Goal: Communication & Community: Share content

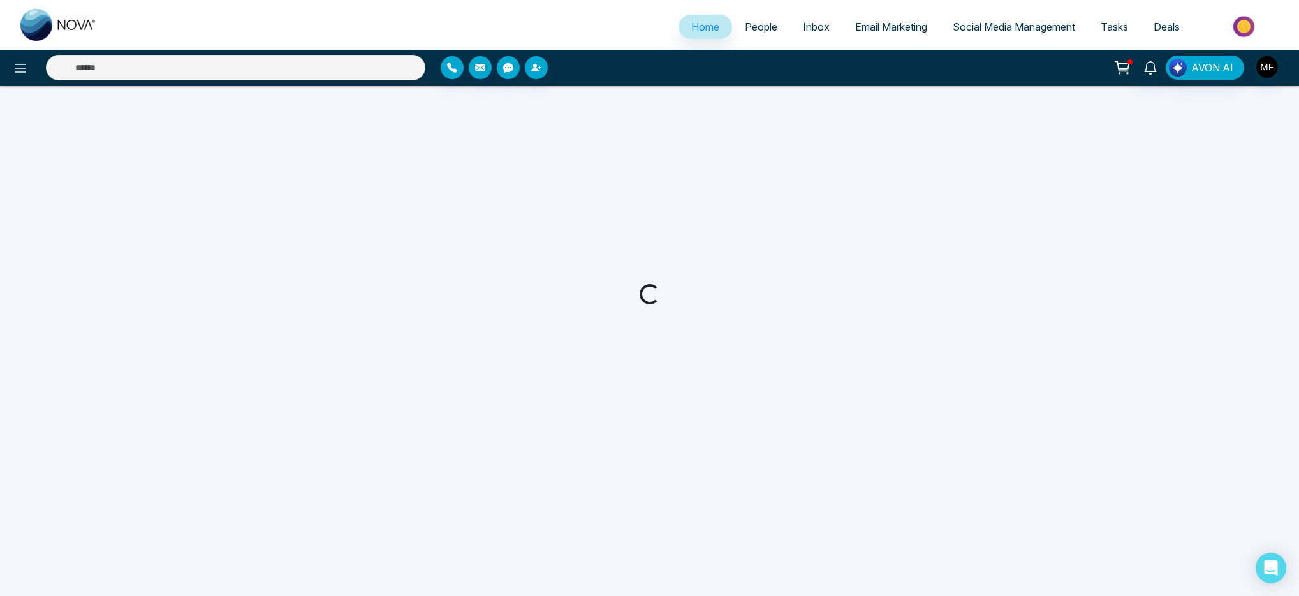
select select "*"
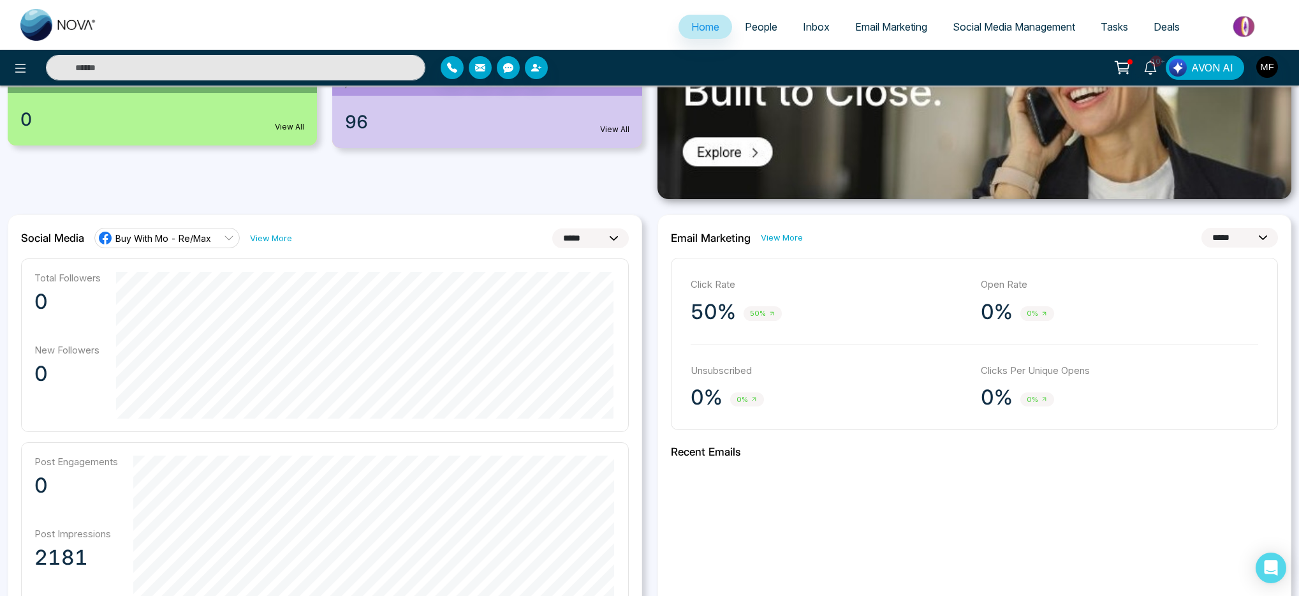
scroll to position [183, 0]
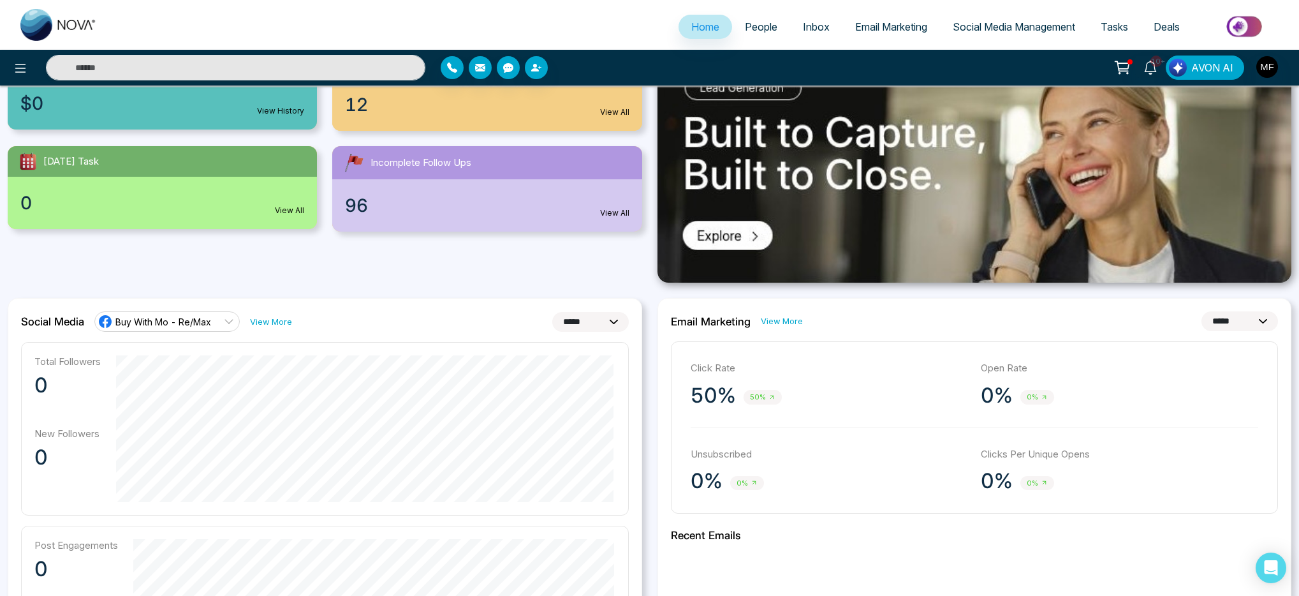
click at [231, 323] on icon at bounding box center [229, 321] width 10 height 10
click at [339, 320] on div "**********" at bounding box center [325, 321] width 608 height 20
click at [287, 318] on link "View More" at bounding box center [271, 322] width 42 height 12
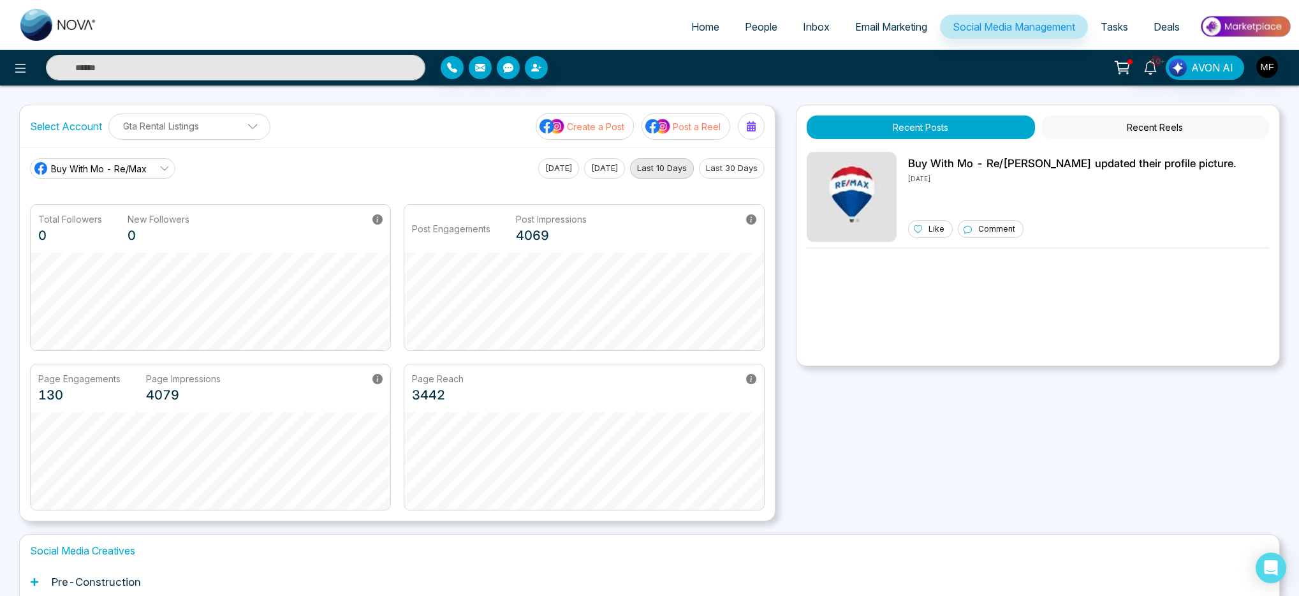
click at [733, 170] on button "Last 30 Days" at bounding box center [732, 168] width 66 height 20
click at [674, 131] on p "Post a Reel" at bounding box center [697, 126] width 48 height 13
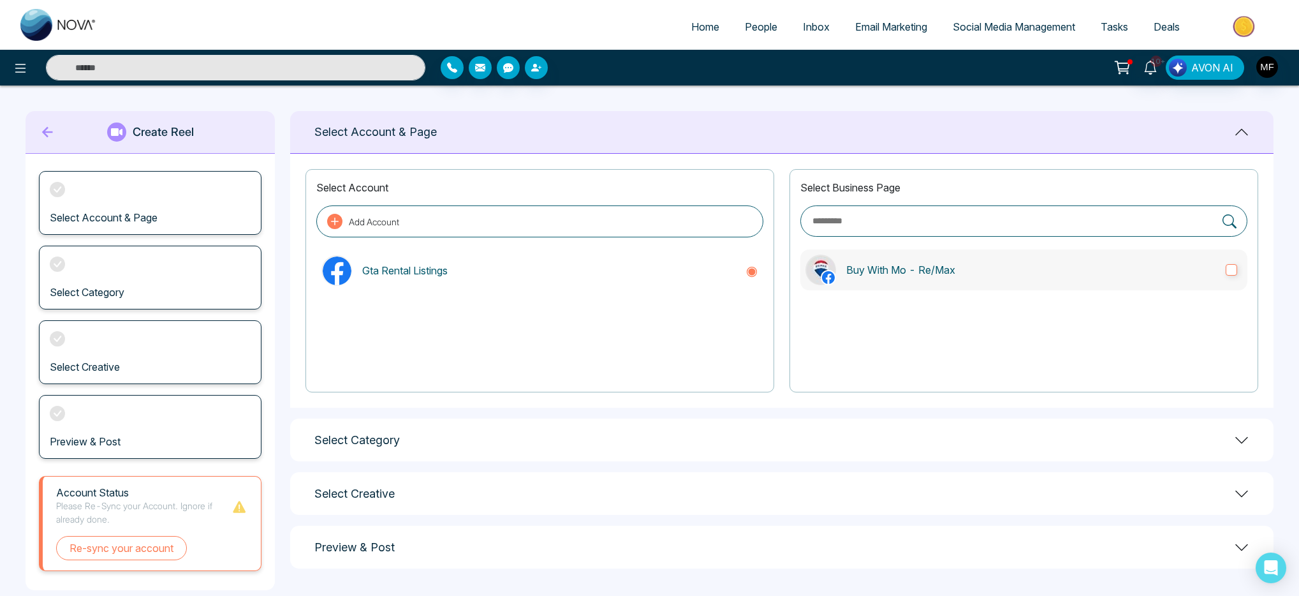
click at [1061, 263] on p "Buy With Mo - Re/Max" at bounding box center [1030, 269] width 369 height 15
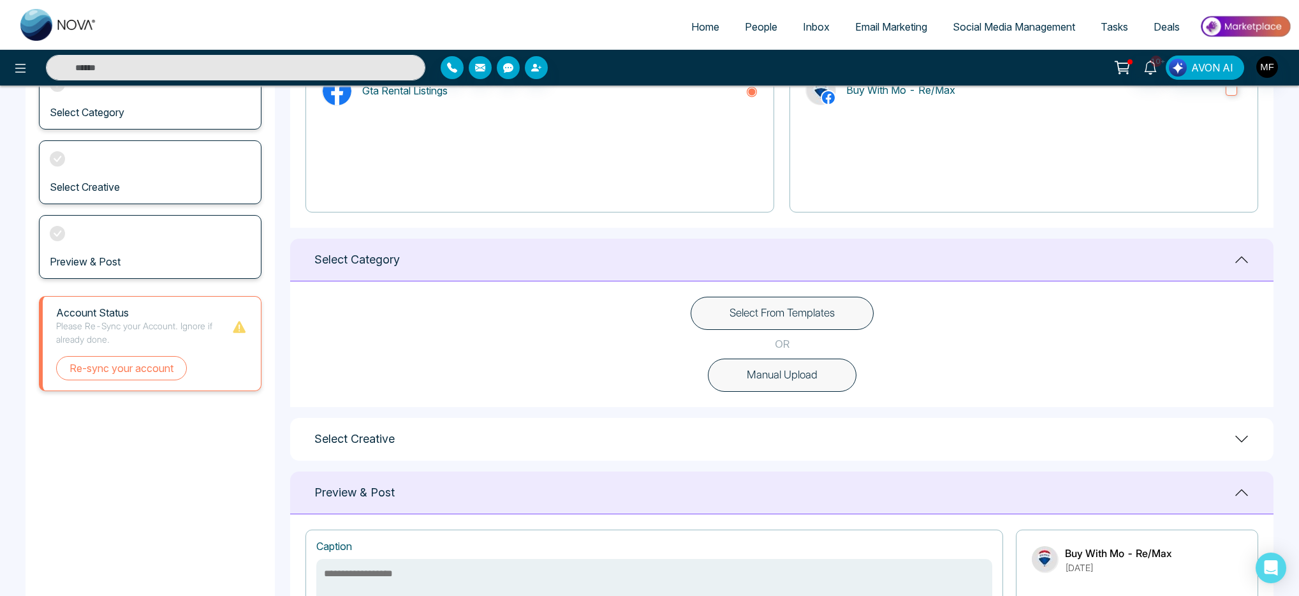
scroll to position [179, 0]
click at [820, 325] on button "Select From Templates" at bounding box center [782, 314] width 183 height 33
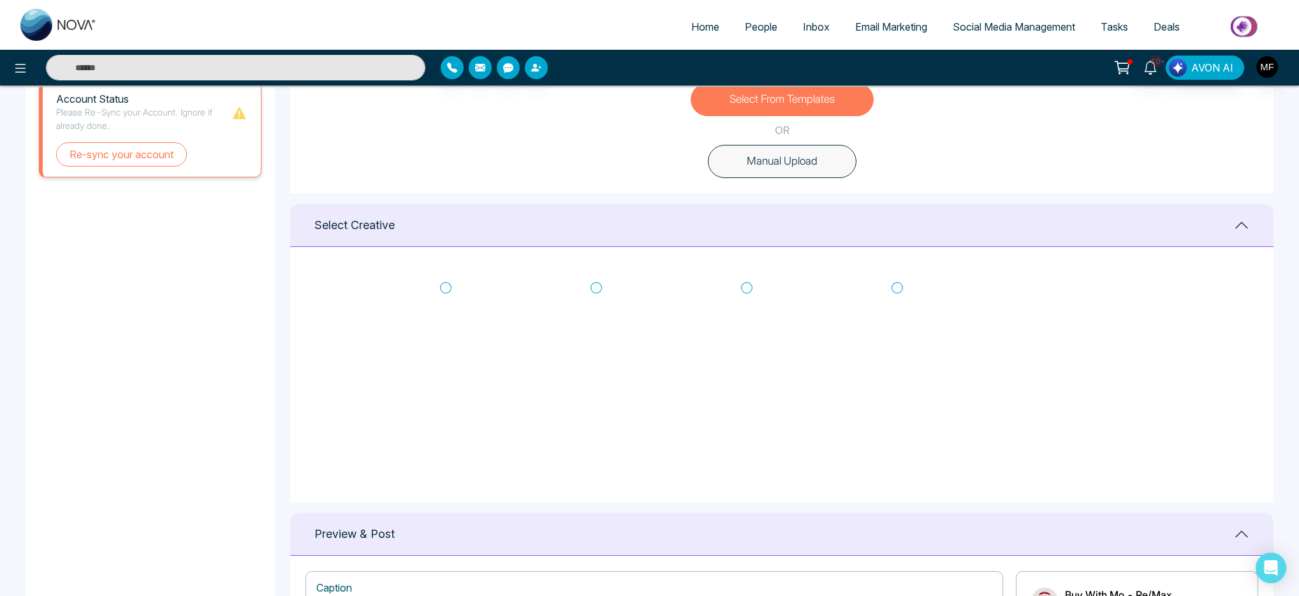
scroll to position [410, 0]
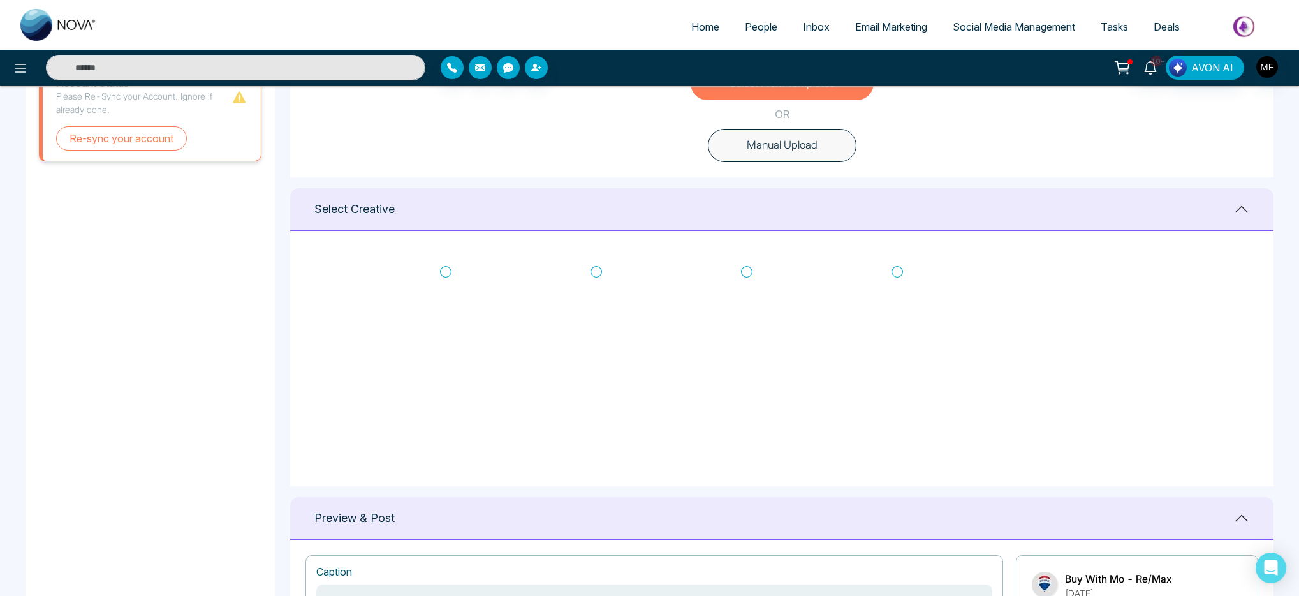
click at [591, 274] on icon at bounding box center [596, 271] width 11 height 13
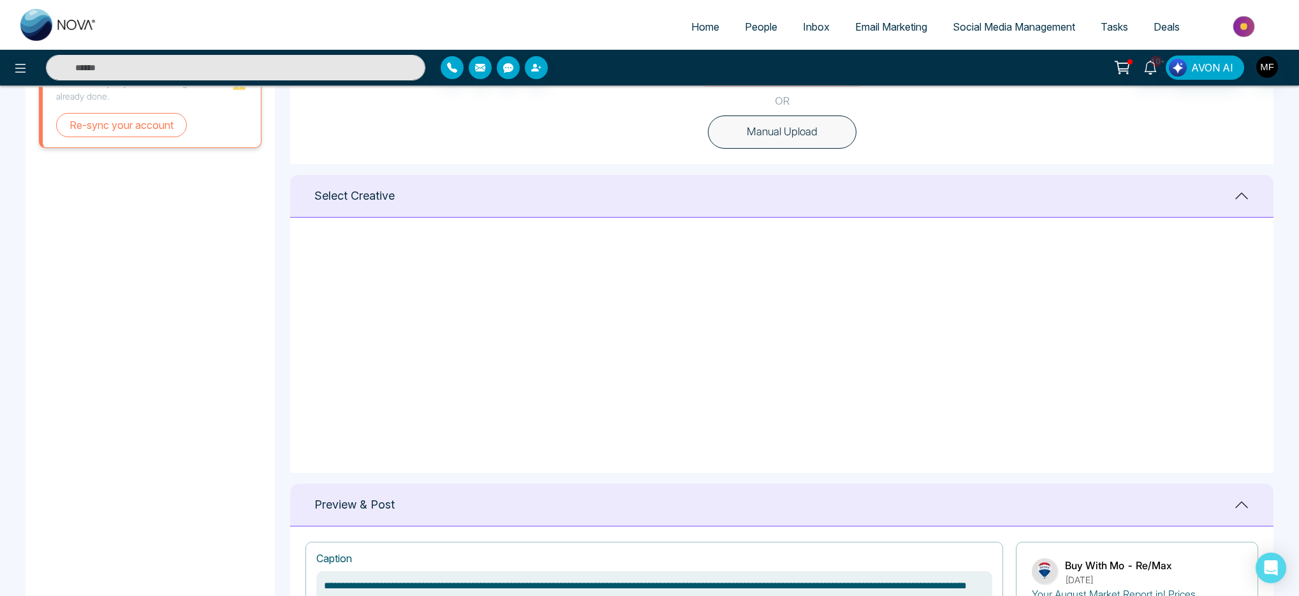
scroll to position [436, 0]
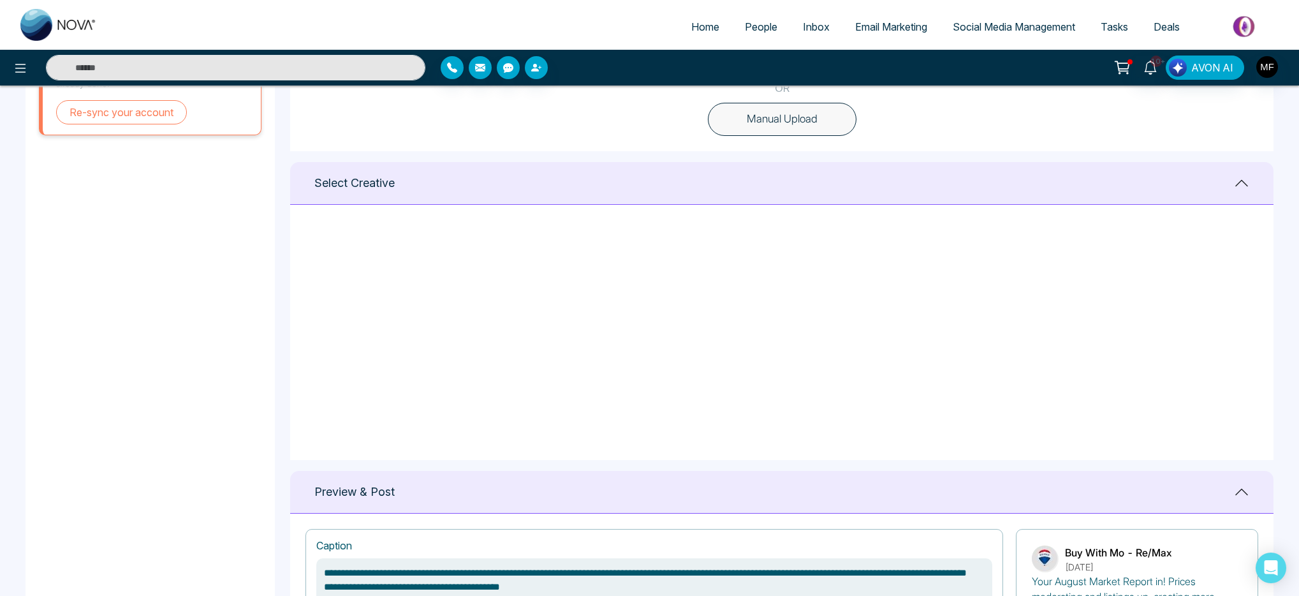
click at [1075, 327] on div "Select Select Select Select" at bounding box center [782, 332] width 953 height 225
click at [1000, 336] on div "Select Select Select Select" at bounding box center [782, 332] width 953 height 225
click at [993, 337] on div "Select Select Select Select" at bounding box center [782, 332] width 953 height 225
click at [446, 245] on icon at bounding box center [445, 245] width 11 height 13
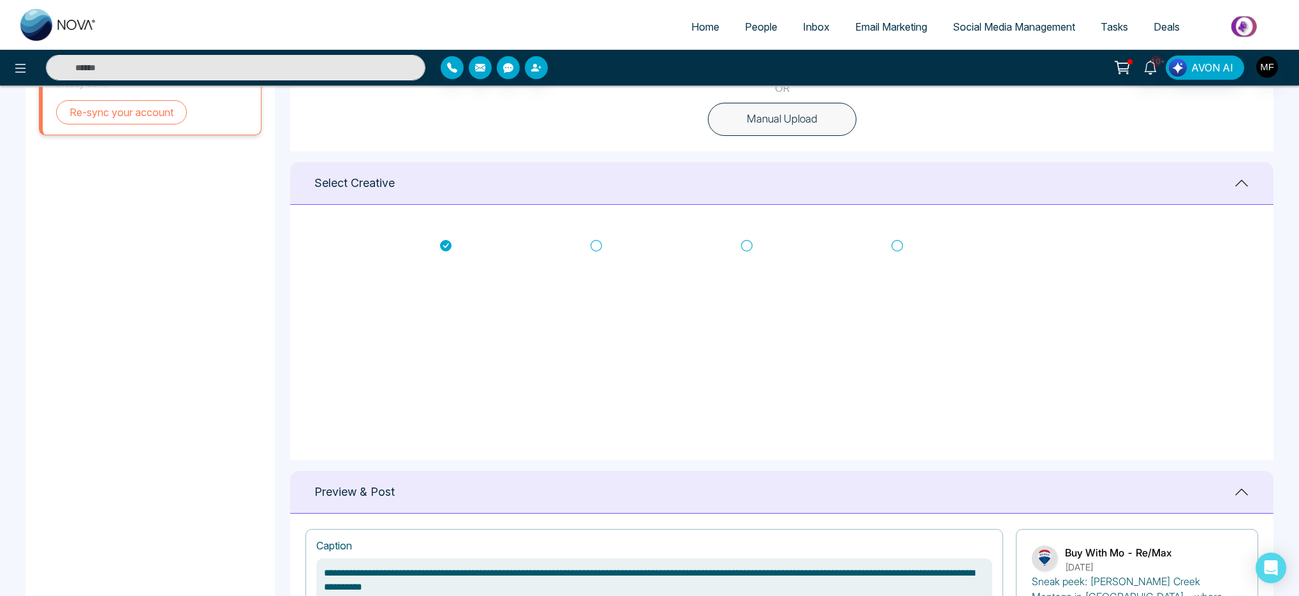
click at [897, 248] on icon at bounding box center [897, 245] width 11 height 13
type textarea "**********"
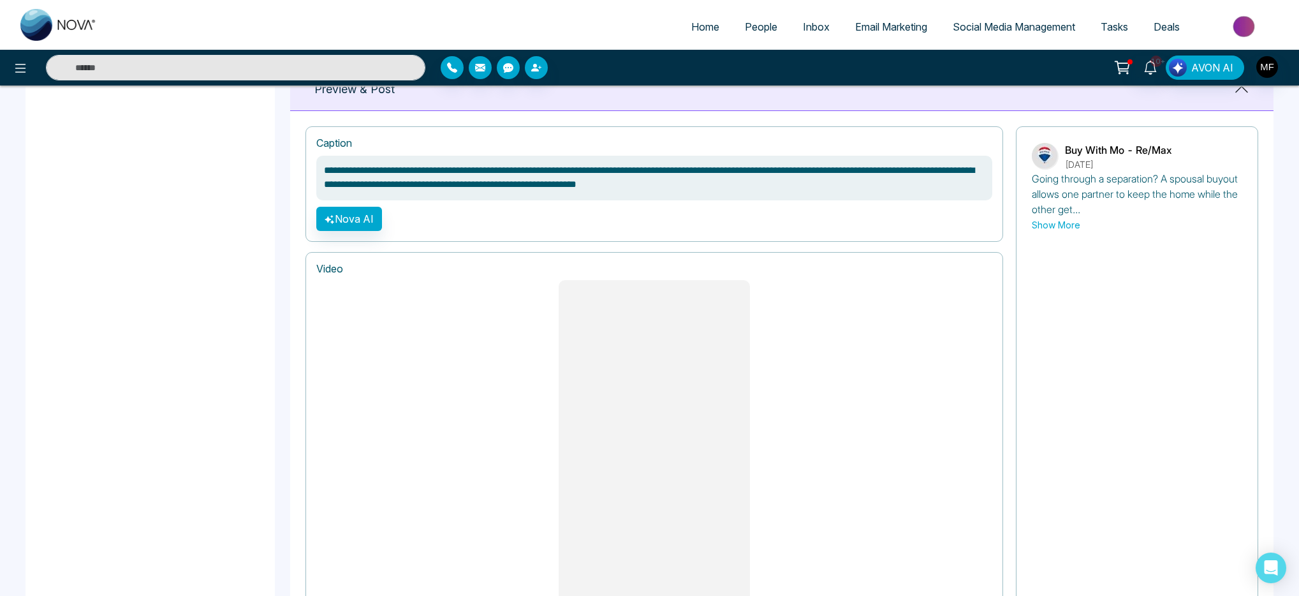
scroll to position [838, 0]
click at [1058, 225] on button "Show More" at bounding box center [1056, 225] width 48 height 13
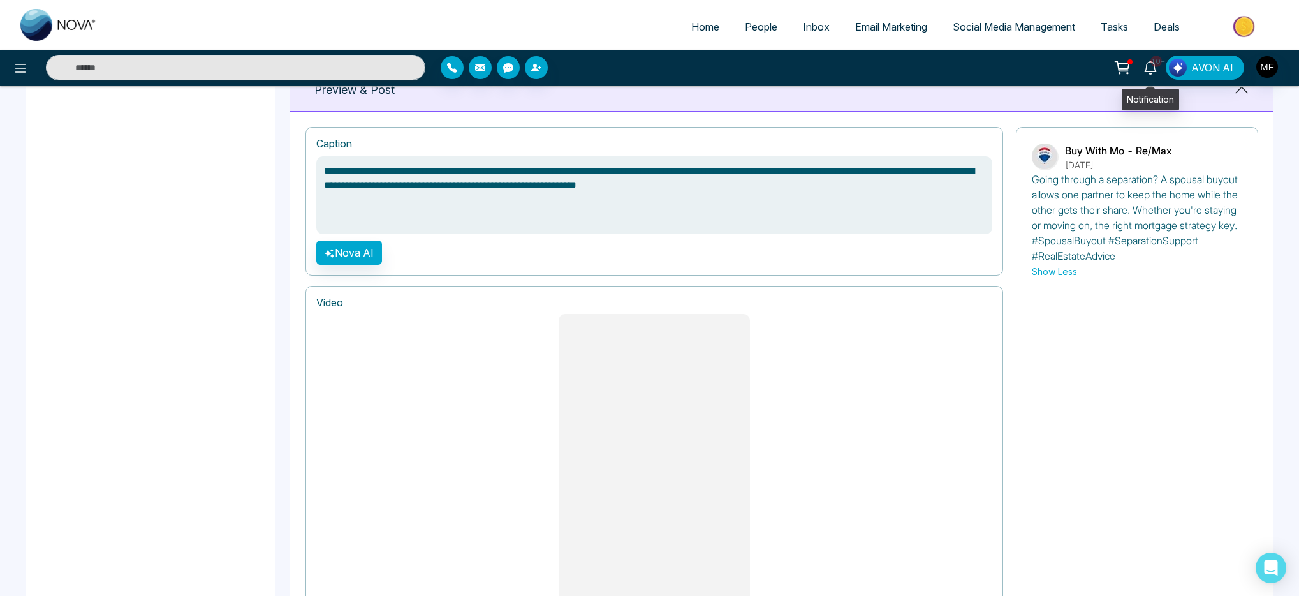
click at [1148, 71] on icon at bounding box center [1150, 68] width 12 height 14
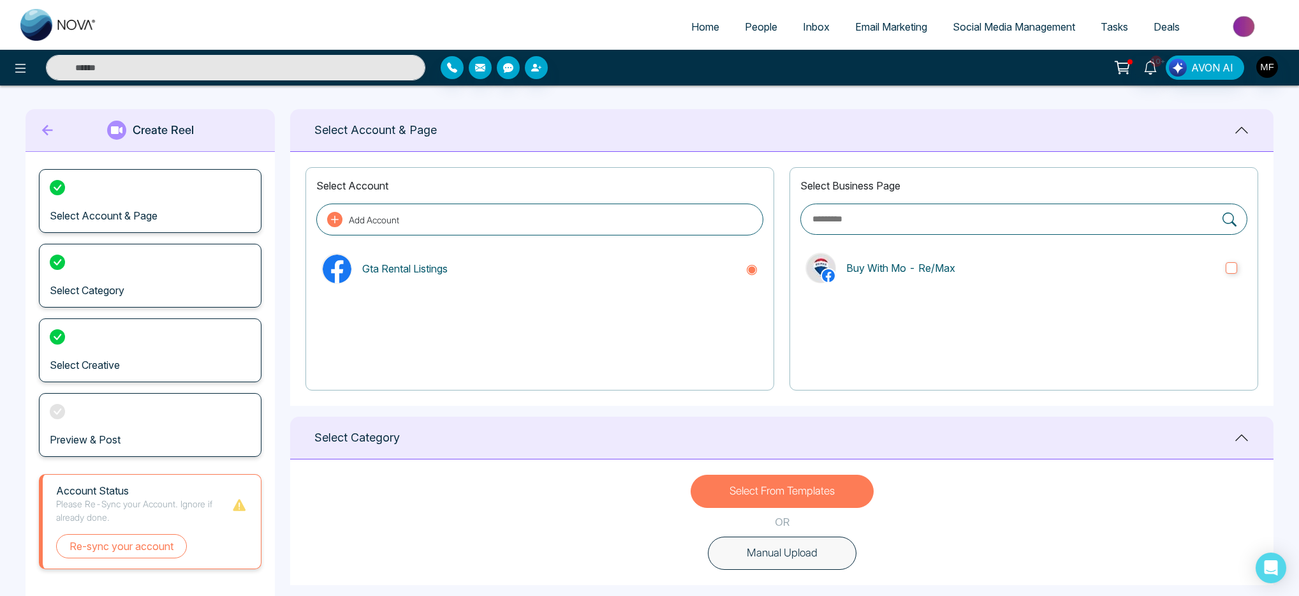
scroll to position [0, 0]
click at [37, 131] on div "Create Reel" at bounding box center [150, 132] width 249 height 43
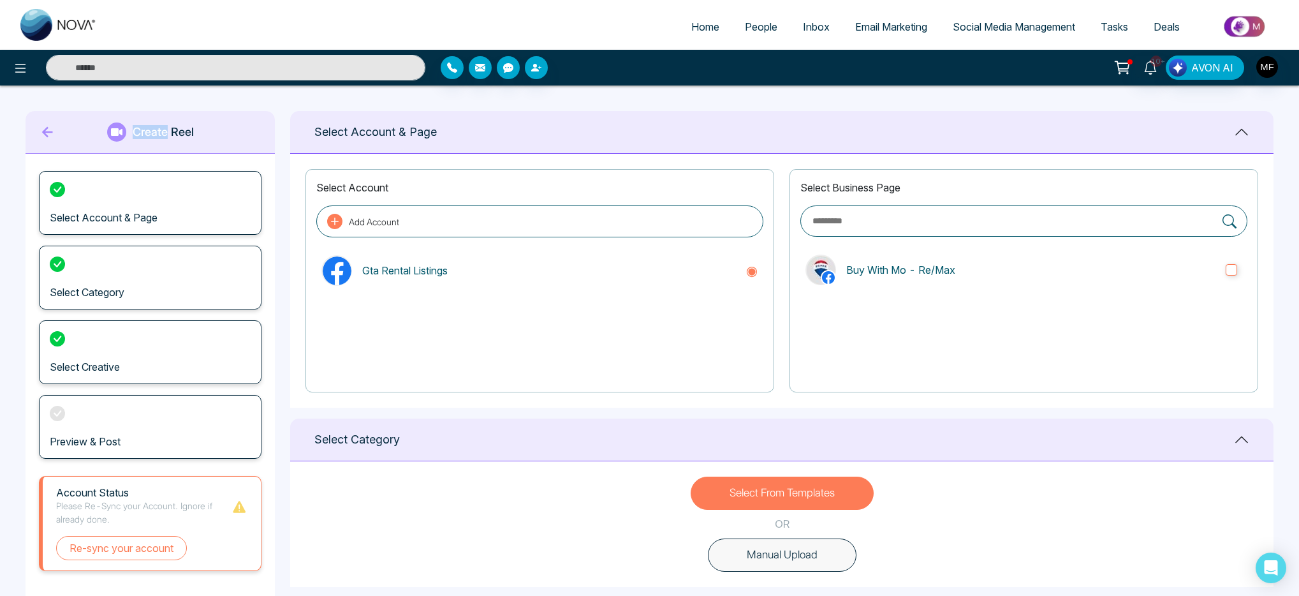
click at [37, 131] on div "Create Reel" at bounding box center [150, 132] width 249 height 43
click at [40, 131] on icon at bounding box center [47, 132] width 19 height 26
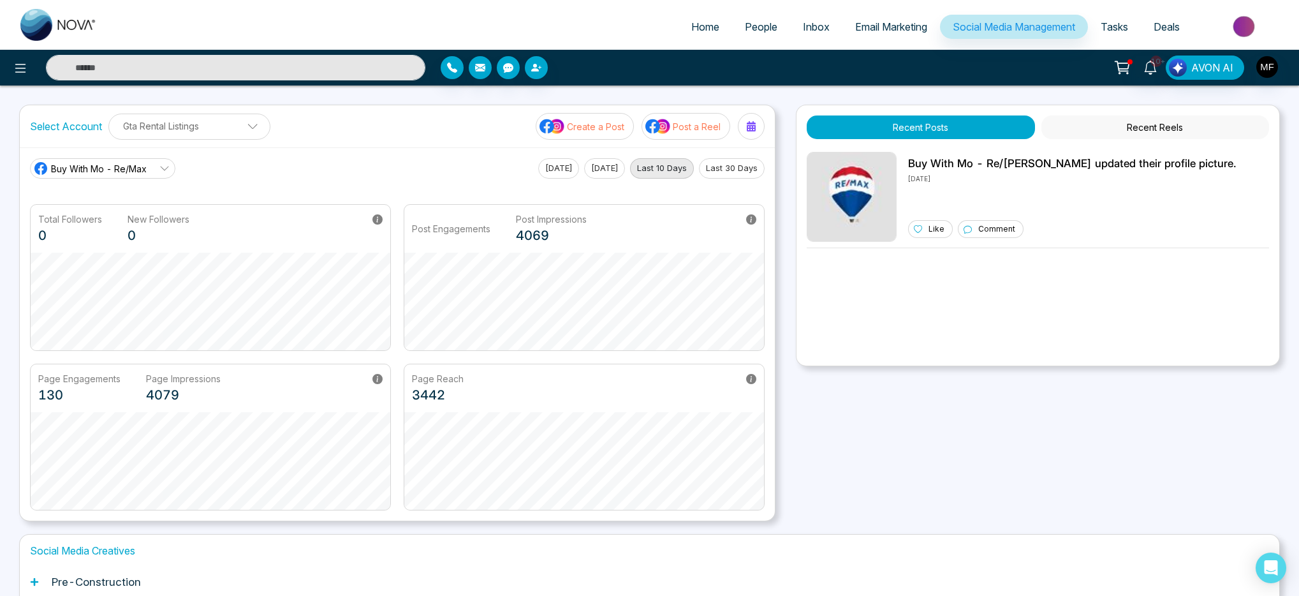
click at [1163, 133] on button "Recent Reels" at bounding box center [1156, 127] width 228 height 24
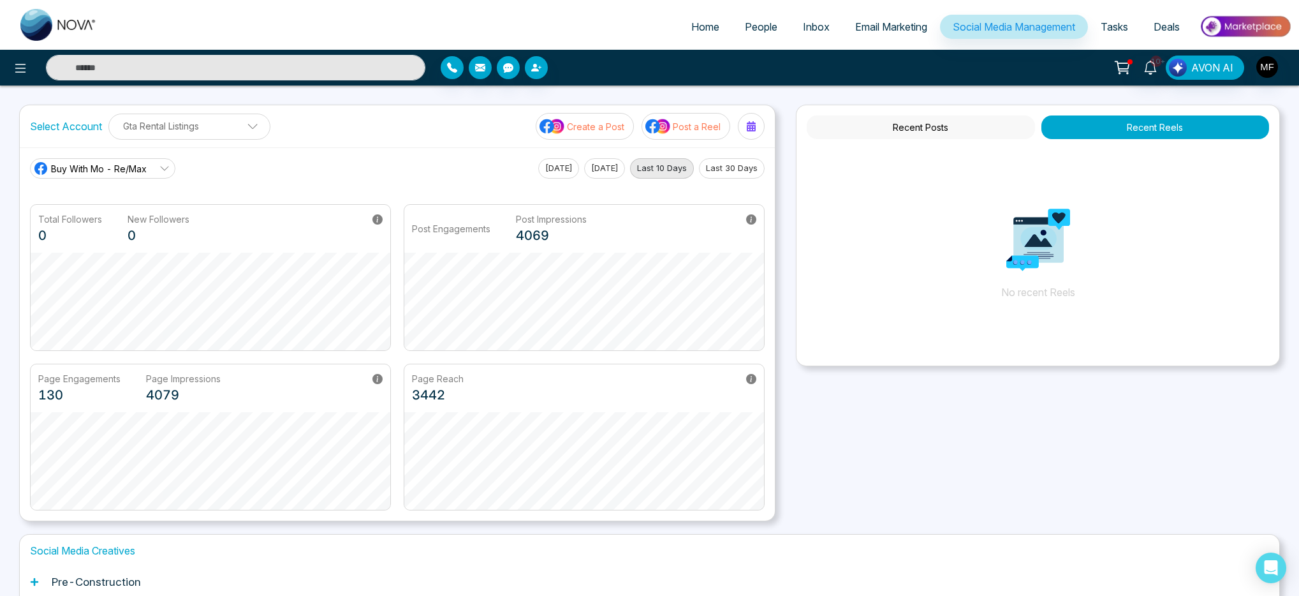
click at [924, 123] on button "Recent Posts" at bounding box center [921, 127] width 228 height 24
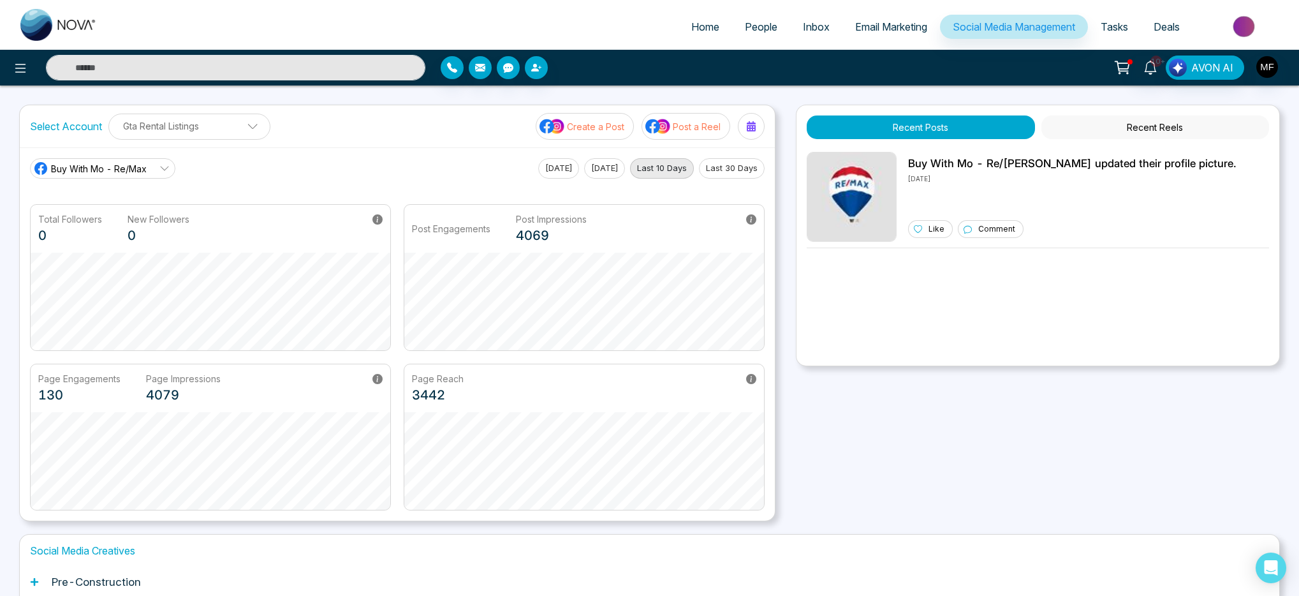
click at [1185, 135] on button "Recent Reels" at bounding box center [1156, 127] width 228 height 24
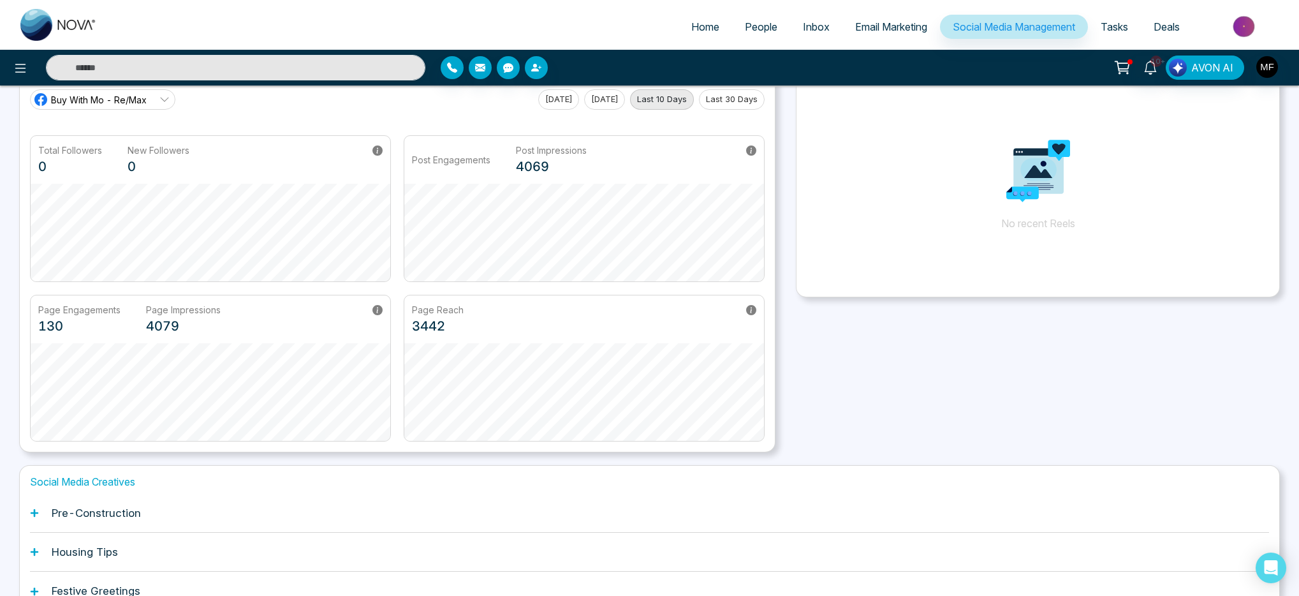
scroll to position [185, 0]
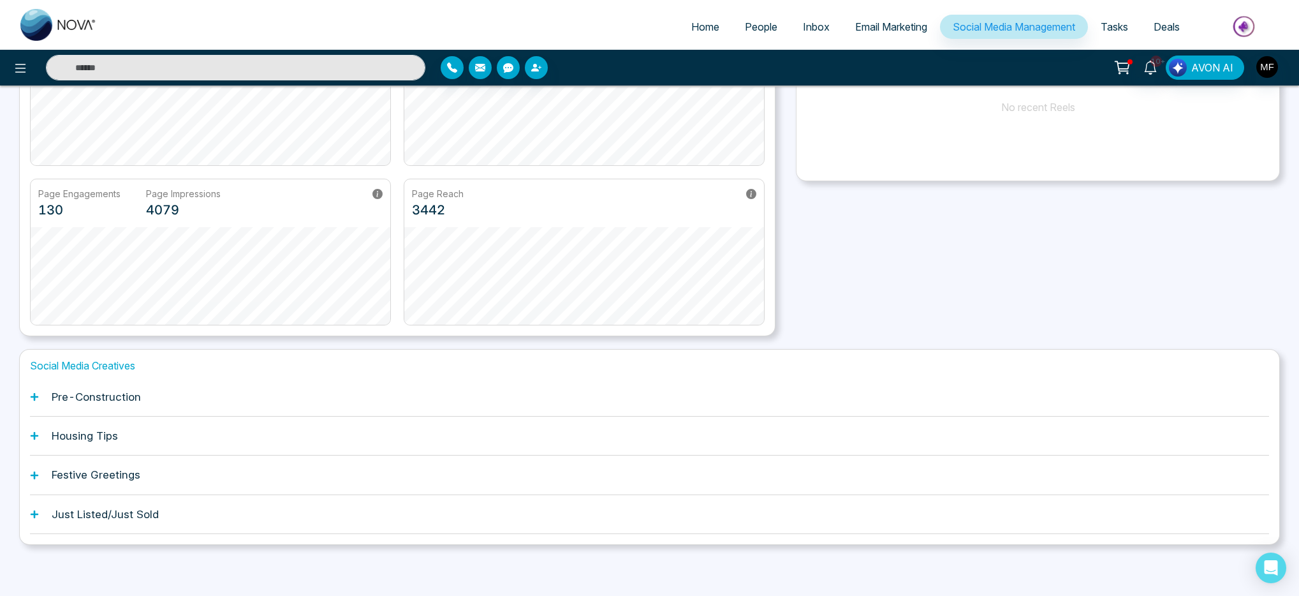
click at [70, 413] on div "Pre-Construction" at bounding box center [649, 397] width 1239 height 39
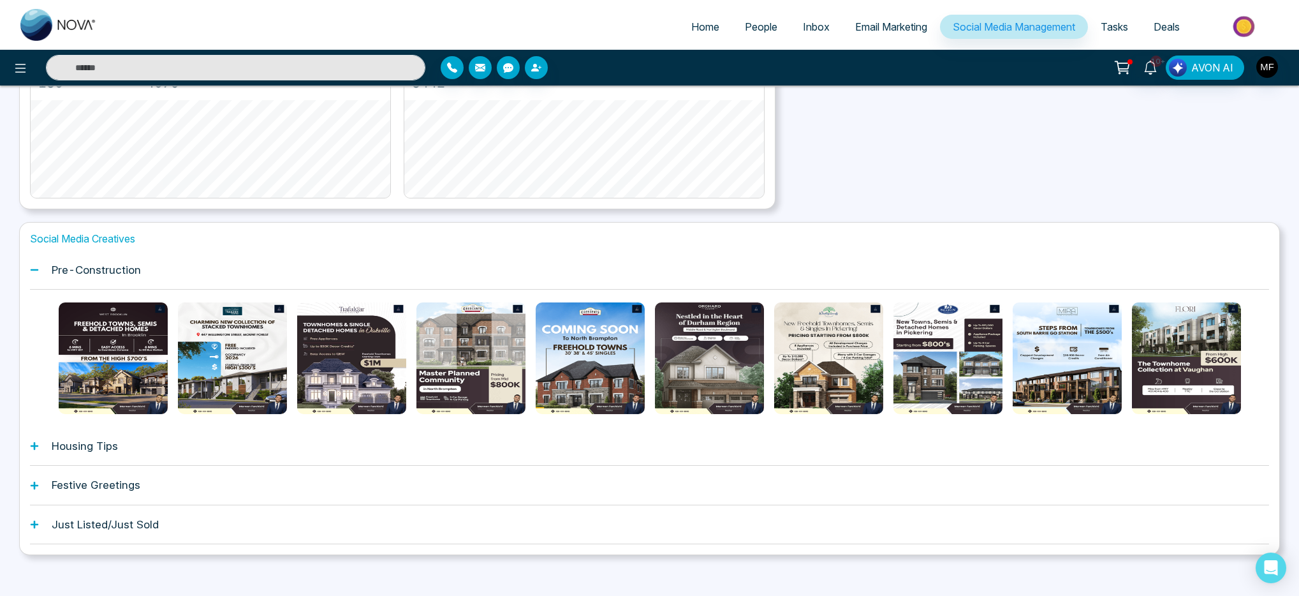
scroll to position [322, 0]
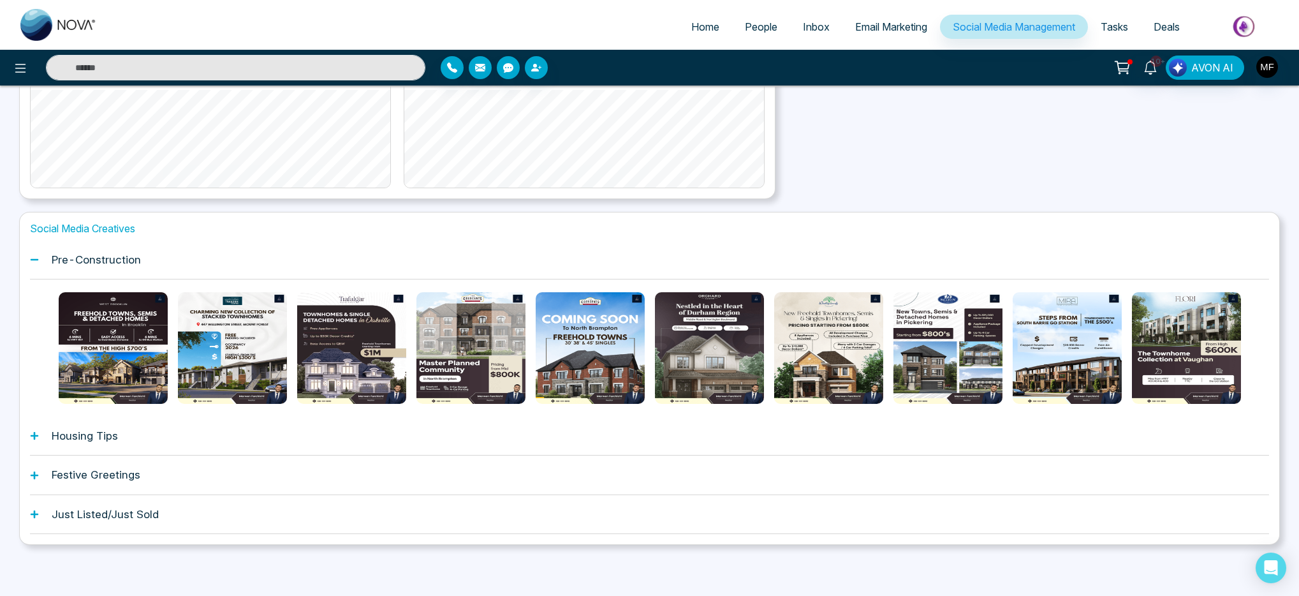
click at [43, 431] on div "Housing Tips" at bounding box center [649, 436] width 1239 height 39
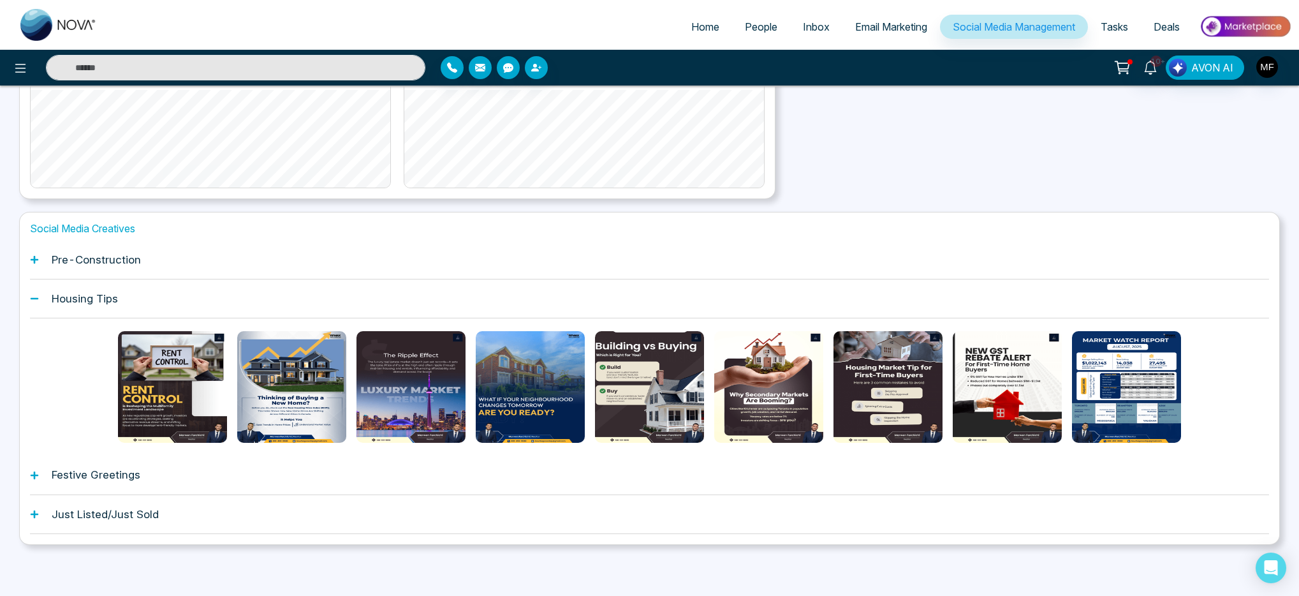
click at [54, 479] on h1 "Festive Greetings" at bounding box center [96, 474] width 89 height 13
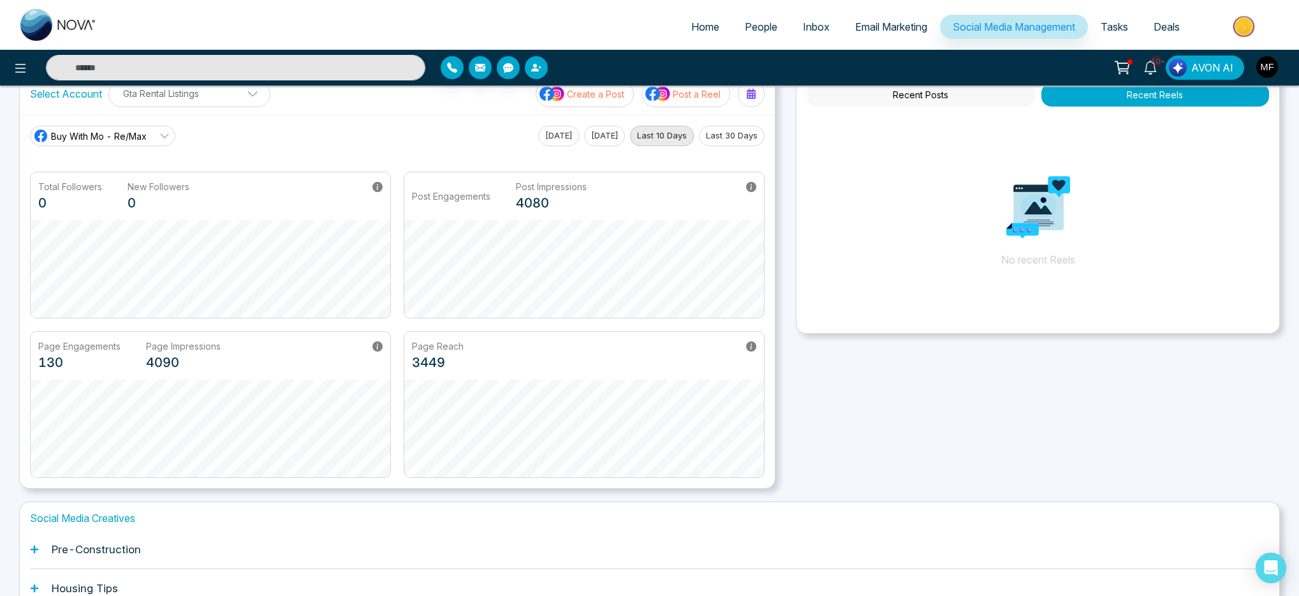
scroll to position [0, 0]
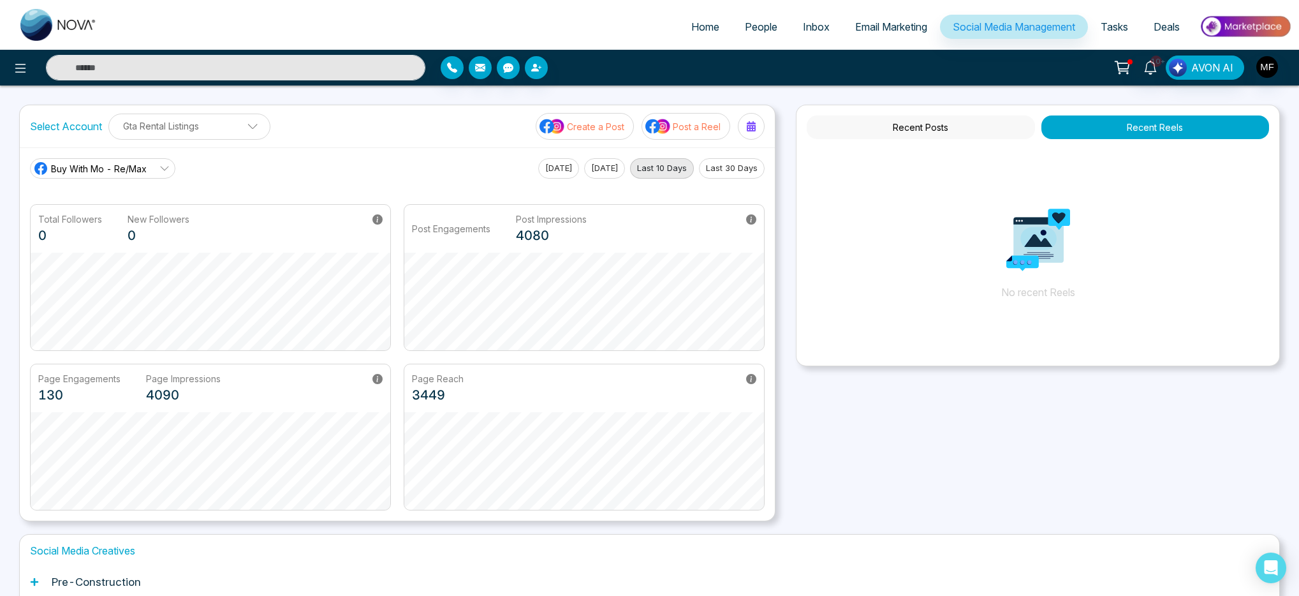
click at [214, 130] on p "Gta Rental Listings" at bounding box center [189, 125] width 145 height 21
click at [383, 123] on div "Select Account Gta Rental Listings Gta Rental Listings Add Social Accounts Crea…" at bounding box center [397, 126] width 755 height 42
click at [168, 168] on icon at bounding box center [164, 168] width 10 height 10
click at [229, 178] on div "Buy With Mo - Re/[PERSON_NAME] With Mo - Re/Max [DATE] [DATE] Last 10 Days Last…" at bounding box center [397, 168] width 735 height 20
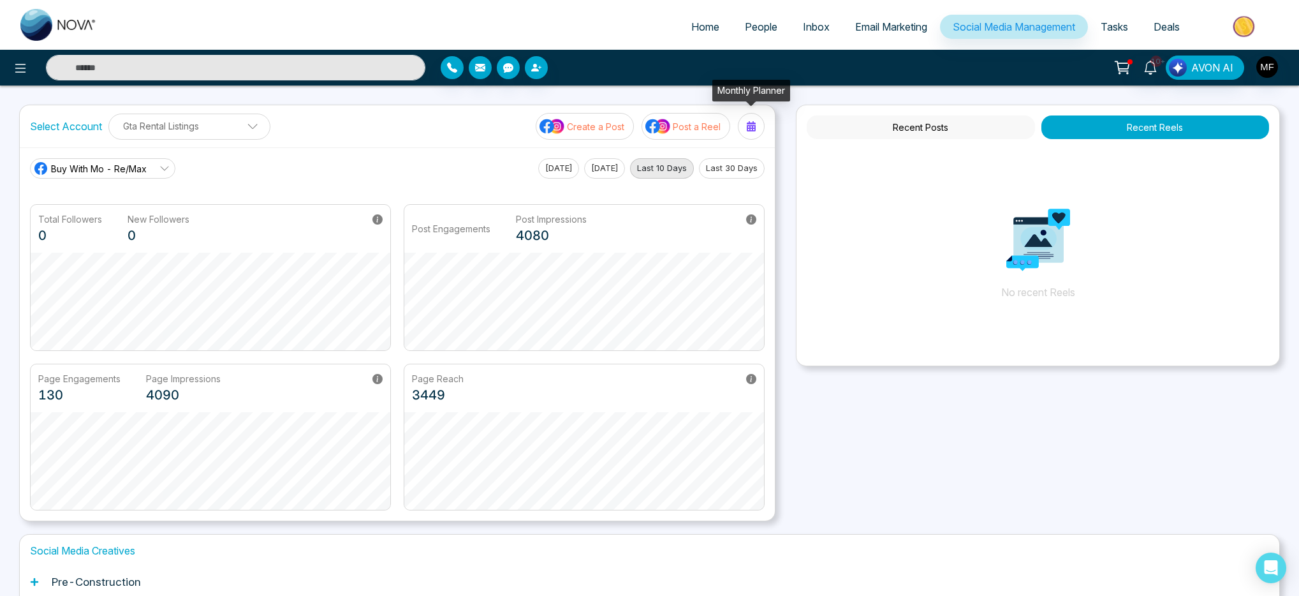
click at [757, 128] on div at bounding box center [751, 126] width 20 height 20
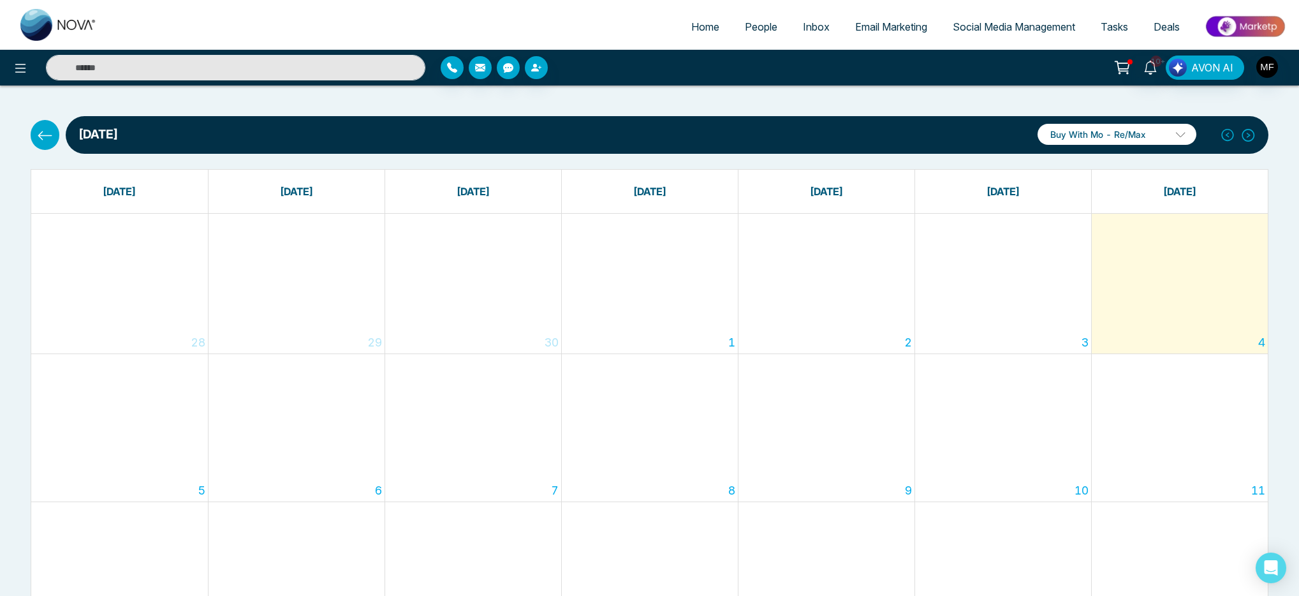
click at [35, 135] on button at bounding box center [45, 134] width 29 height 29
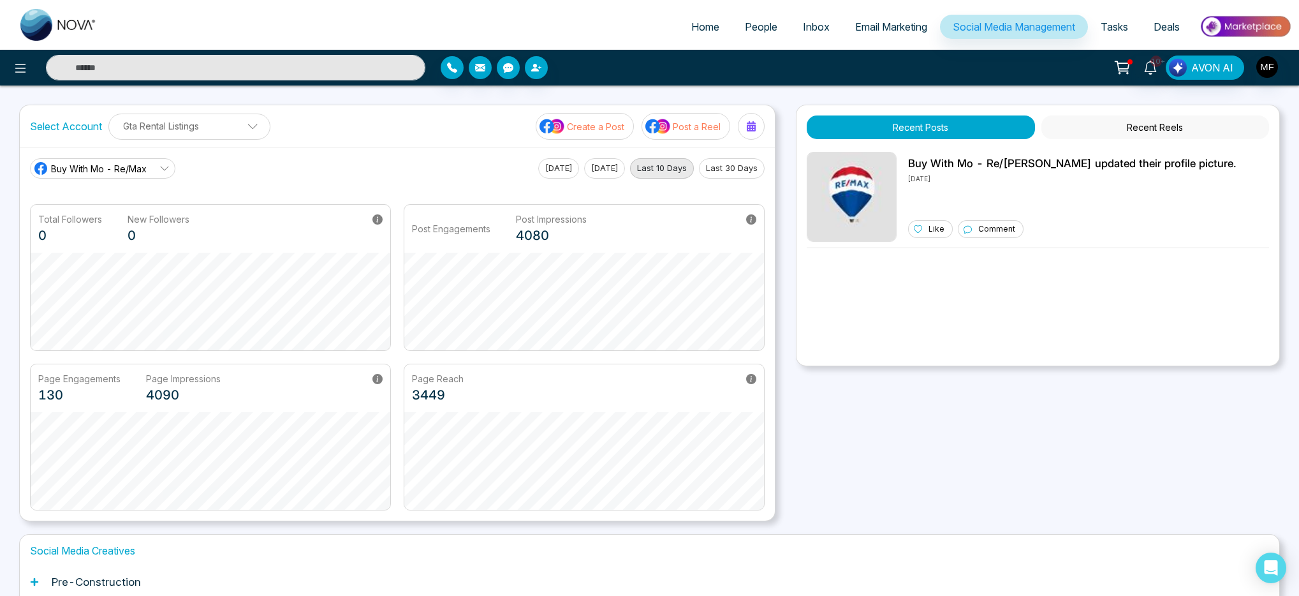
click at [739, 170] on button "Last 30 Days" at bounding box center [732, 168] width 66 height 20
click at [161, 178] on link "Buy With Mo - Re/Max" at bounding box center [102, 168] width 145 height 20
click at [161, 175] on link "Buy With Mo - Re/Max" at bounding box center [102, 168] width 145 height 20
click at [240, 129] on p "Gta Rental Listings" at bounding box center [189, 125] width 145 height 21
click at [292, 131] on div "Select Account Gta Rental Listings Gta Rental Listings Add Social Accounts Crea…" at bounding box center [397, 126] width 755 height 42
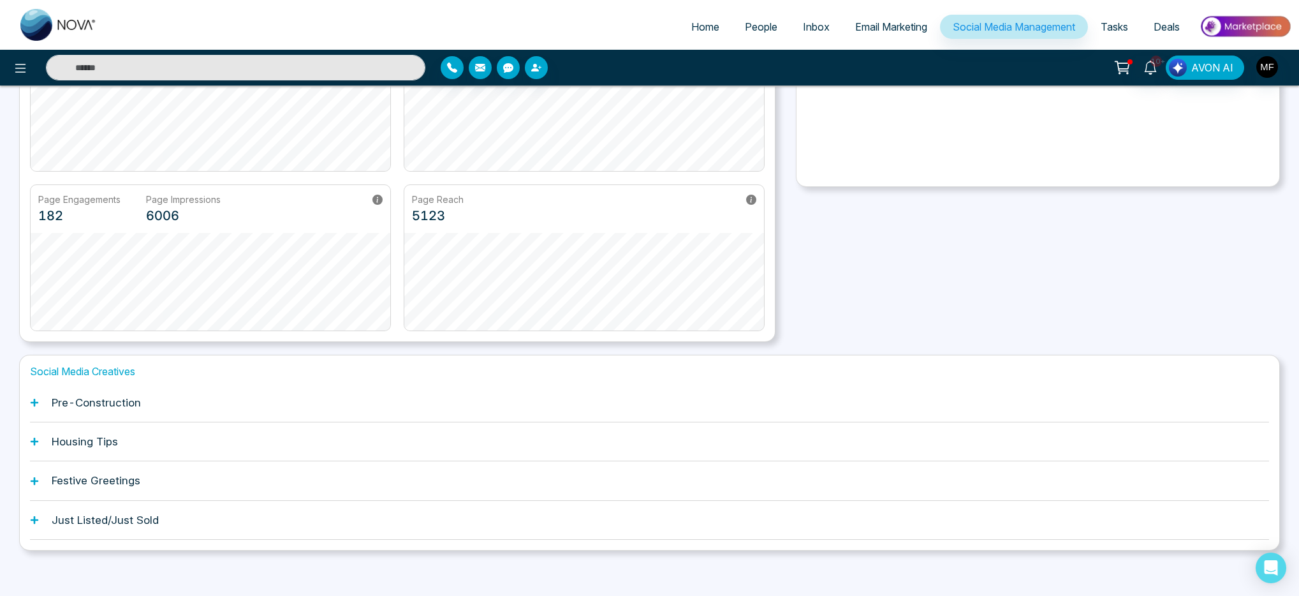
scroll to position [185, 0]
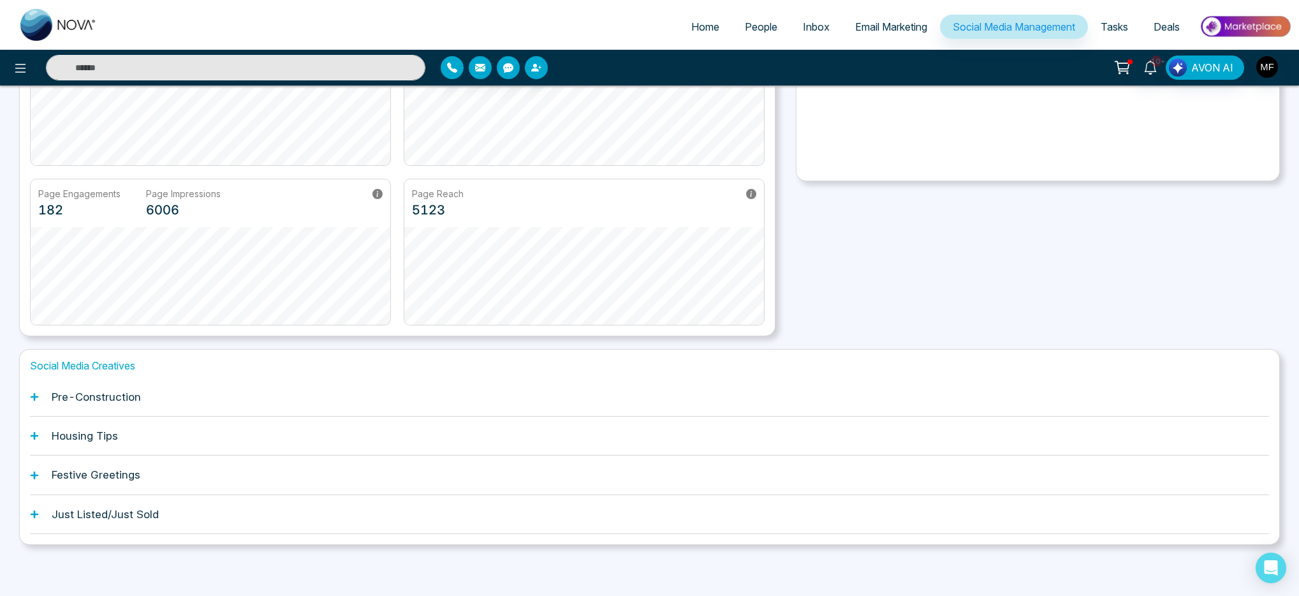
click at [140, 402] on div "Pre-Construction" at bounding box center [649, 397] width 1239 height 39
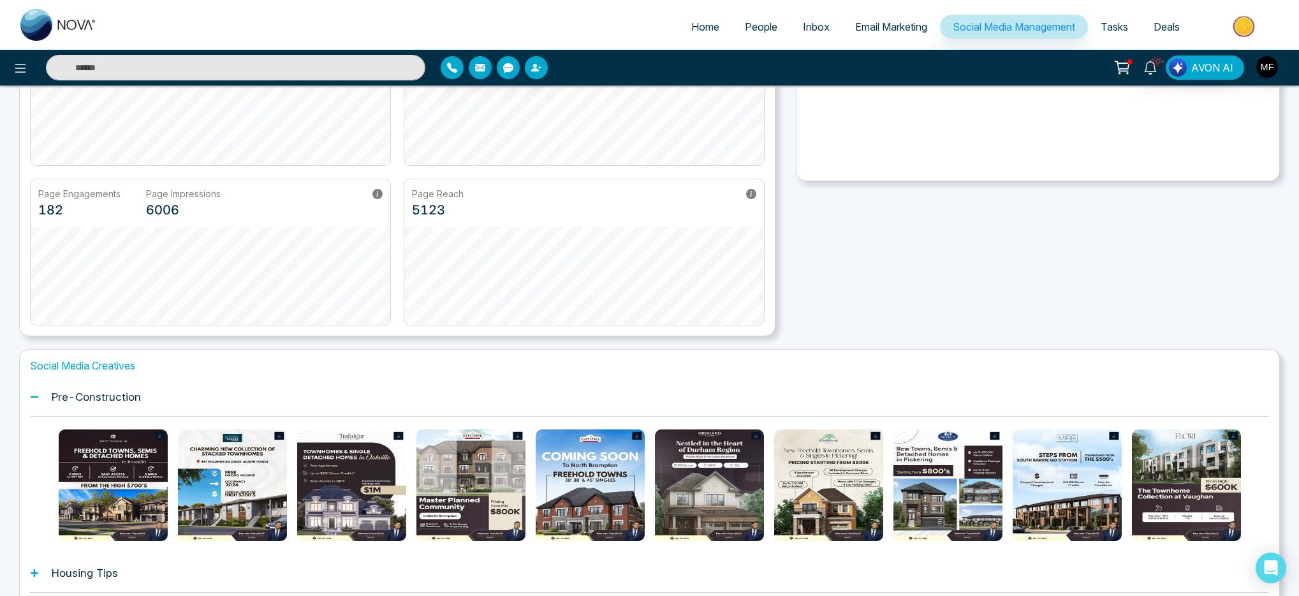
click at [154, 392] on div "Pre-Construction" at bounding box center [649, 397] width 1239 height 39
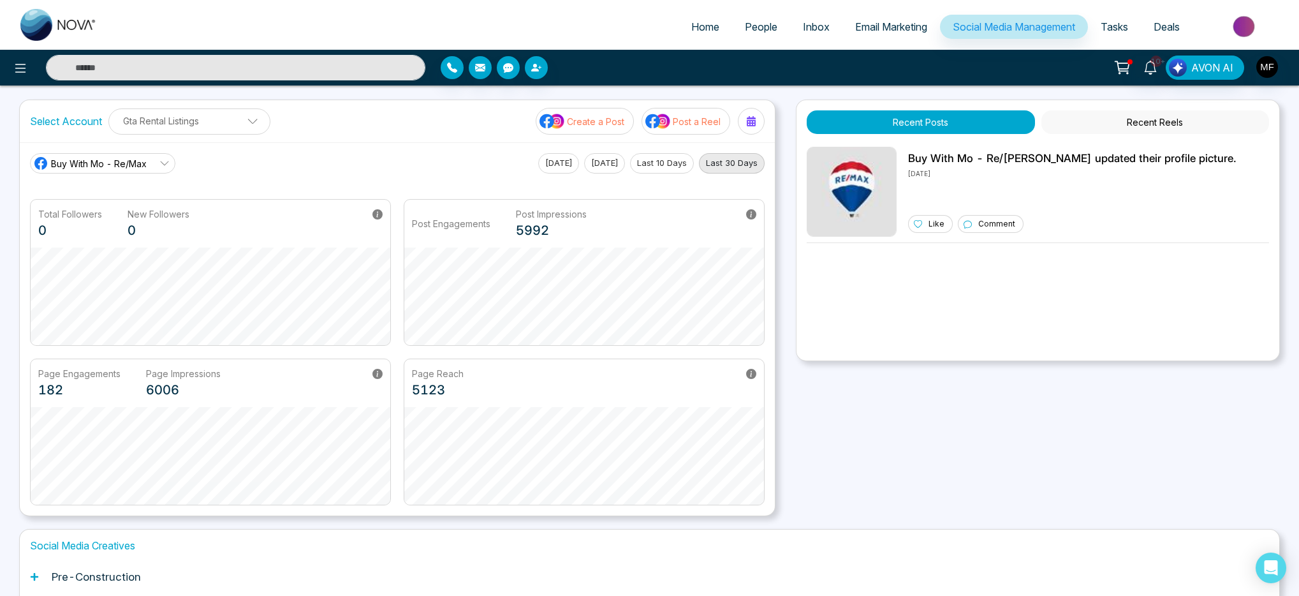
scroll to position [0, 0]
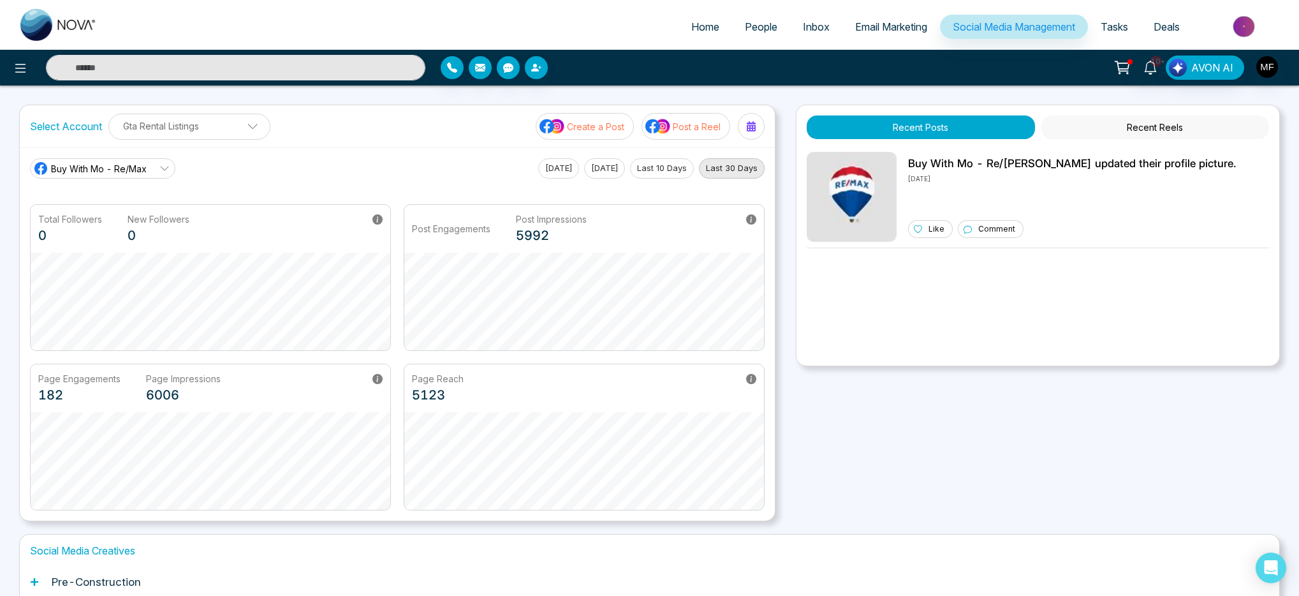
click at [924, 27] on link "Email Marketing" at bounding box center [892, 27] width 98 height 24
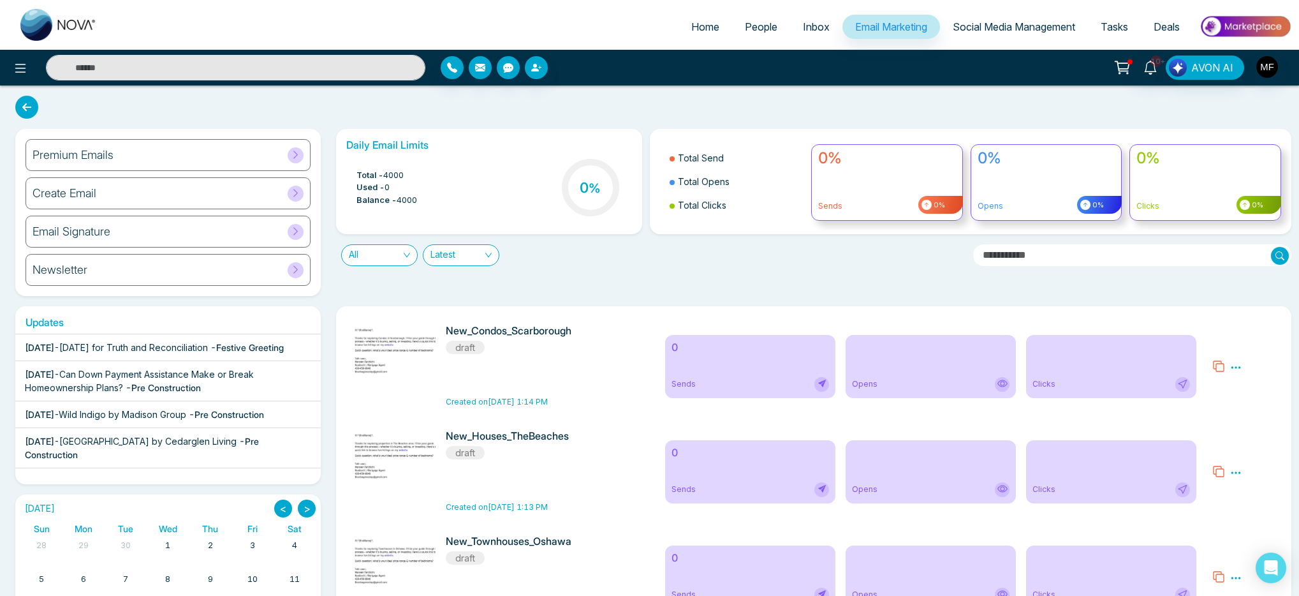
click at [813, 26] on span "Inbox" at bounding box center [816, 26] width 27 height 13
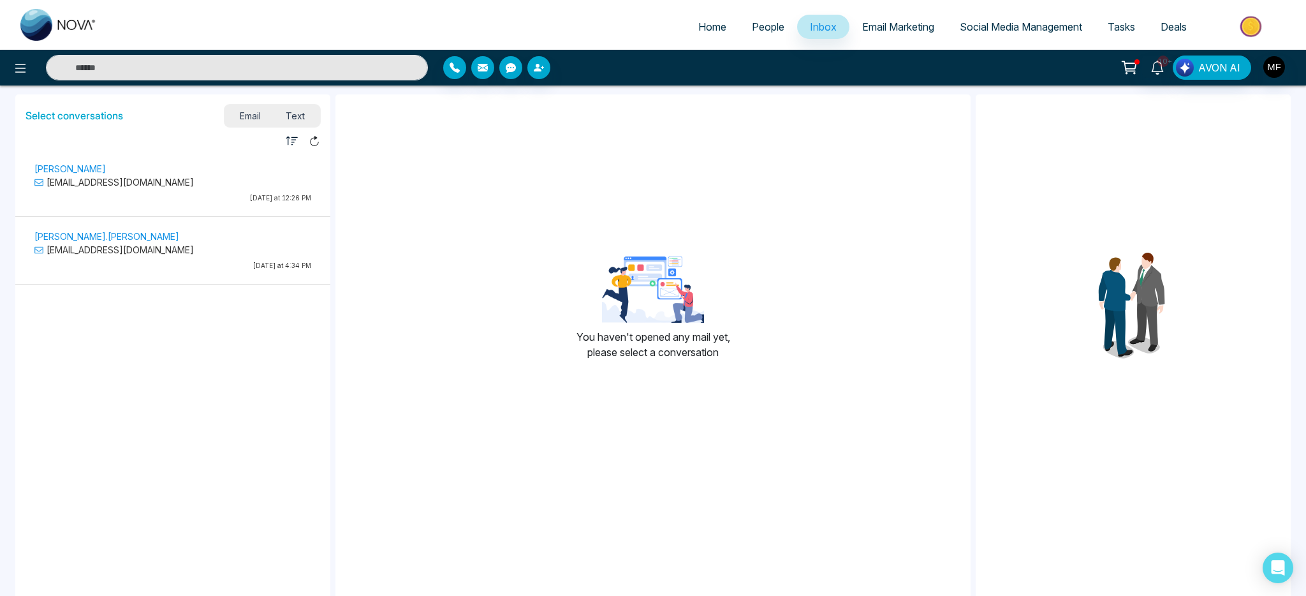
click at [762, 30] on span "People" at bounding box center [768, 26] width 33 height 13
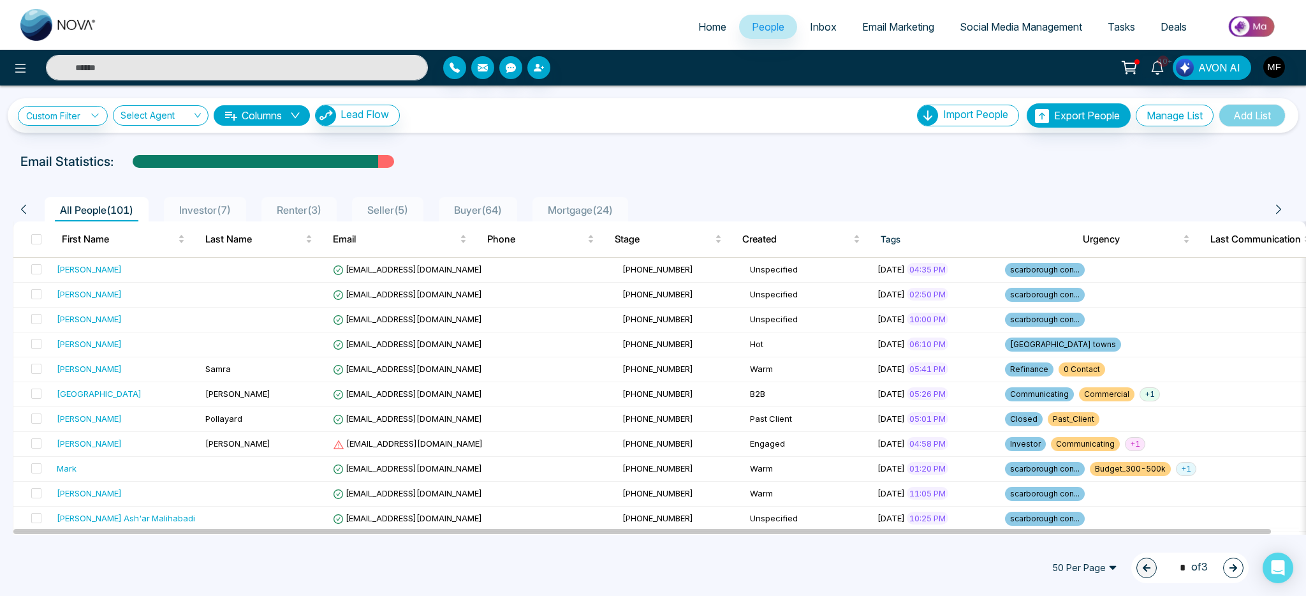
click at [885, 32] on span "Email Marketing" at bounding box center [898, 26] width 72 height 13
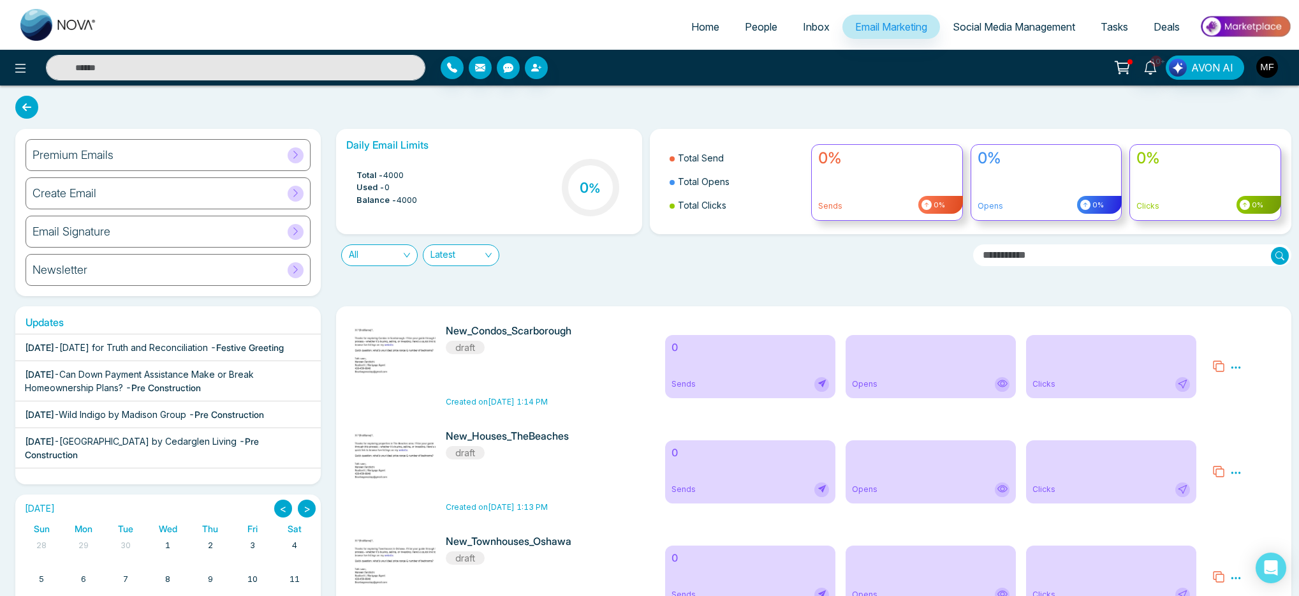
click at [983, 31] on span "Social Media Management" at bounding box center [1014, 26] width 122 height 13
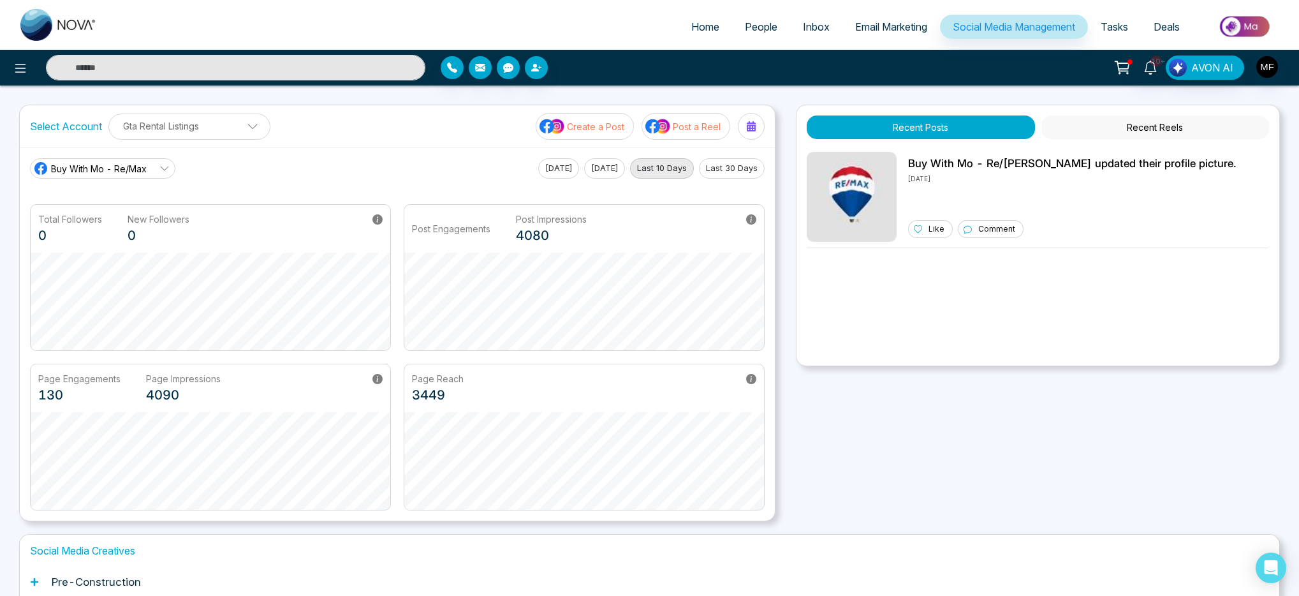
click at [1114, 34] on link "Tasks" at bounding box center [1114, 27] width 53 height 24
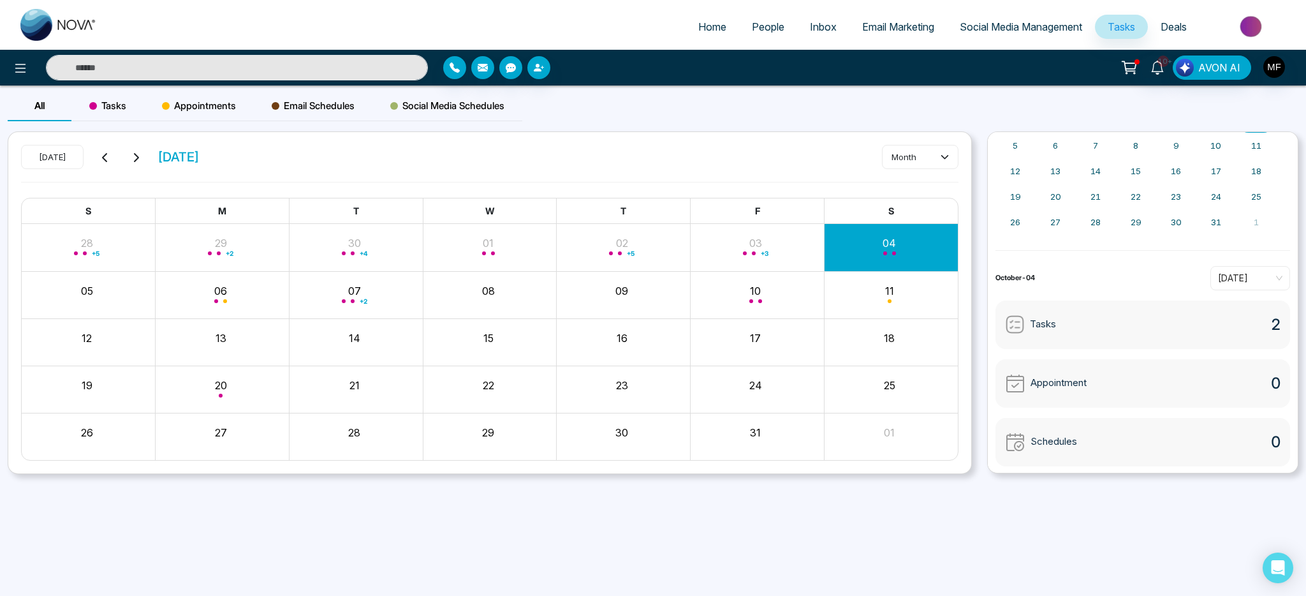
scroll to position [91, 0]
click at [1031, 330] on span "Tasks" at bounding box center [1043, 323] width 26 height 15
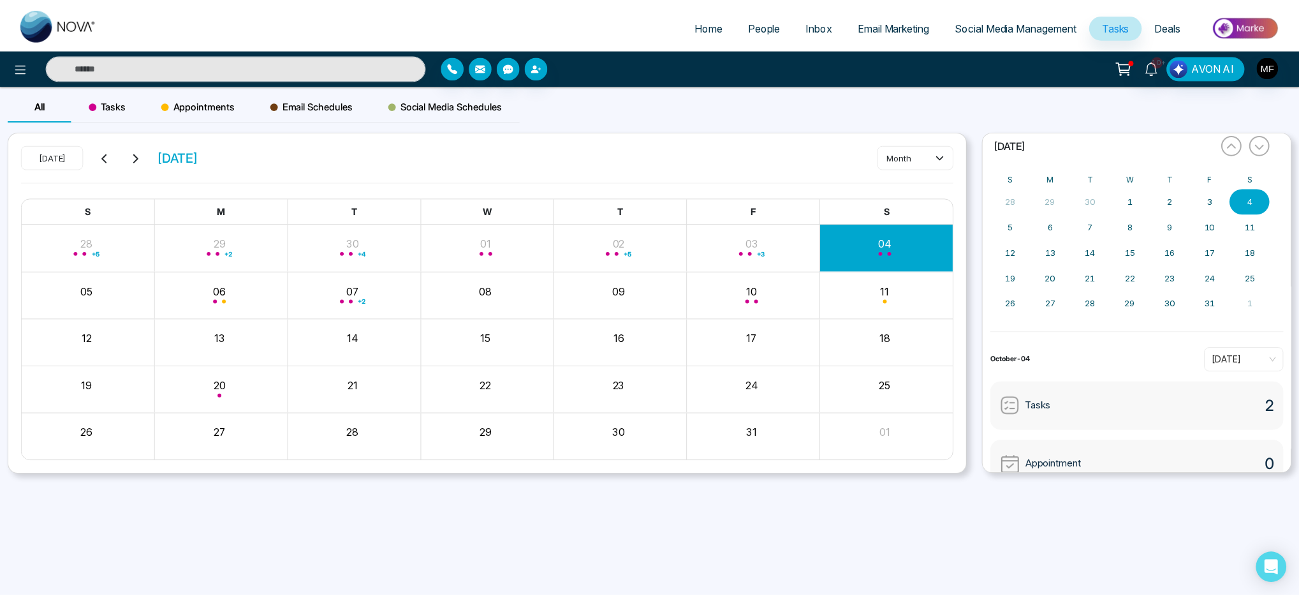
scroll to position [0, 0]
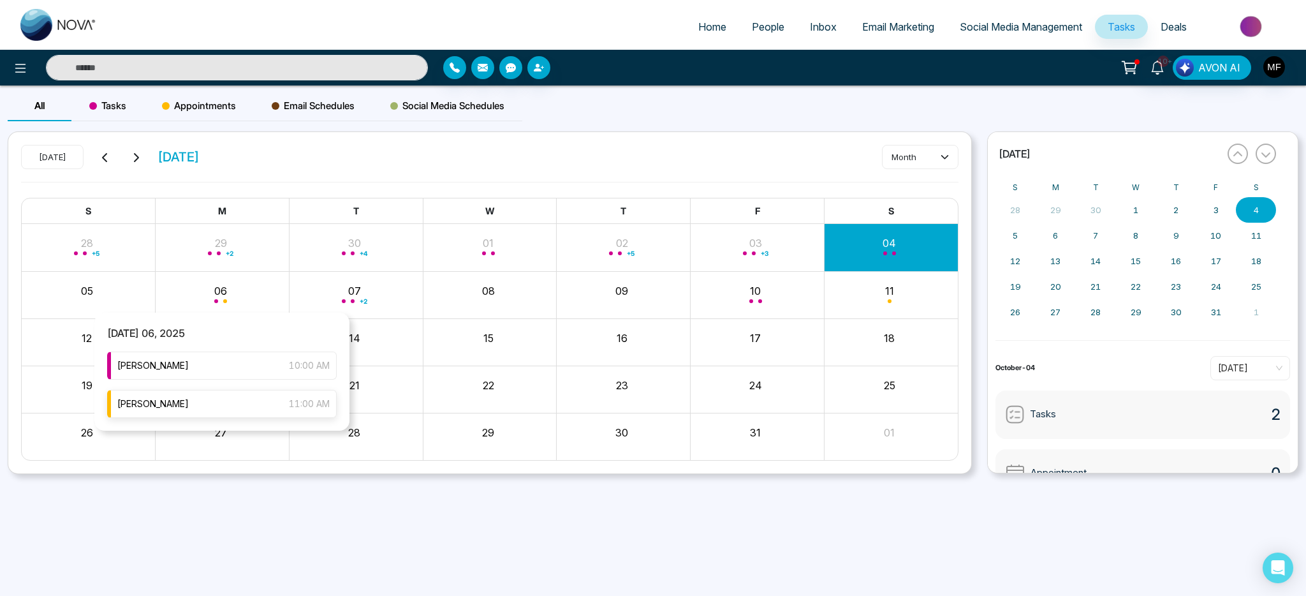
click at [205, 399] on div "[PERSON_NAME] 11:00 AM" at bounding box center [222, 404] width 230 height 28
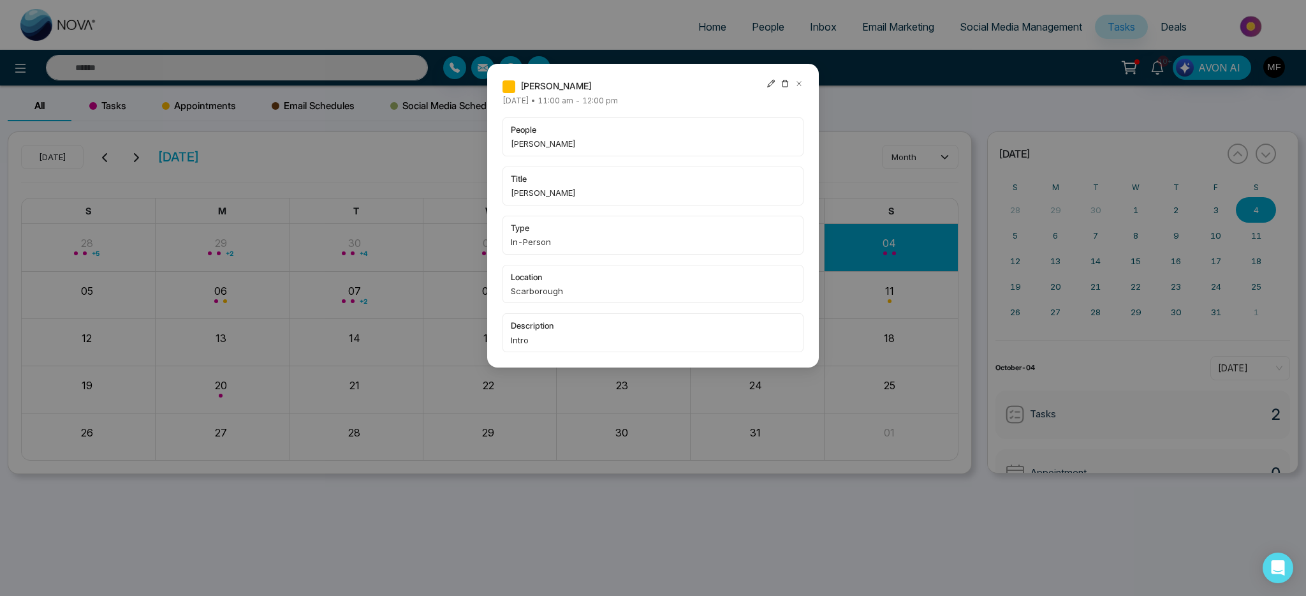
click at [581, 147] on span "[PERSON_NAME]" at bounding box center [653, 143] width 284 height 13
click at [799, 84] on icon at bounding box center [799, 84] width 4 height 4
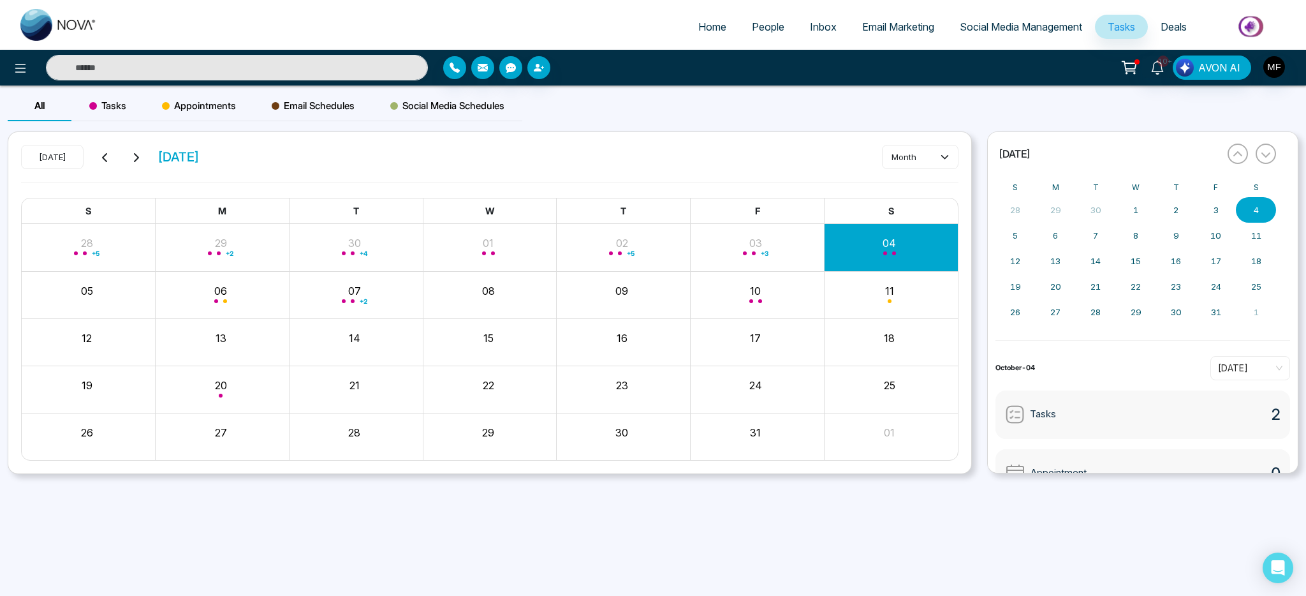
click at [960, 25] on span "Social Media Management" at bounding box center [1021, 26] width 122 height 13
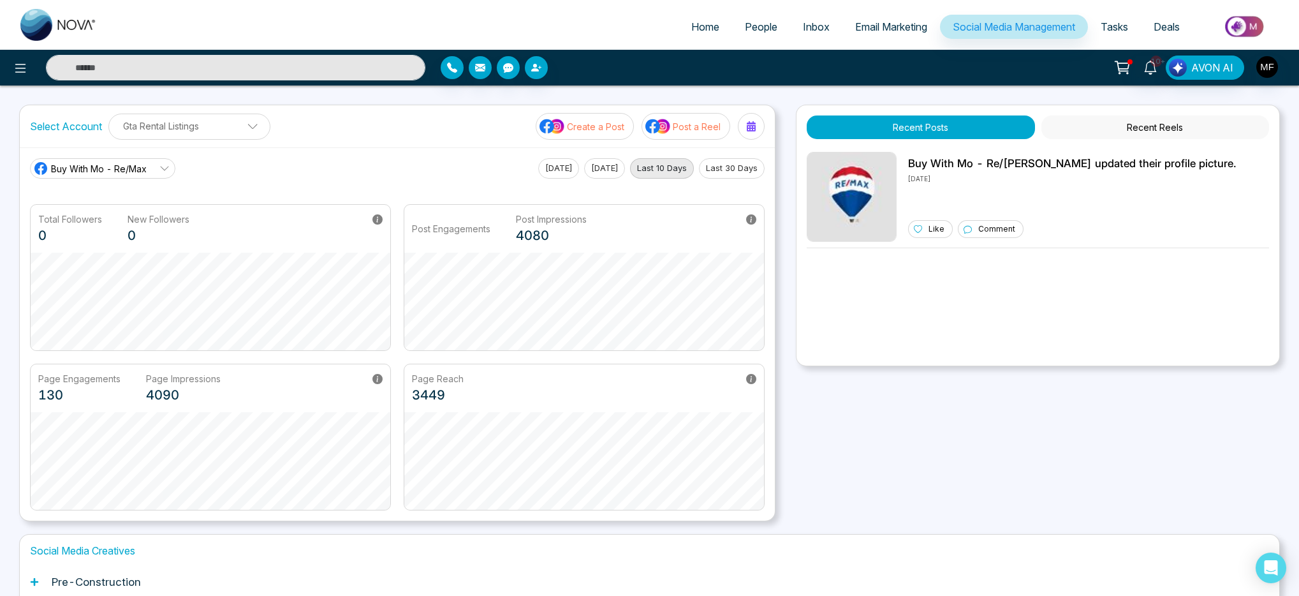
click at [1106, 128] on button "Recent Reels" at bounding box center [1156, 127] width 228 height 24
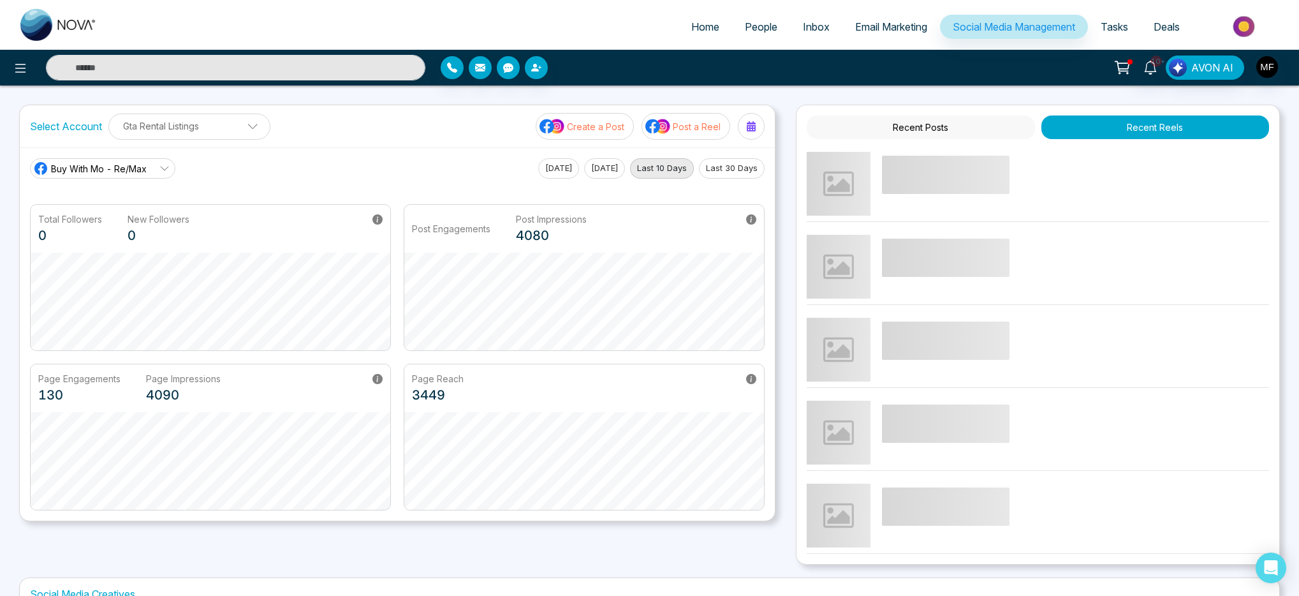
click at [966, 129] on button "Recent Posts" at bounding box center [921, 127] width 228 height 24
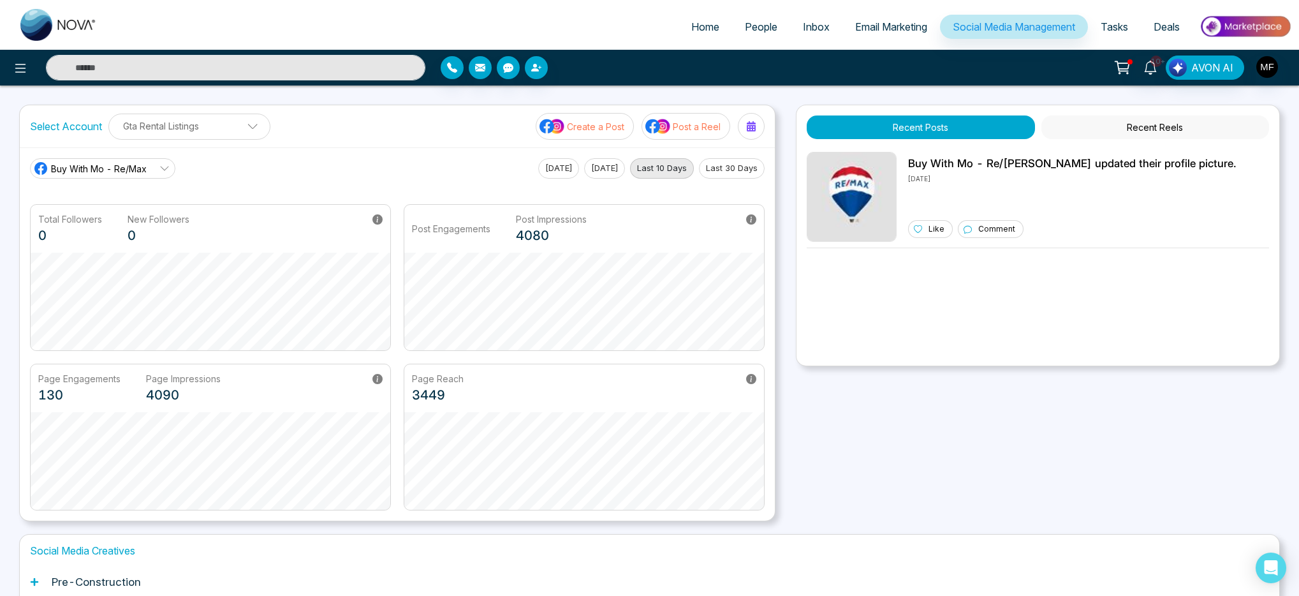
click at [142, 166] on span "Buy With Mo - Re/Max" at bounding box center [99, 168] width 96 height 13
click at [599, 132] on p "Create a Post" at bounding box center [595, 126] width 57 height 13
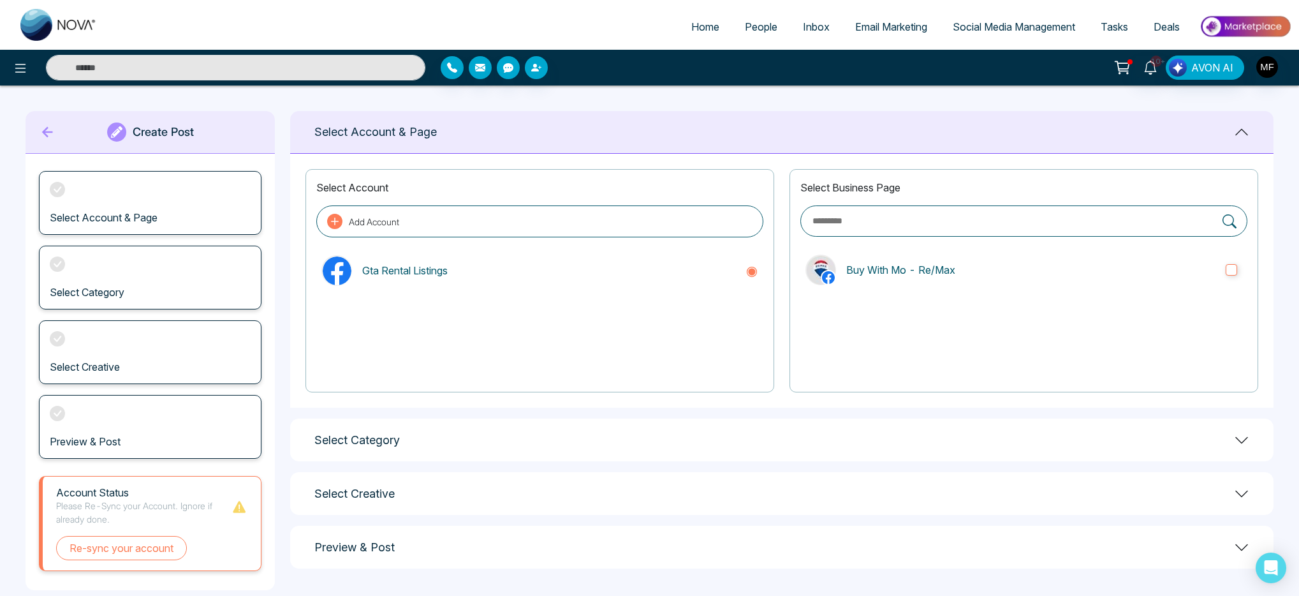
scroll to position [20, 0]
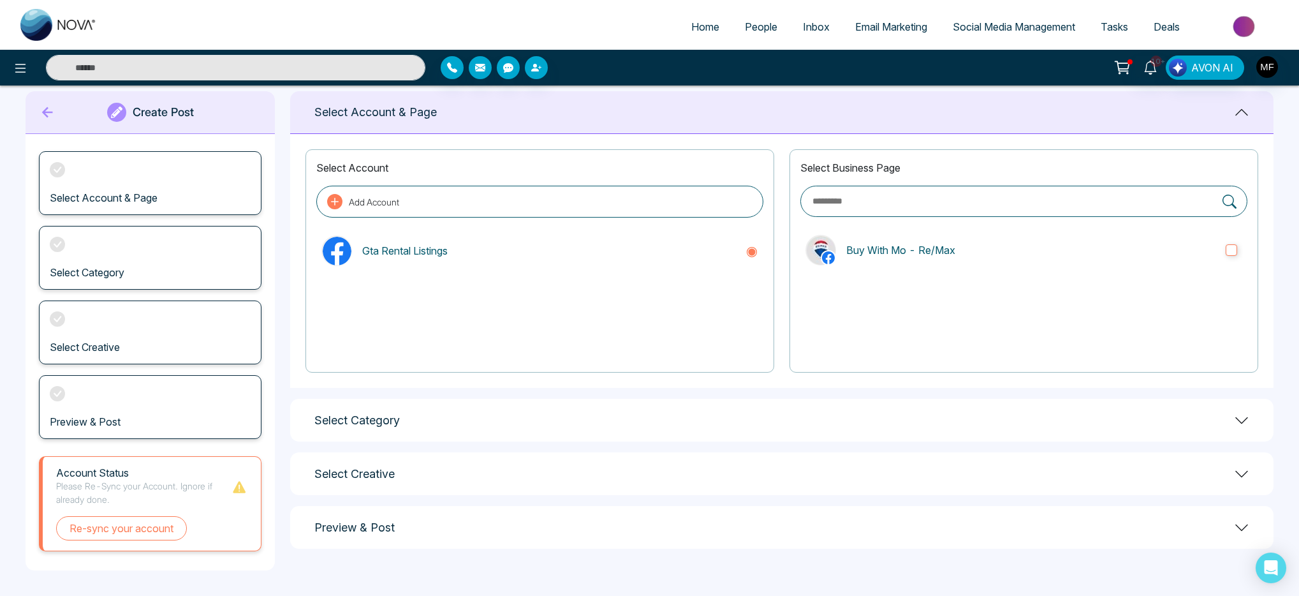
click at [426, 430] on div "Select Category" at bounding box center [782, 420] width 984 height 43
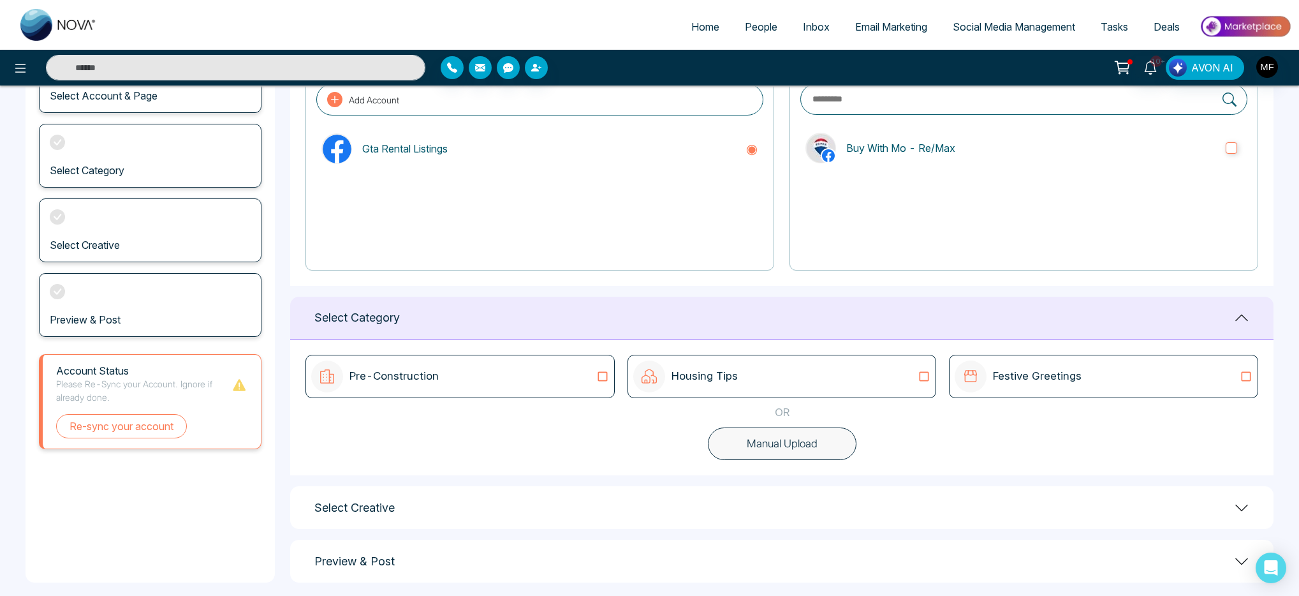
scroll to position [125, 0]
click at [463, 383] on div "Pre-Construction" at bounding box center [460, 373] width 298 height 32
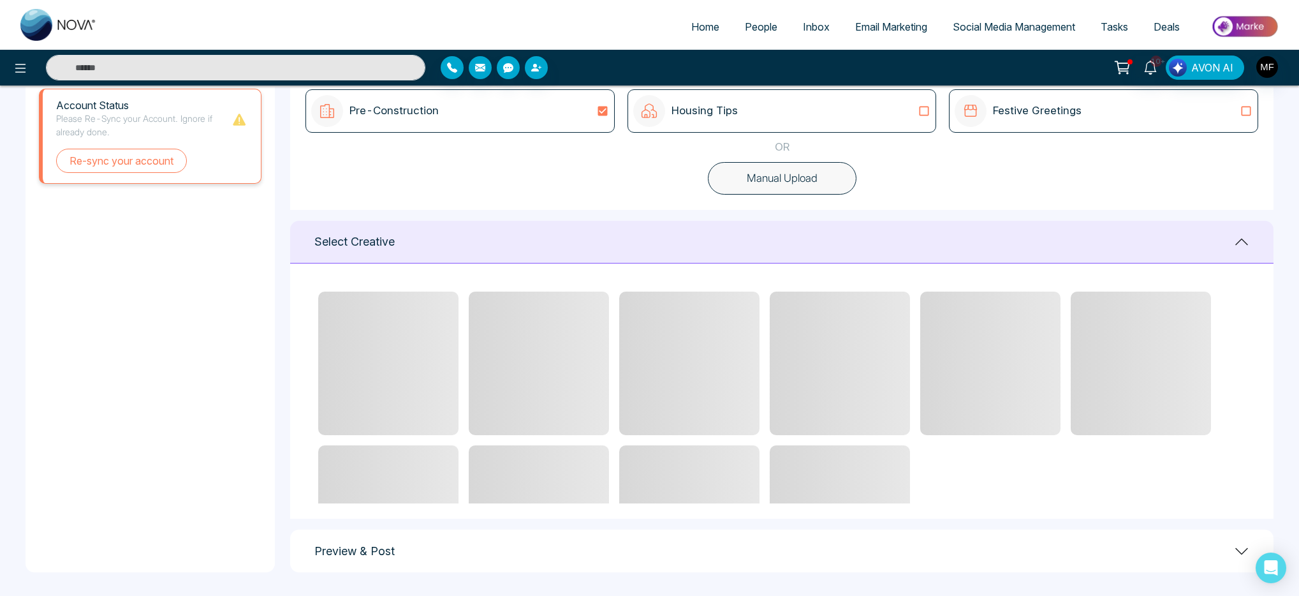
scroll to position [389, 0]
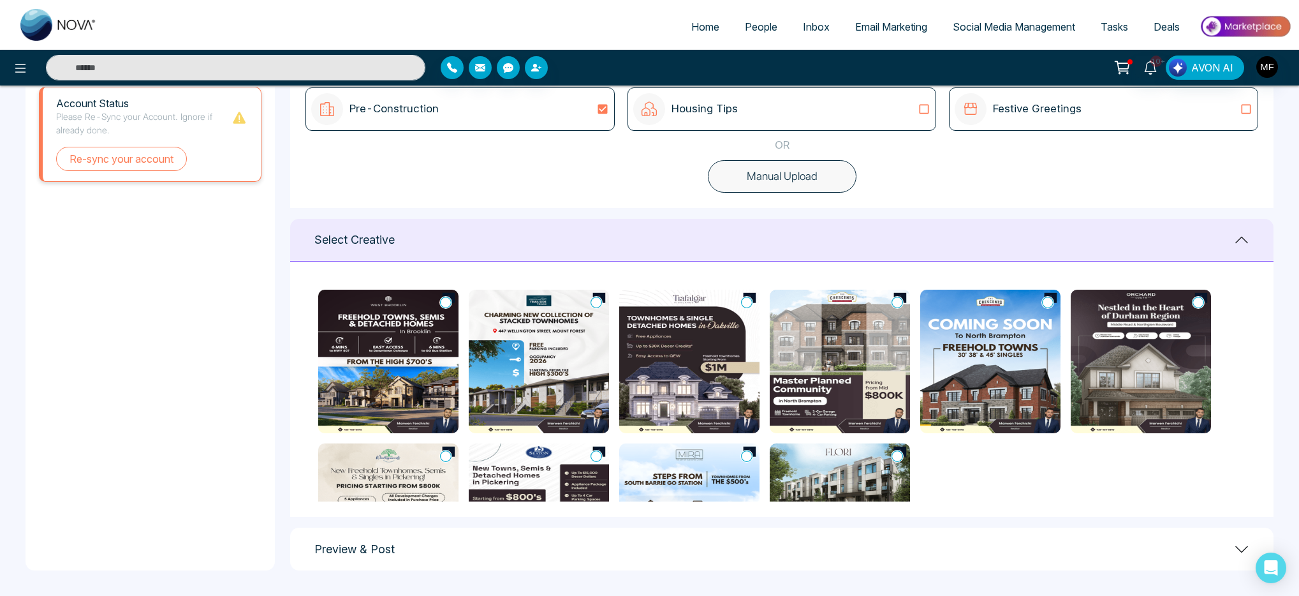
click at [594, 455] on icon at bounding box center [596, 456] width 11 height 13
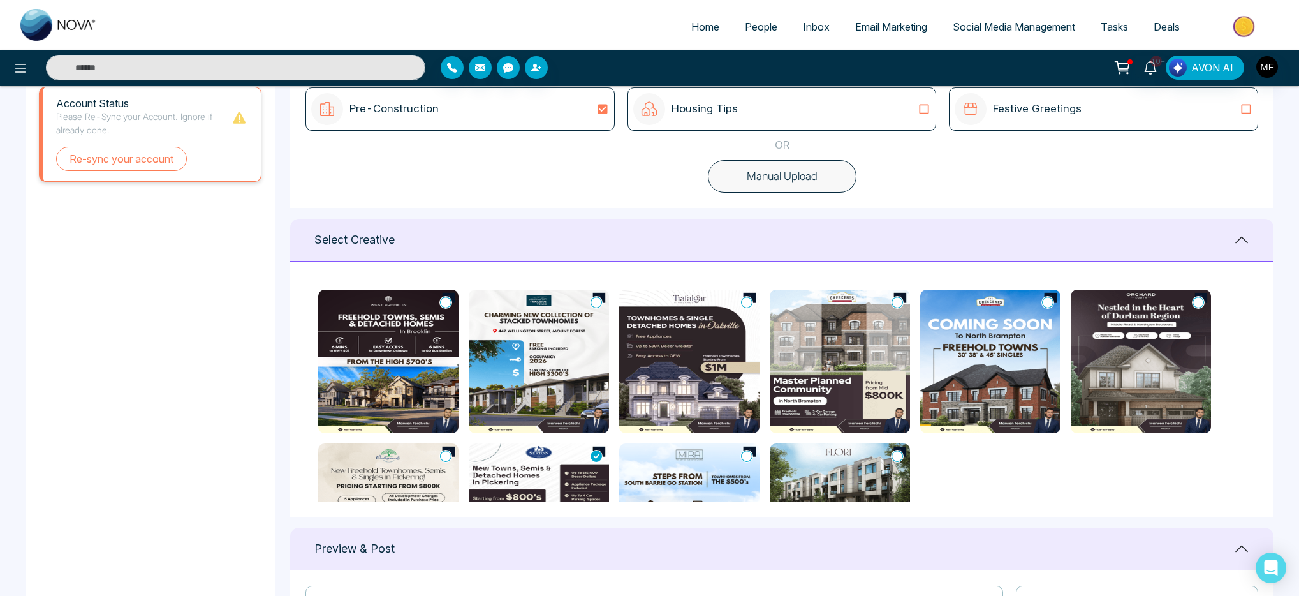
click at [596, 455] on icon at bounding box center [596, 455] width 11 height 11
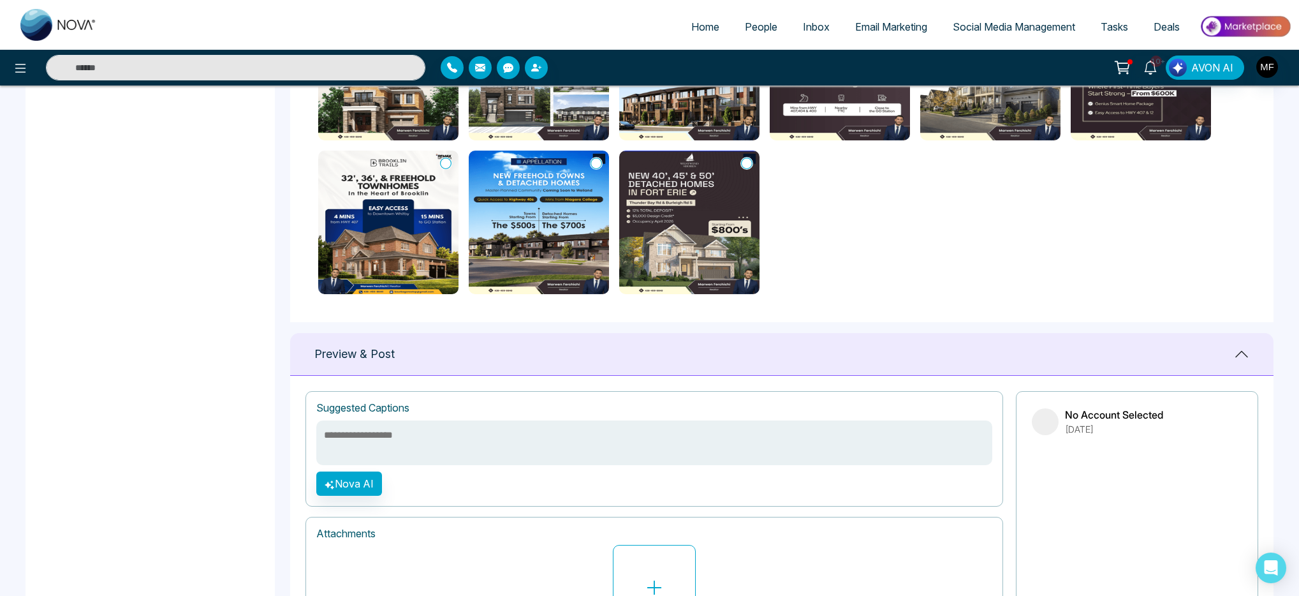
scroll to position [368, 0]
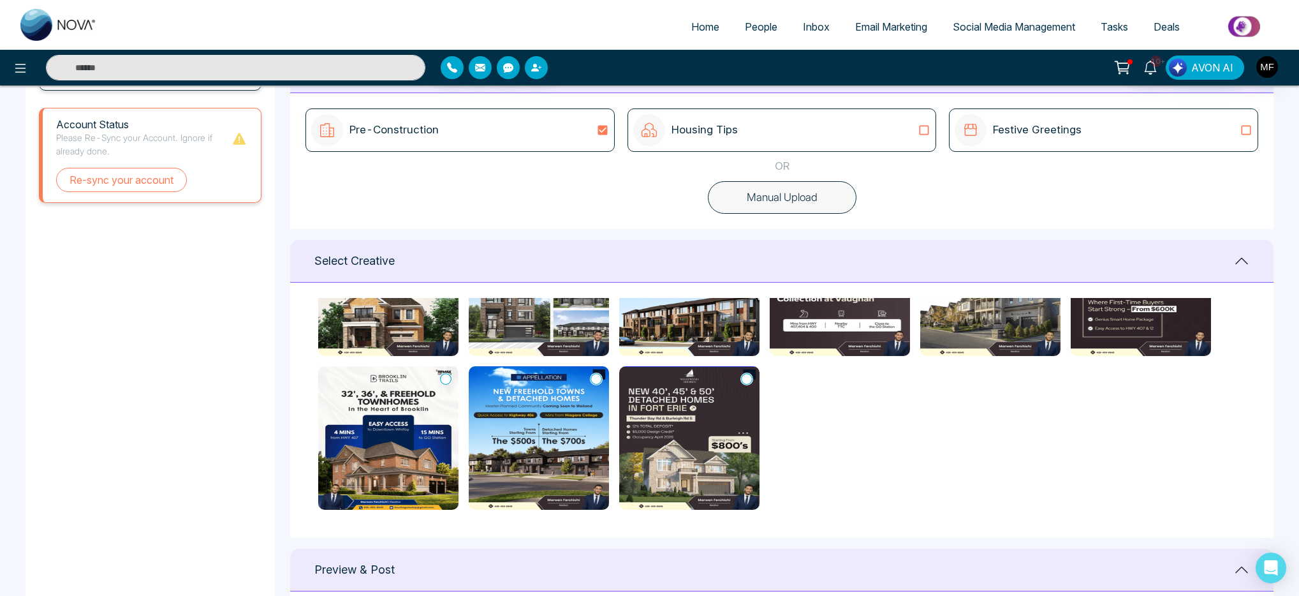
click at [406, 341] on img at bounding box center [388, 284] width 140 height 144
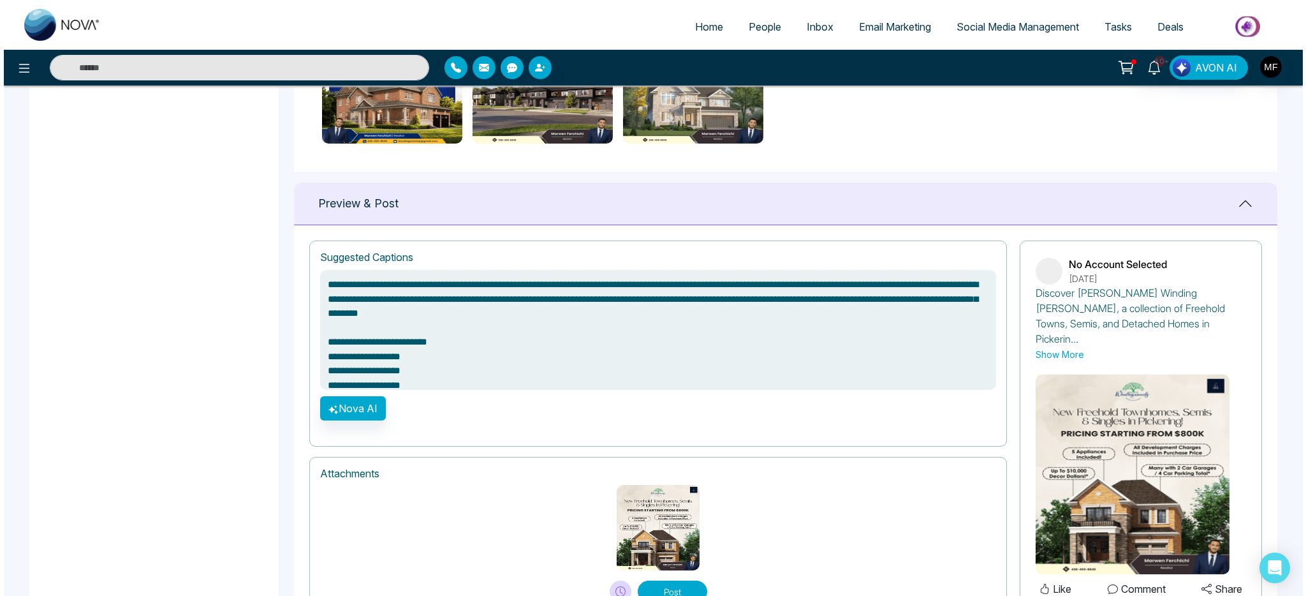
scroll to position [777, 0]
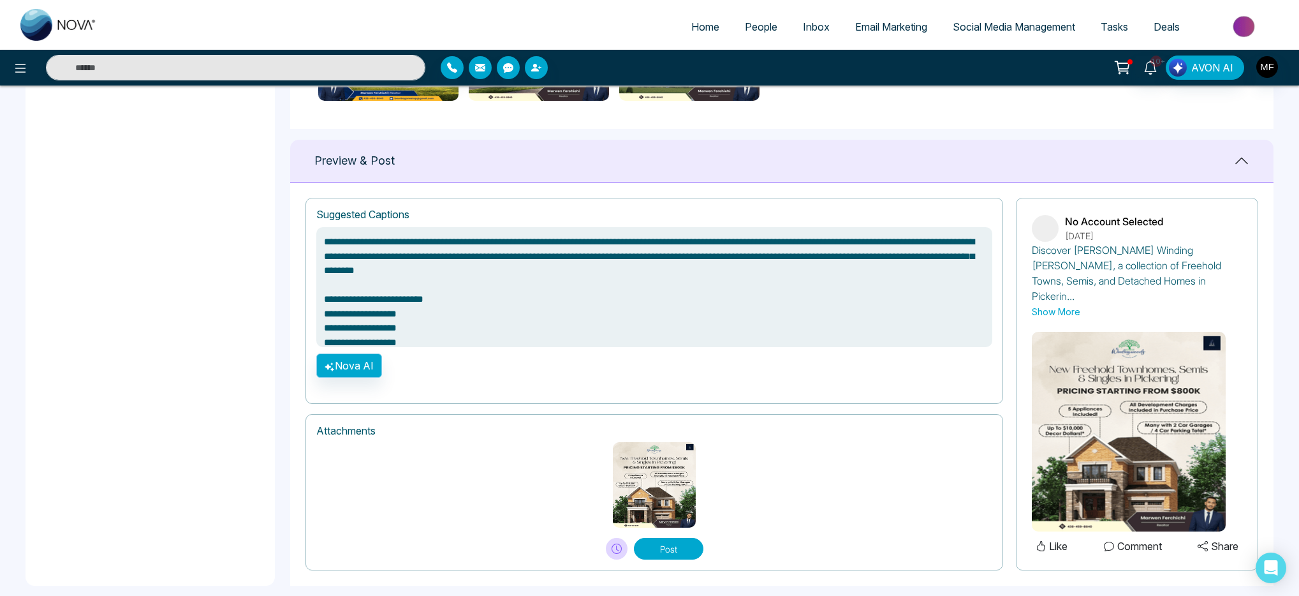
type textarea "**********"
click at [360, 364] on button "Nova AI" at bounding box center [349, 365] width 66 height 24
type textarea "**********"
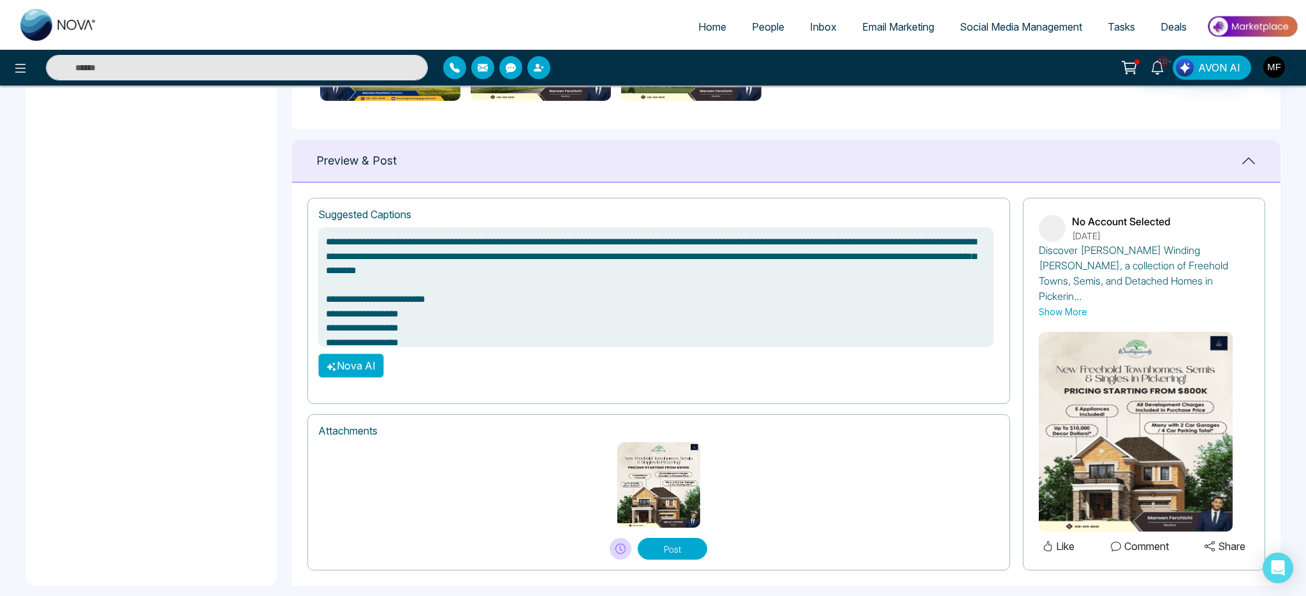
type textarea "**********"
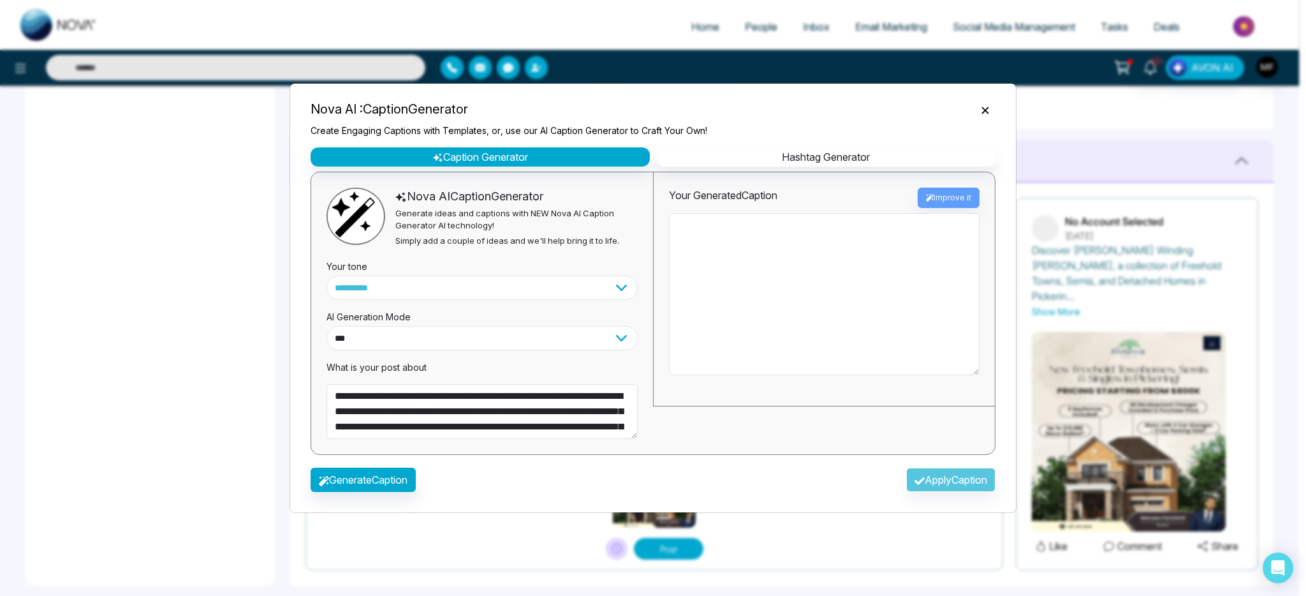
click at [440, 341] on select "**********" at bounding box center [482, 338] width 311 height 24
type textarea "**********"
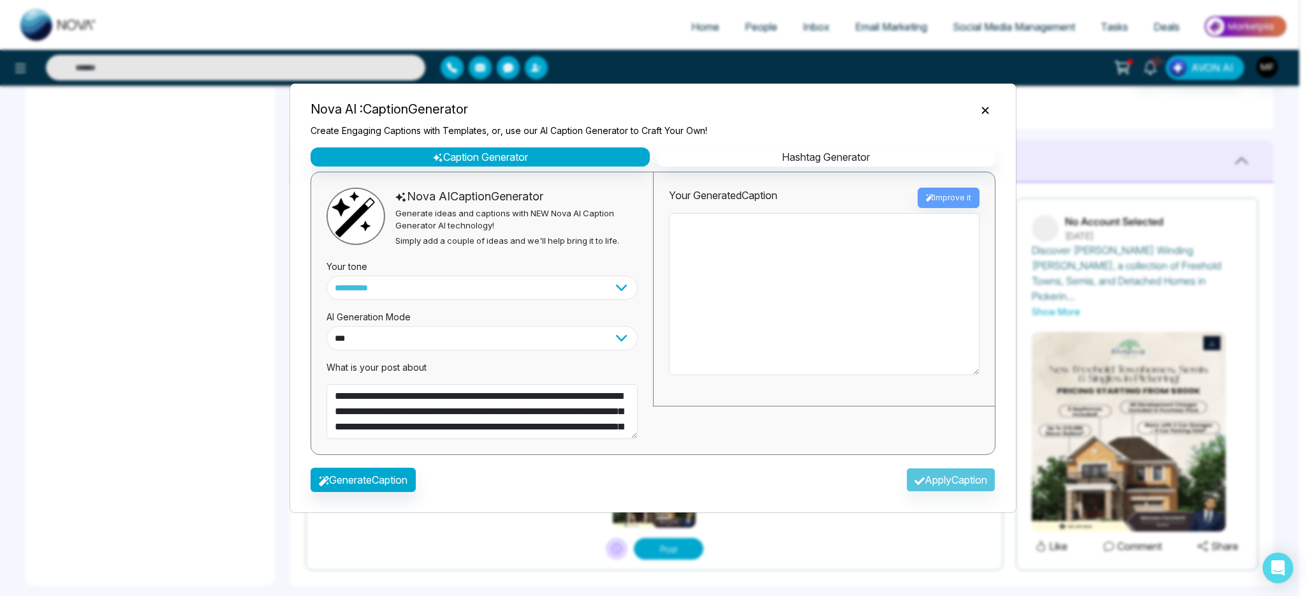
select select "*********"
click at [327, 326] on select "**********" at bounding box center [482, 338] width 311 height 24
type textarea "**********"
click at [483, 295] on select "**********" at bounding box center [482, 288] width 311 height 24
type textarea "**********"
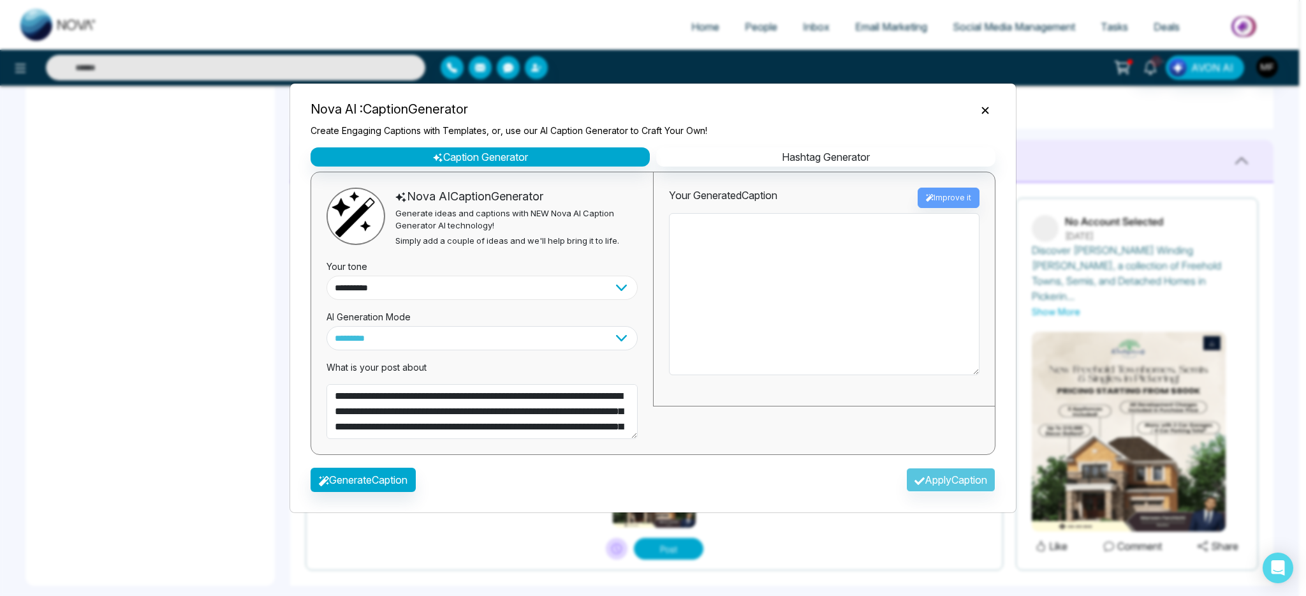
type textarea "**********"
select select "******"
click at [327, 276] on select "**********" at bounding box center [482, 288] width 311 height 24
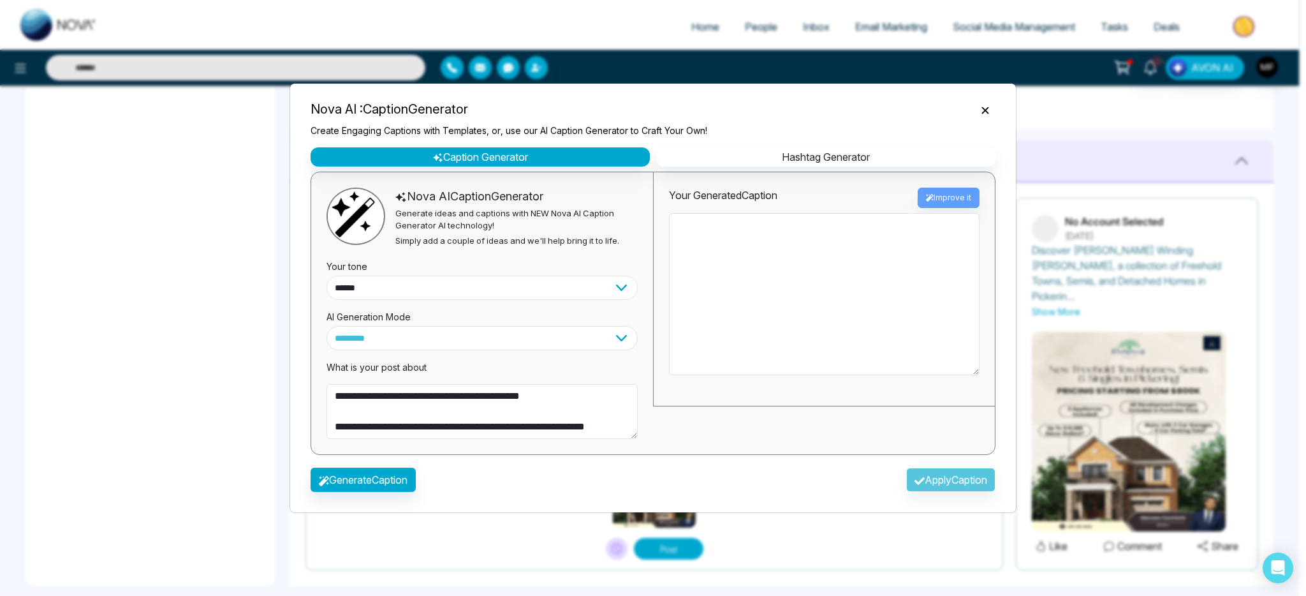
scroll to position [291, 0]
click at [388, 482] on button "Generate Caption" at bounding box center [363, 480] width 105 height 24
type textarea "**********"
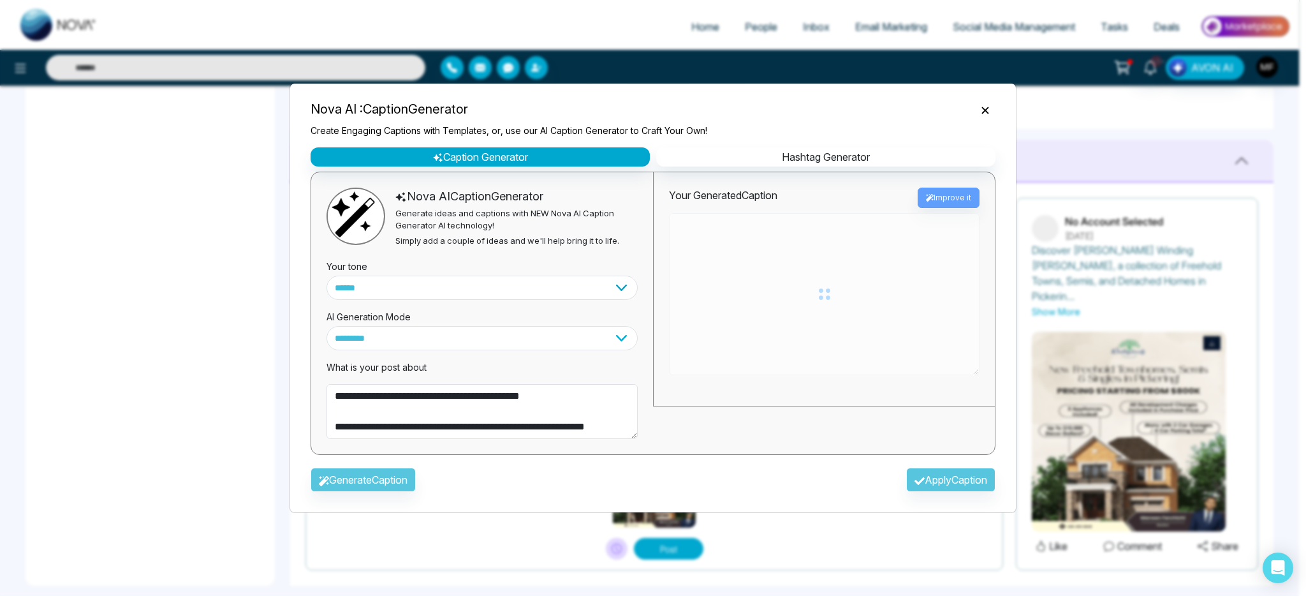
type textarea "**********"
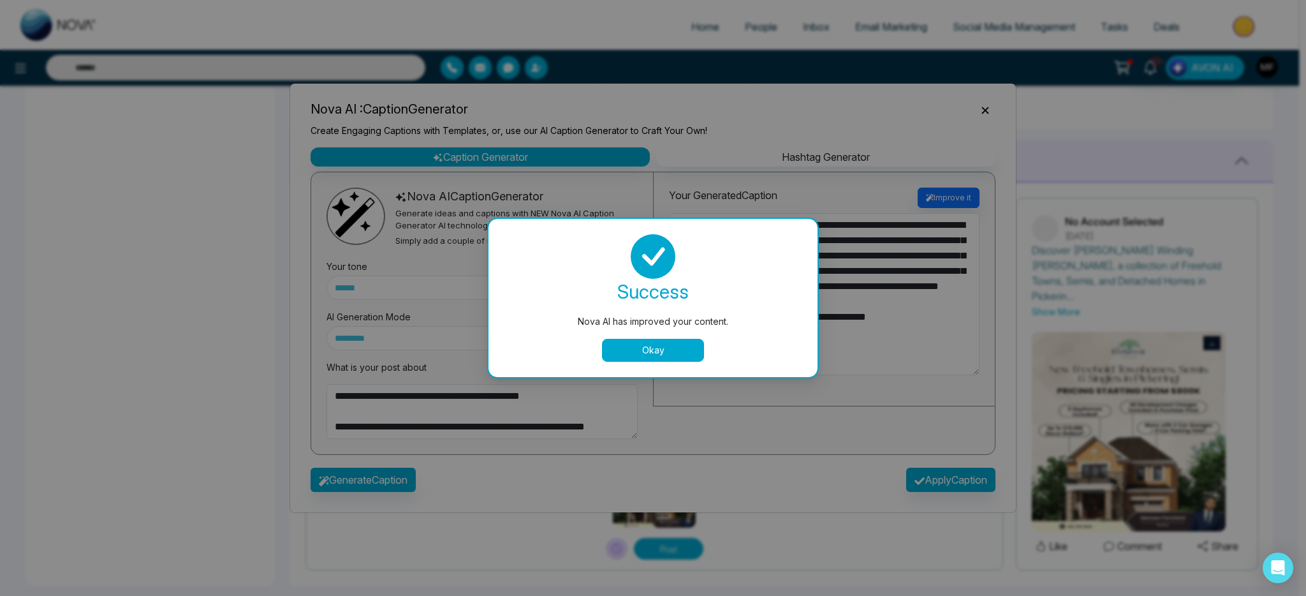
click at [629, 355] on button "Okay" at bounding box center [653, 350] width 102 height 23
type textarea "**********"
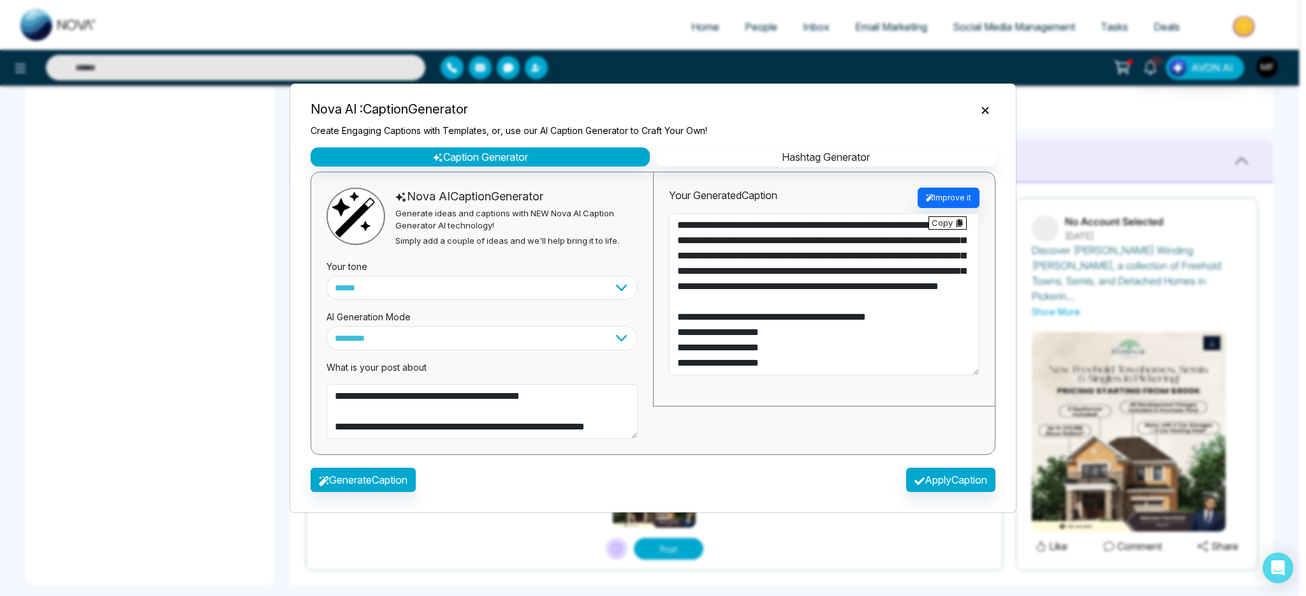
type textarea "**********"
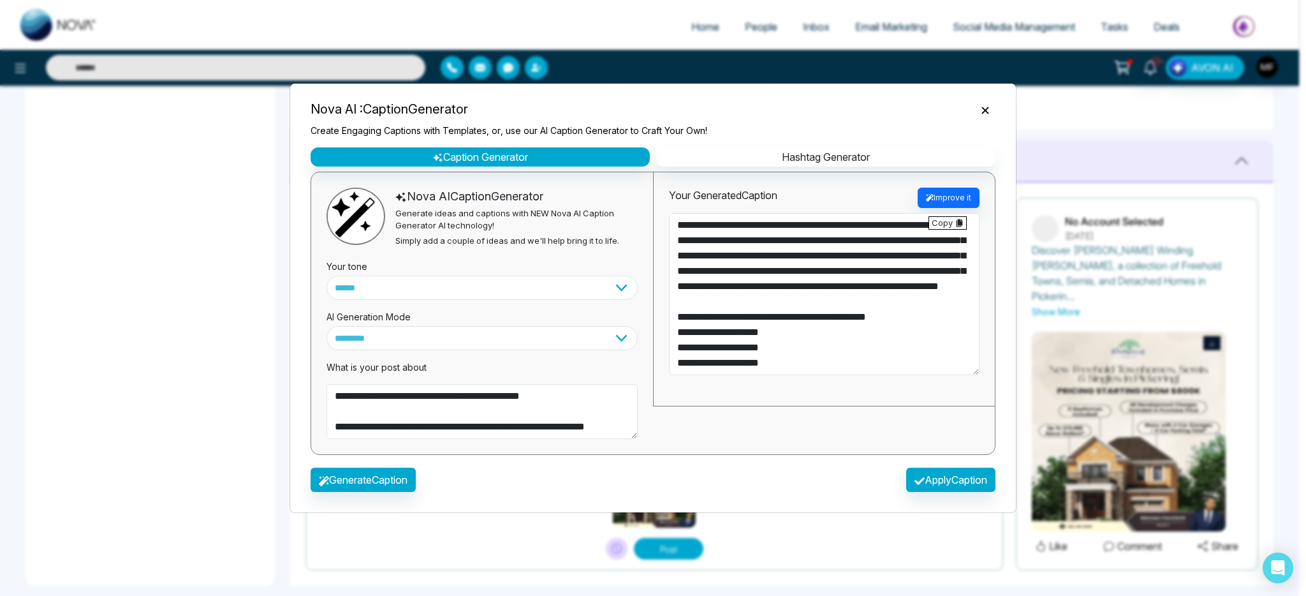
type textarea "**********"
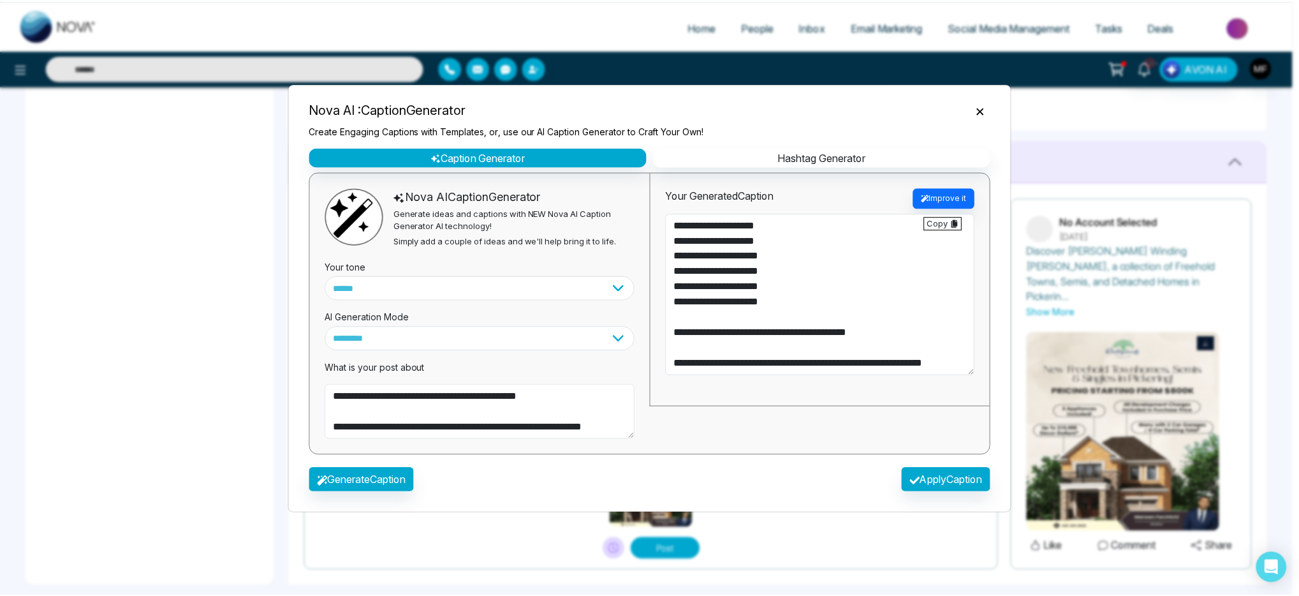
scroll to position [184, 0]
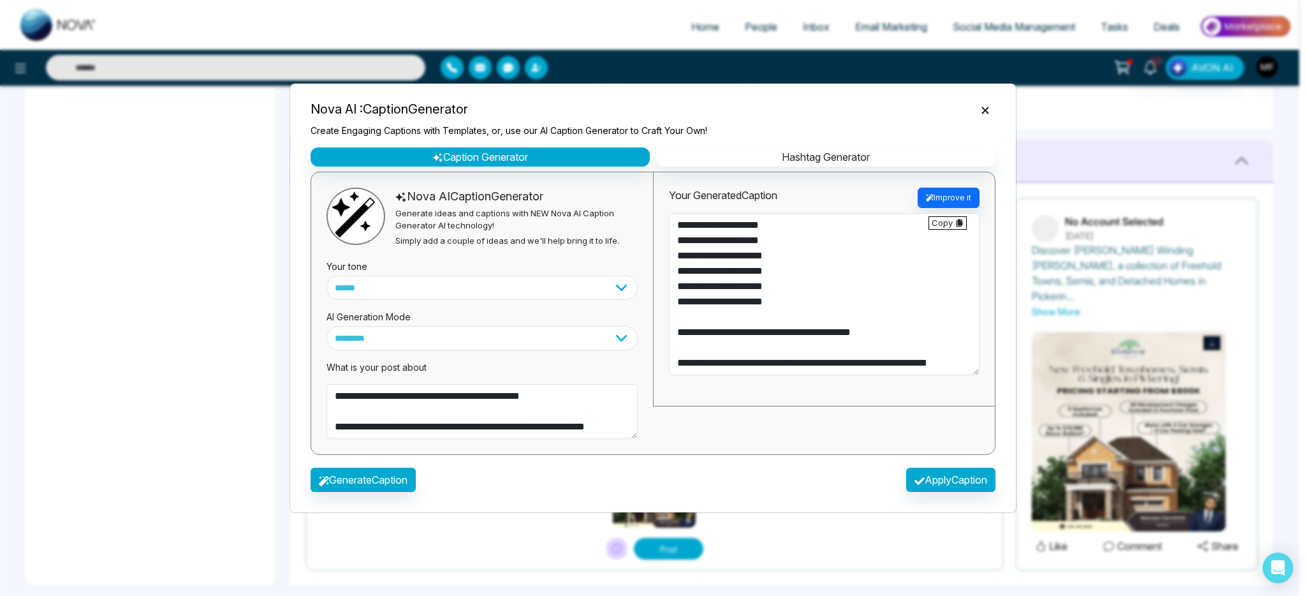
type textarea "**********"
click at [987, 109] on icon "Close" at bounding box center [985, 110] width 13 height 13
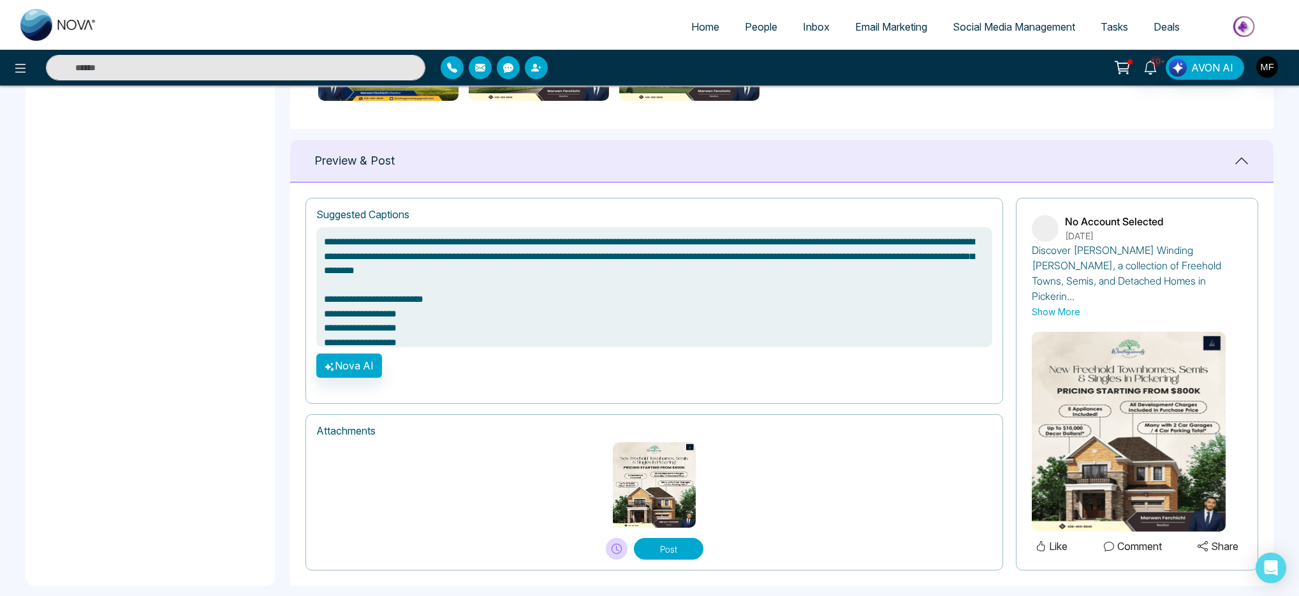
click at [1063, 305] on button "Show More" at bounding box center [1056, 311] width 48 height 13
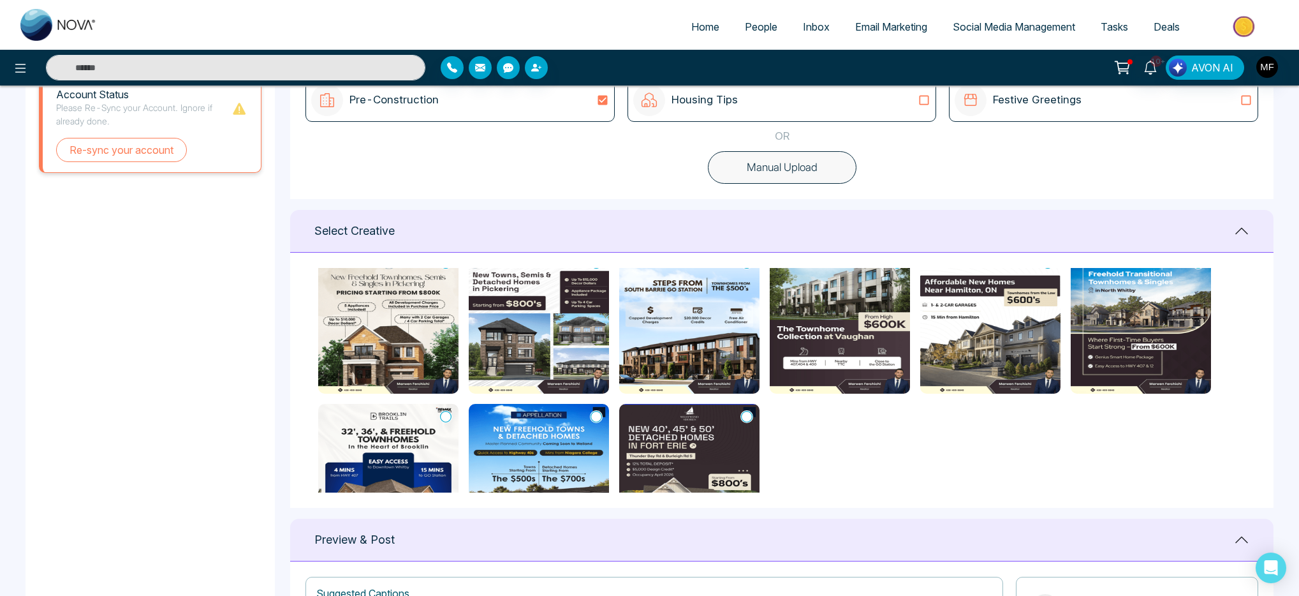
scroll to position [252, 0]
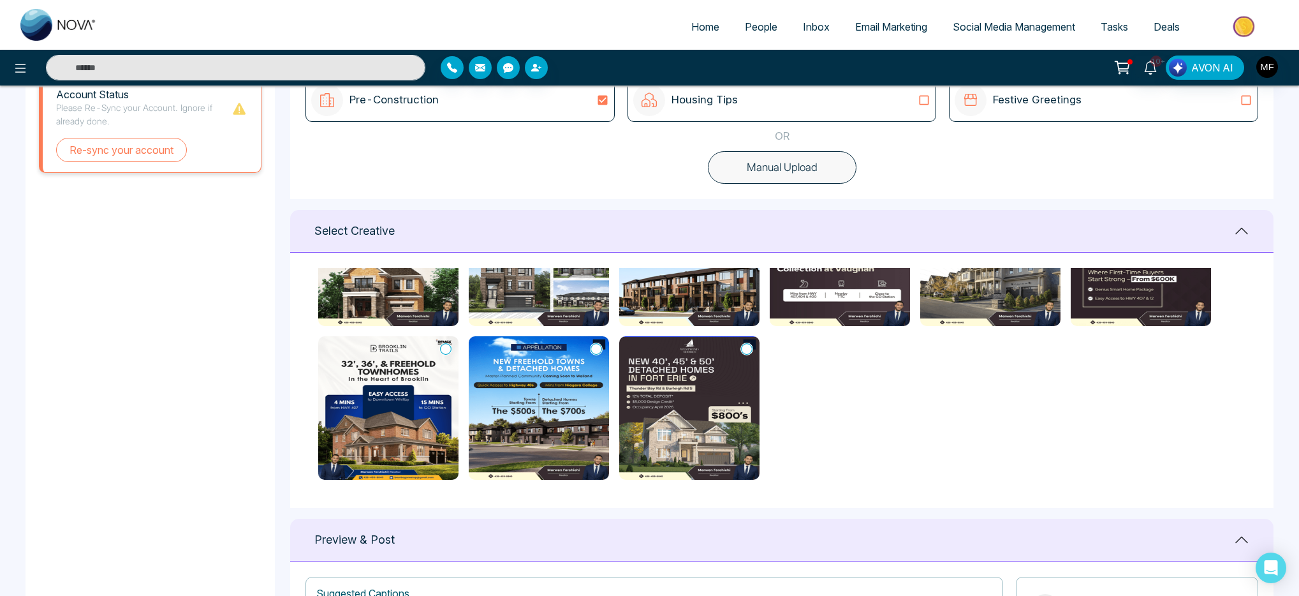
type textarea "**********"
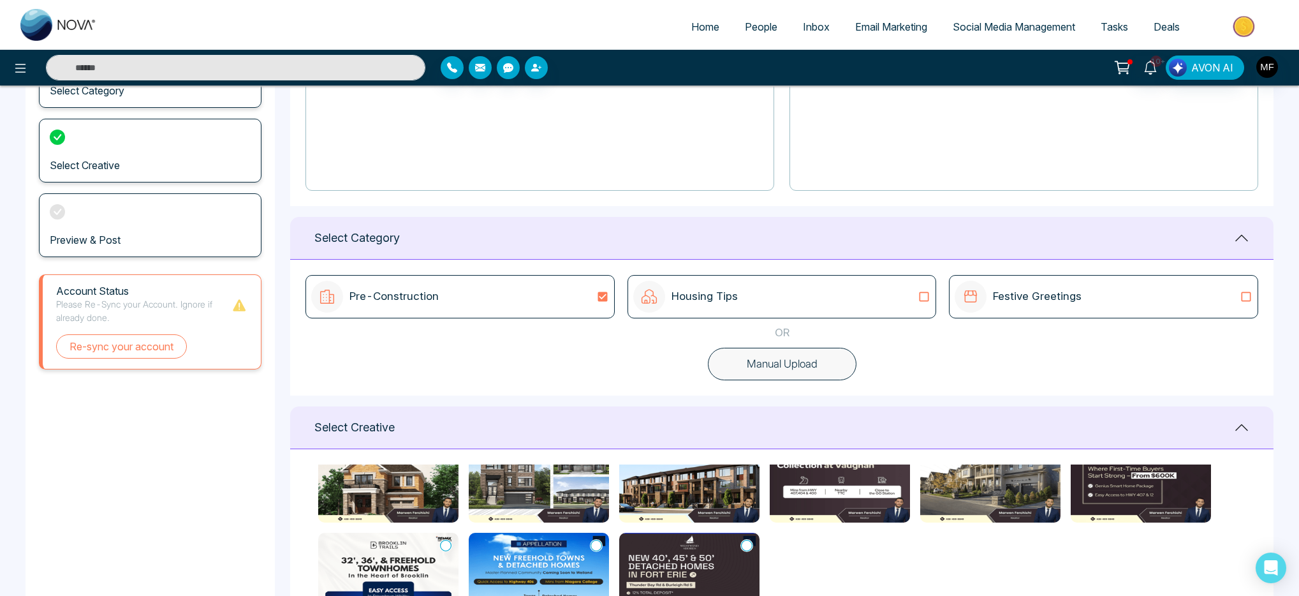
scroll to position [233, 0]
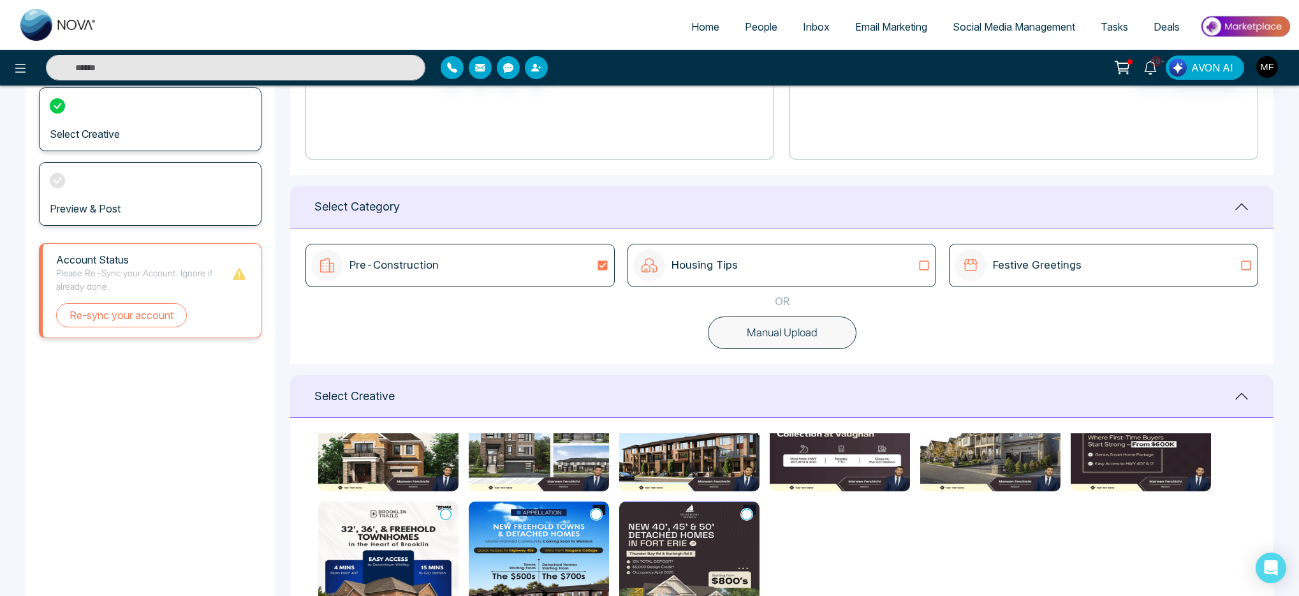
click at [896, 272] on div "Housing Tips" at bounding box center [782, 265] width 298 height 32
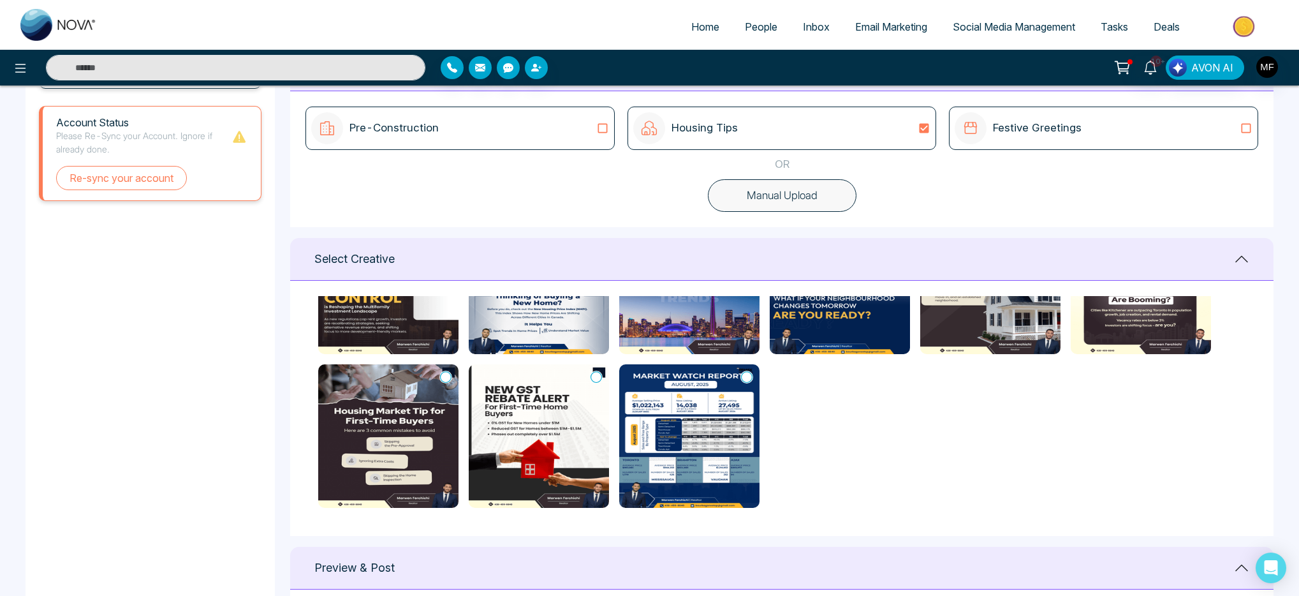
scroll to position [608, 0]
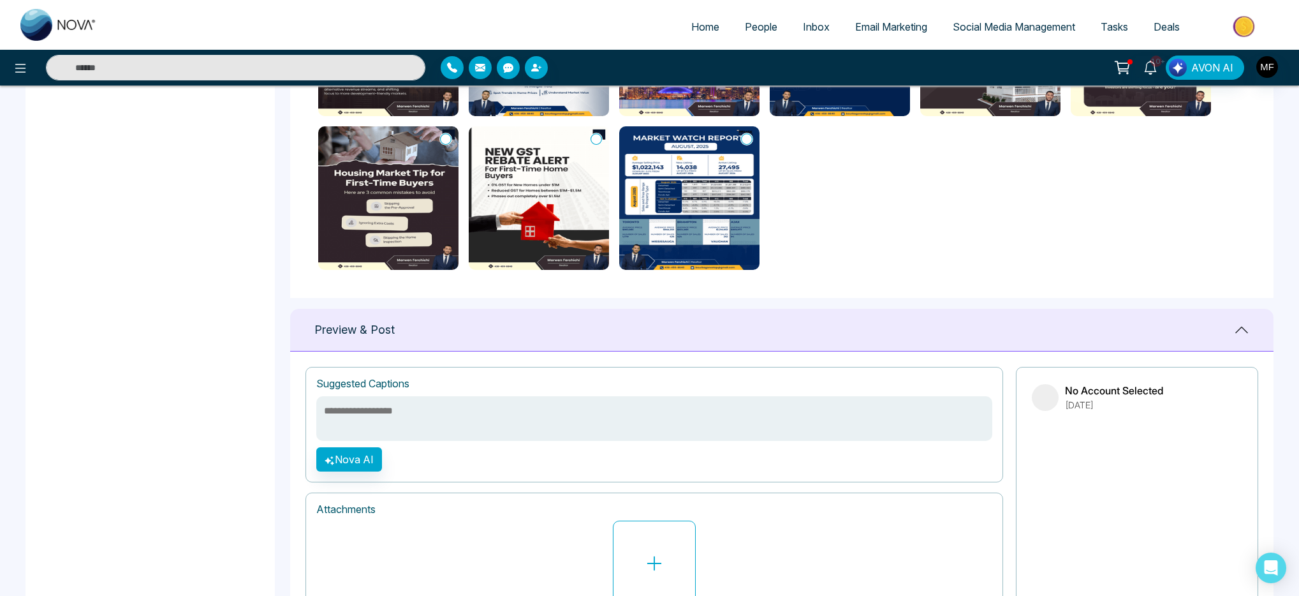
click at [1008, 346] on div "Preview & Post" at bounding box center [782, 330] width 984 height 43
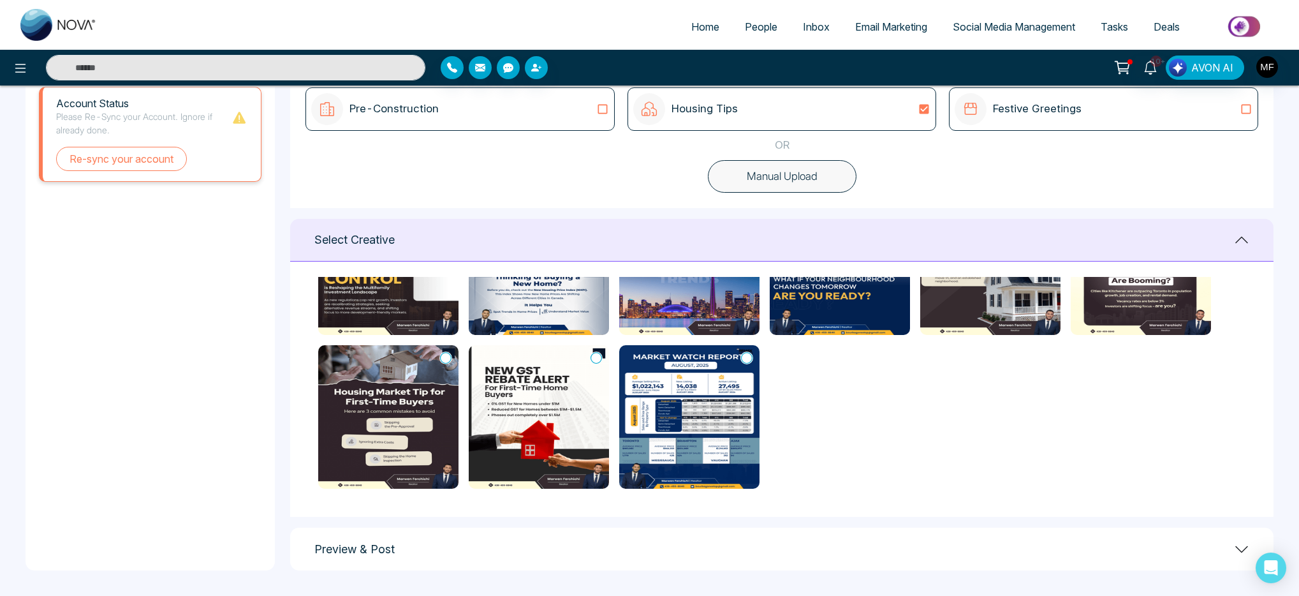
click at [971, 561] on div "Preview & Post" at bounding box center [782, 549] width 984 height 43
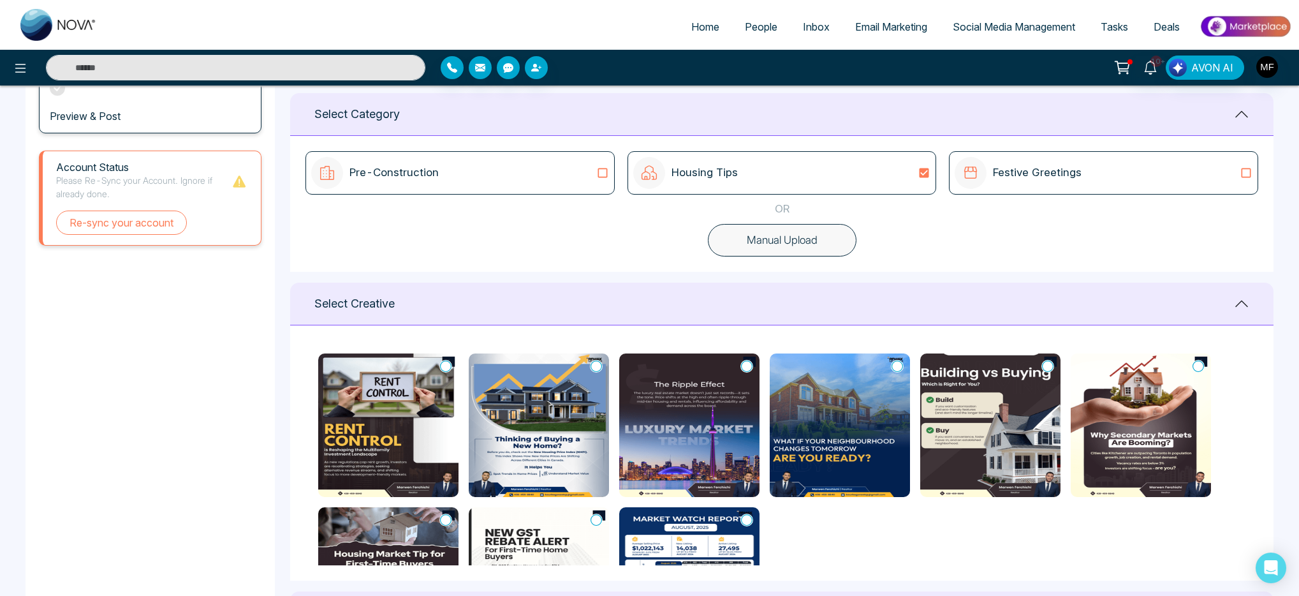
scroll to position [324, 0]
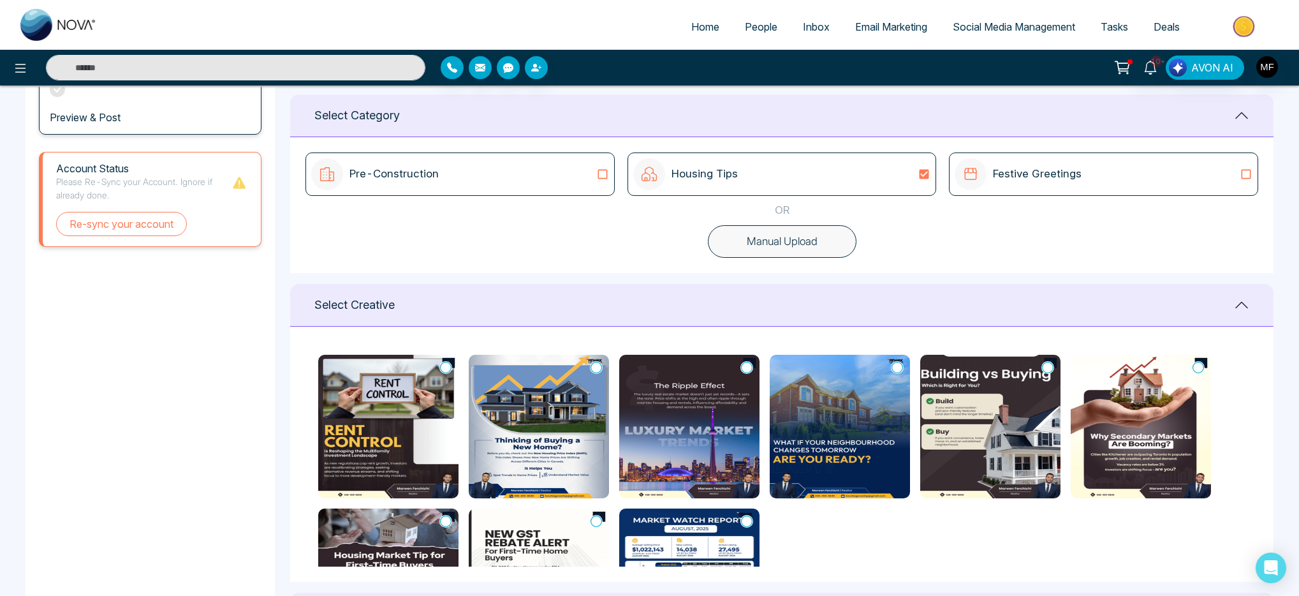
click at [397, 404] on img at bounding box center [388, 427] width 140 height 144
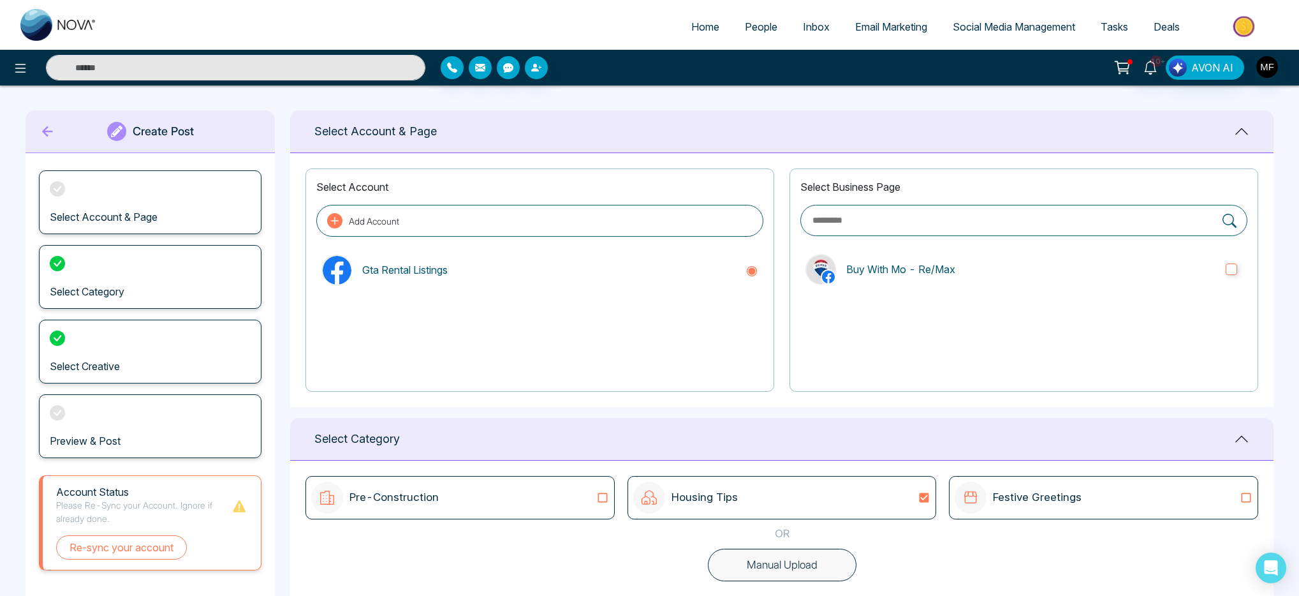
scroll to position [0, 0]
type textarea "**********"
click at [40, 129] on icon at bounding box center [47, 132] width 19 height 26
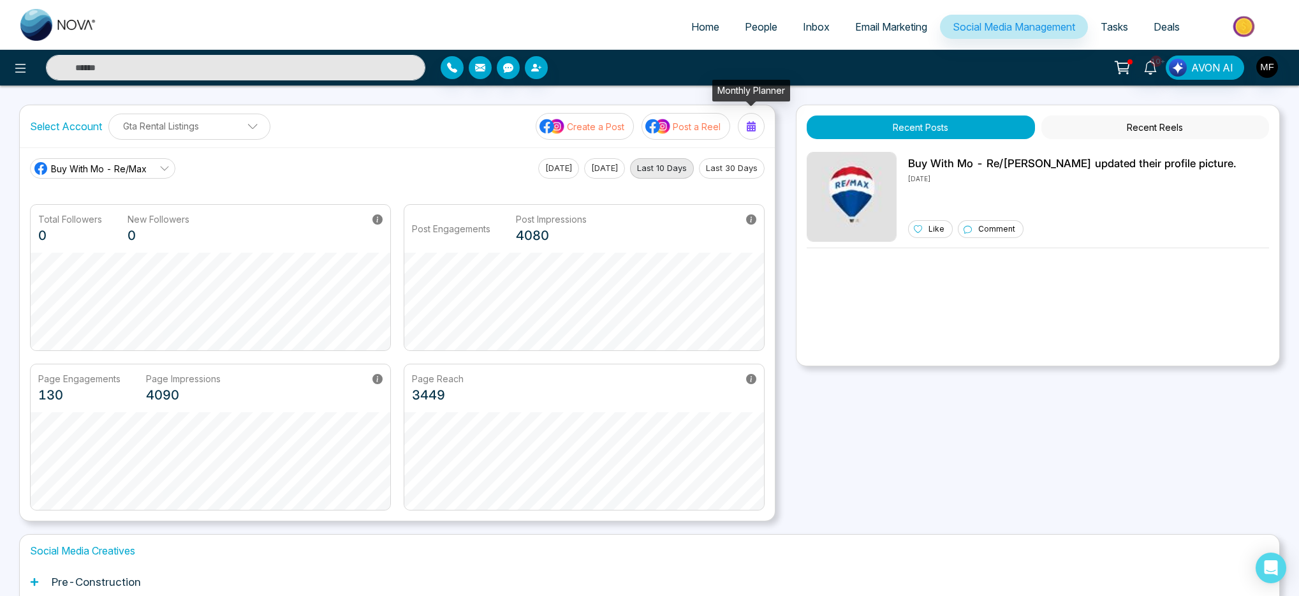
click at [744, 129] on div at bounding box center [751, 126] width 20 height 20
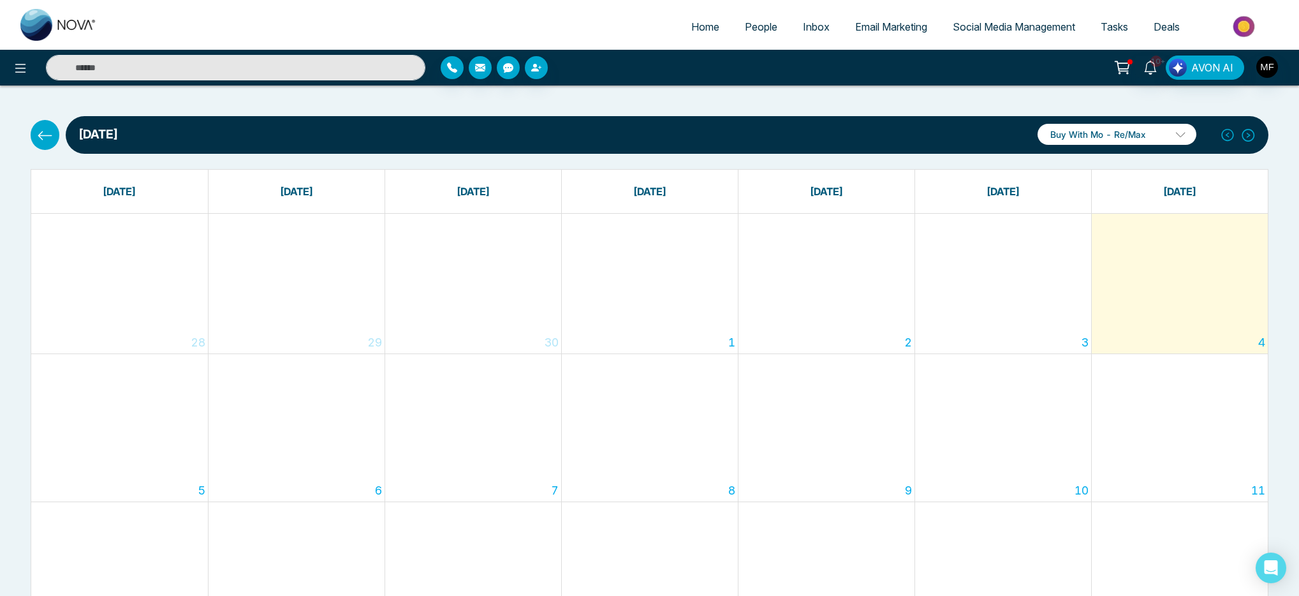
click at [1183, 139] on p "Buy With Mo - Re/Max" at bounding box center [1117, 134] width 159 height 21
click at [734, 146] on div "[DATE] Buy With Mo - Re/Max Buy With Mo - Re/Max Add Social Accounts" at bounding box center [667, 135] width 1203 height 38
click at [32, 130] on button at bounding box center [45, 134] width 29 height 29
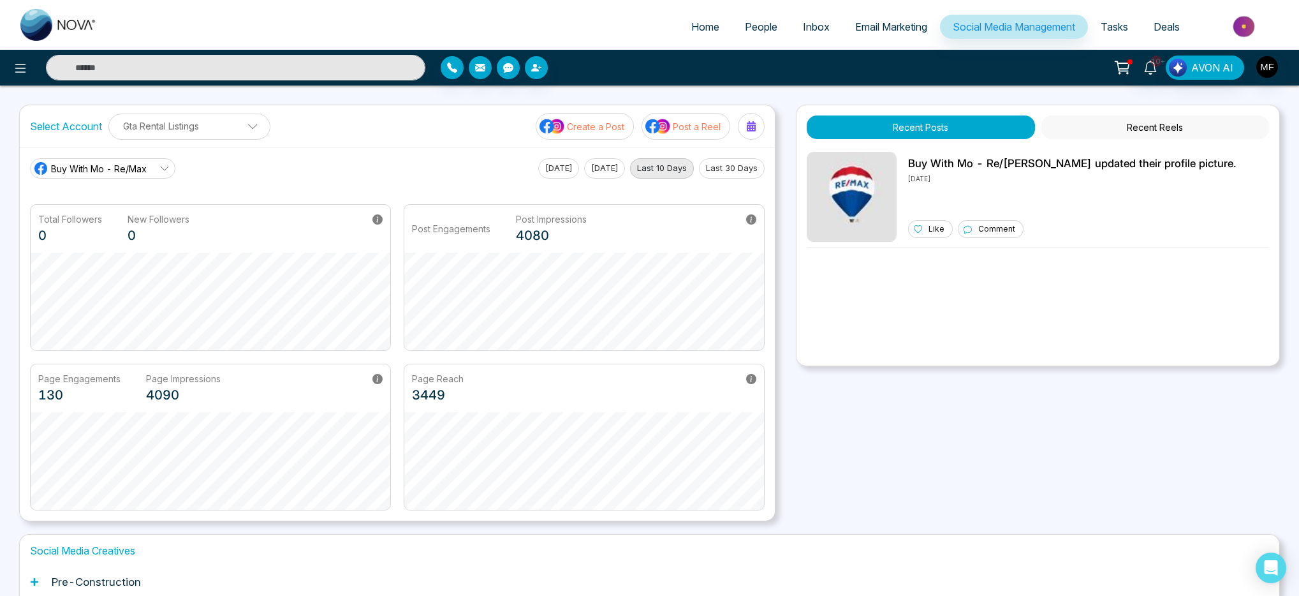
click at [686, 134] on button "Post a Reel" at bounding box center [686, 126] width 89 height 27
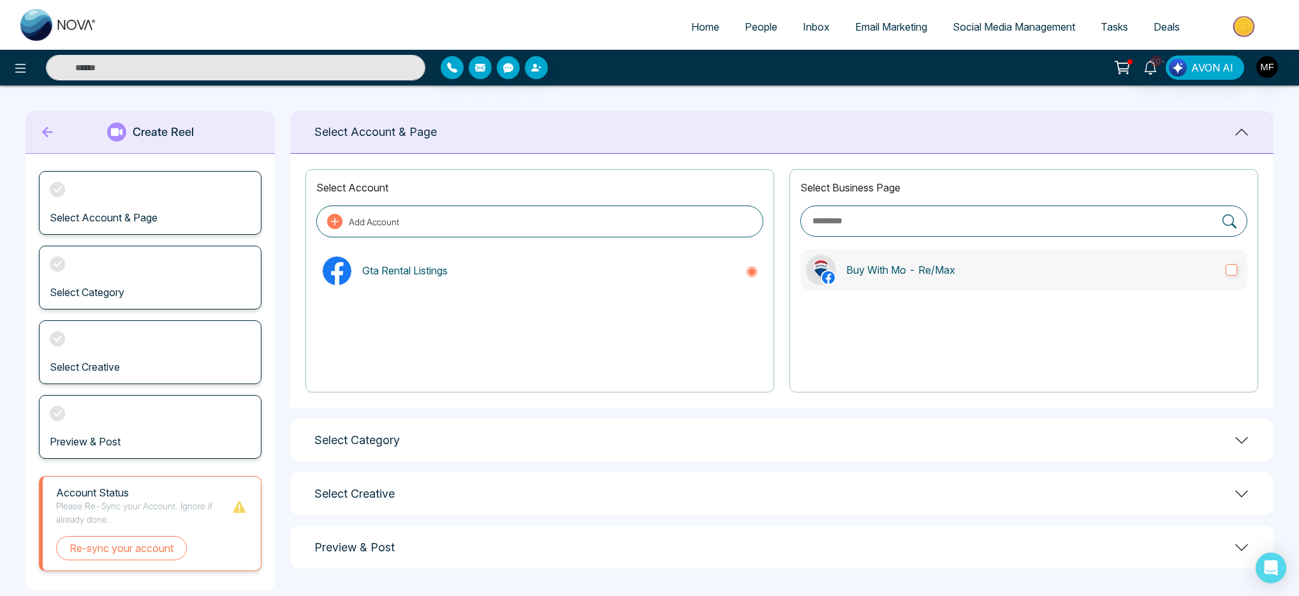
click at [1072, 284] on label "Buy With Mo - Re/Max" at bounding box center [1024, 269] width 447 height 41
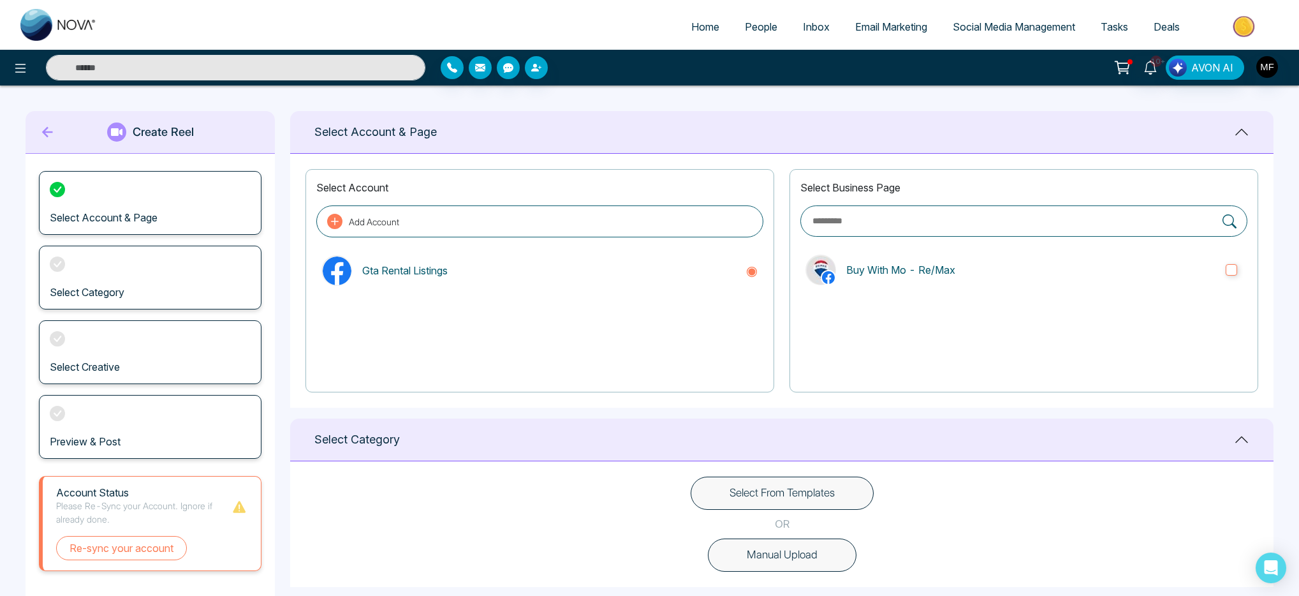
click at [1077, 223] on input "text" at bounding box center [1013, 221] width 405 height 15
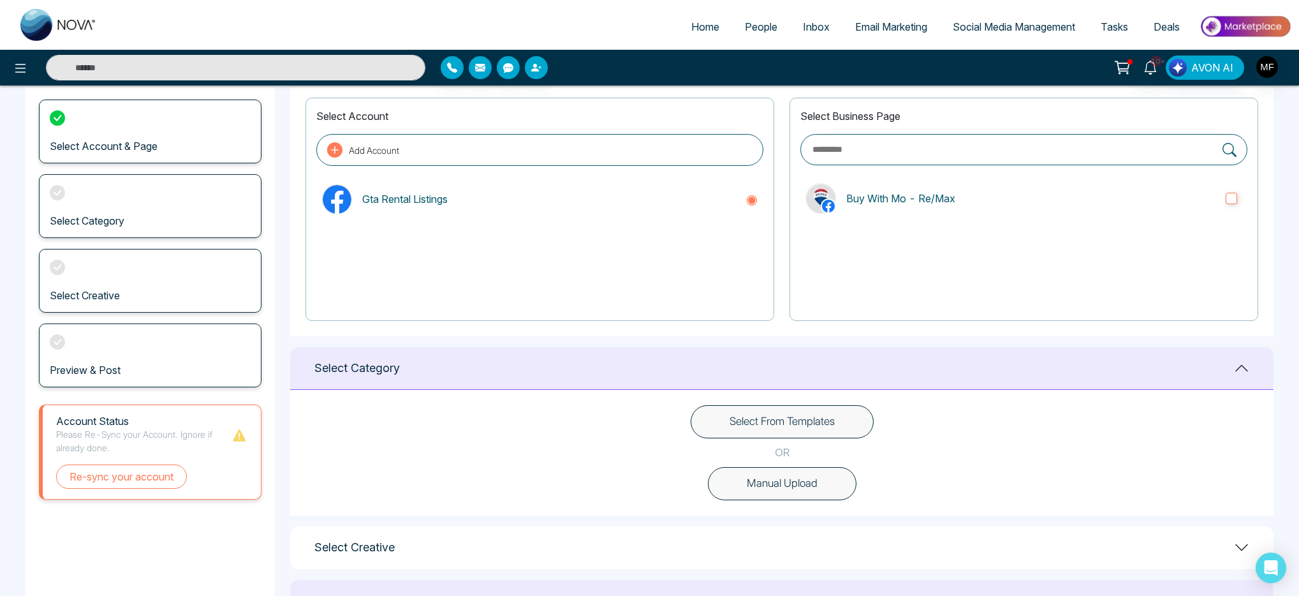
scroll to position [150, 0]
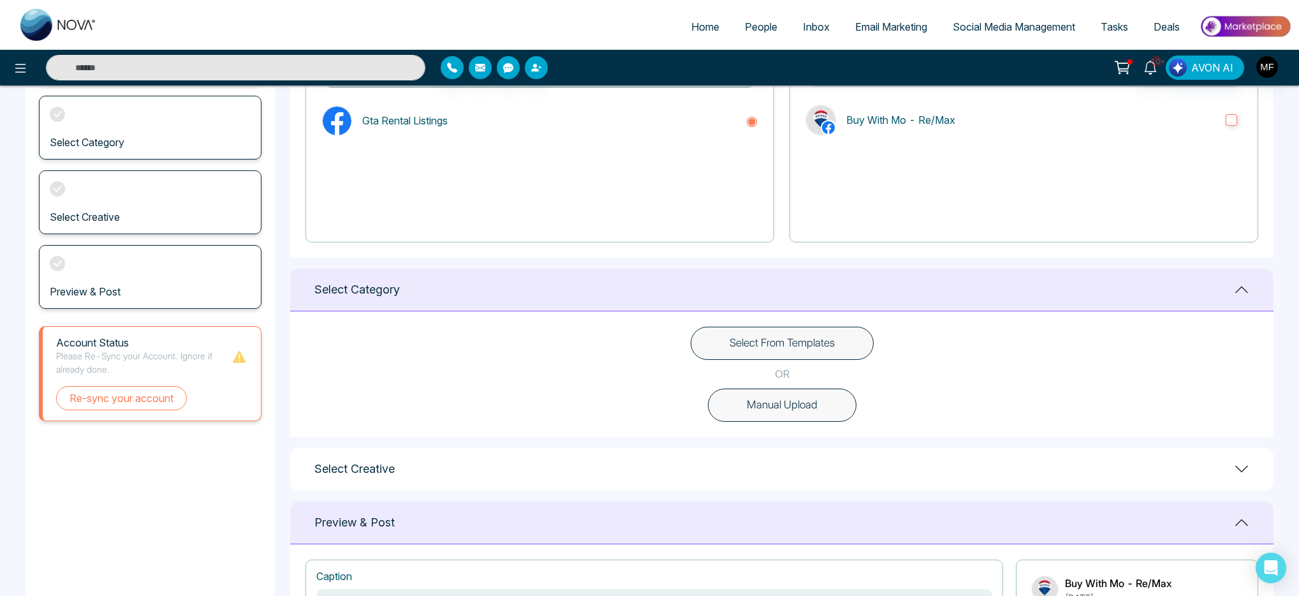
click at [805, 338] on button "Select From Templates" at bounding box center [782, 343] width 183 height 33
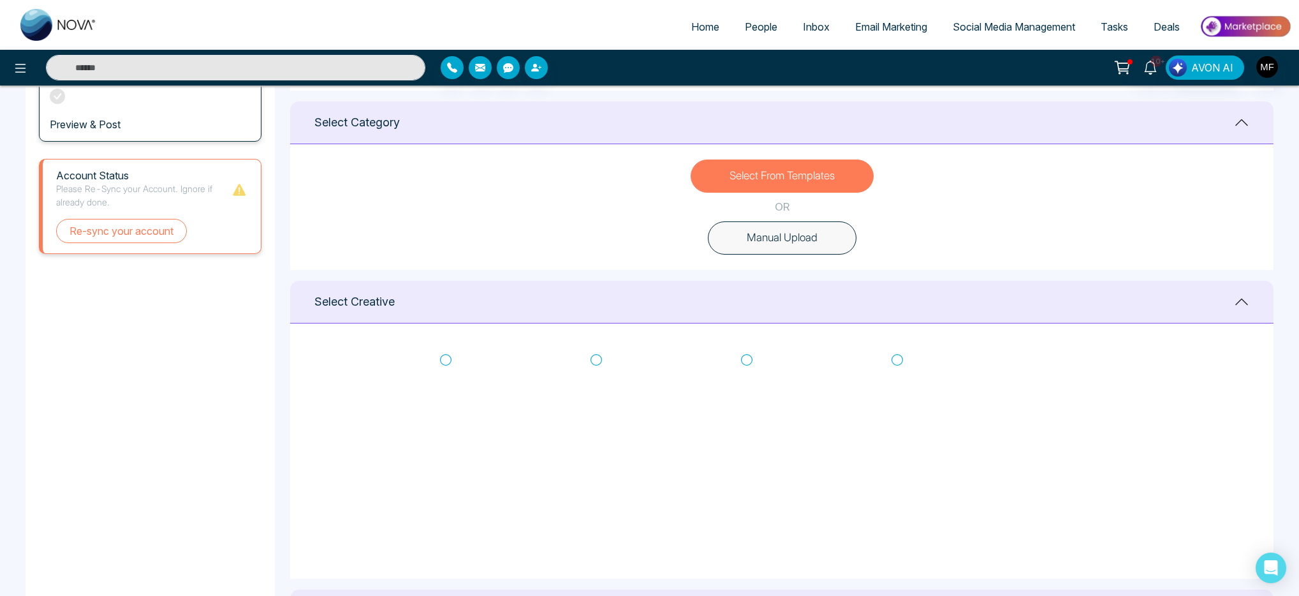
scroll to position [0, 0]
click at [751, 362] on icon at bounding box center [746, 364] width 11 height 13
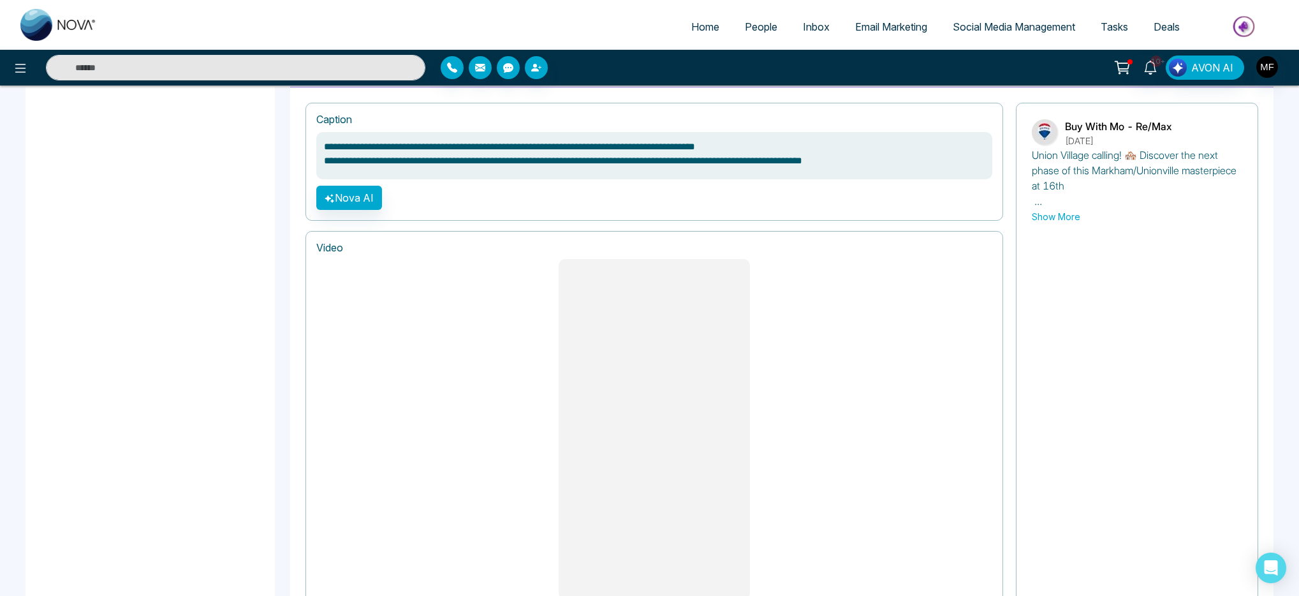
scroll to position [869, 0]
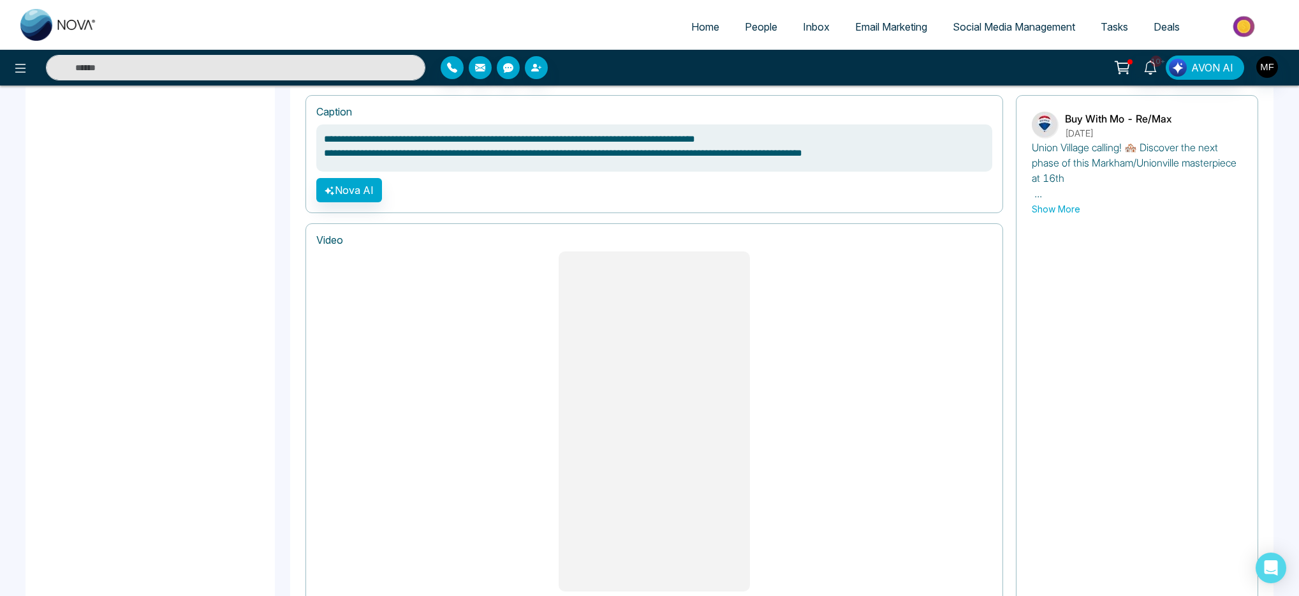
click at [1063, 213] on button "Show More" at bounding box center [1056, 208] width 48 height 13
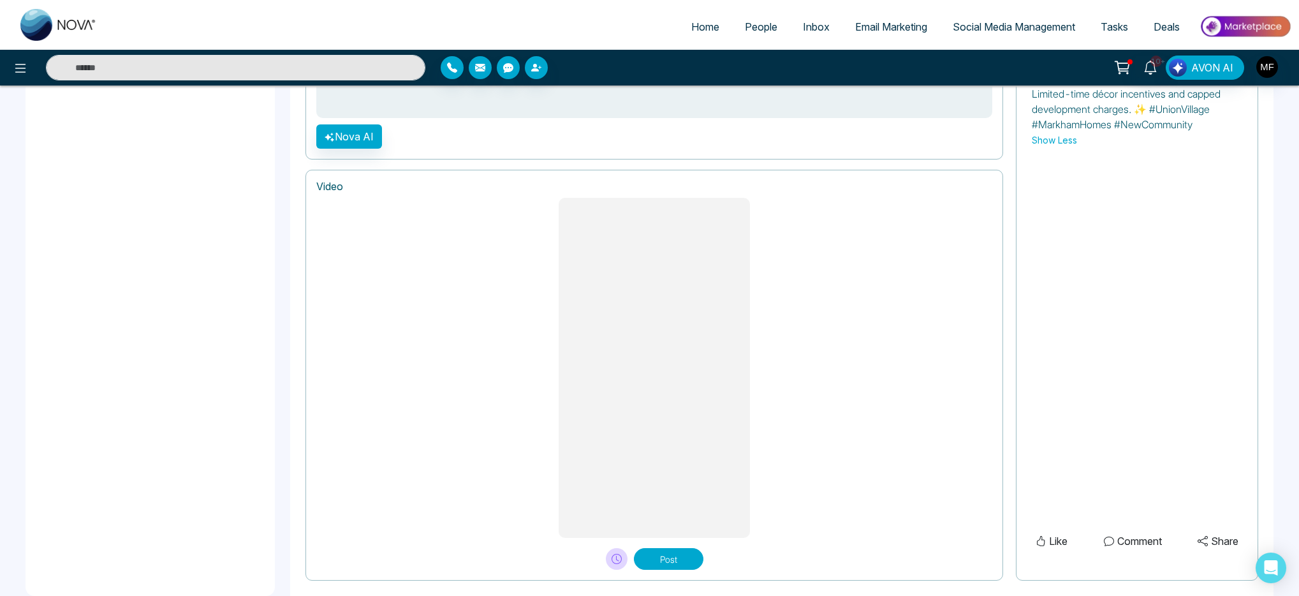
scroll to position [994, 0]
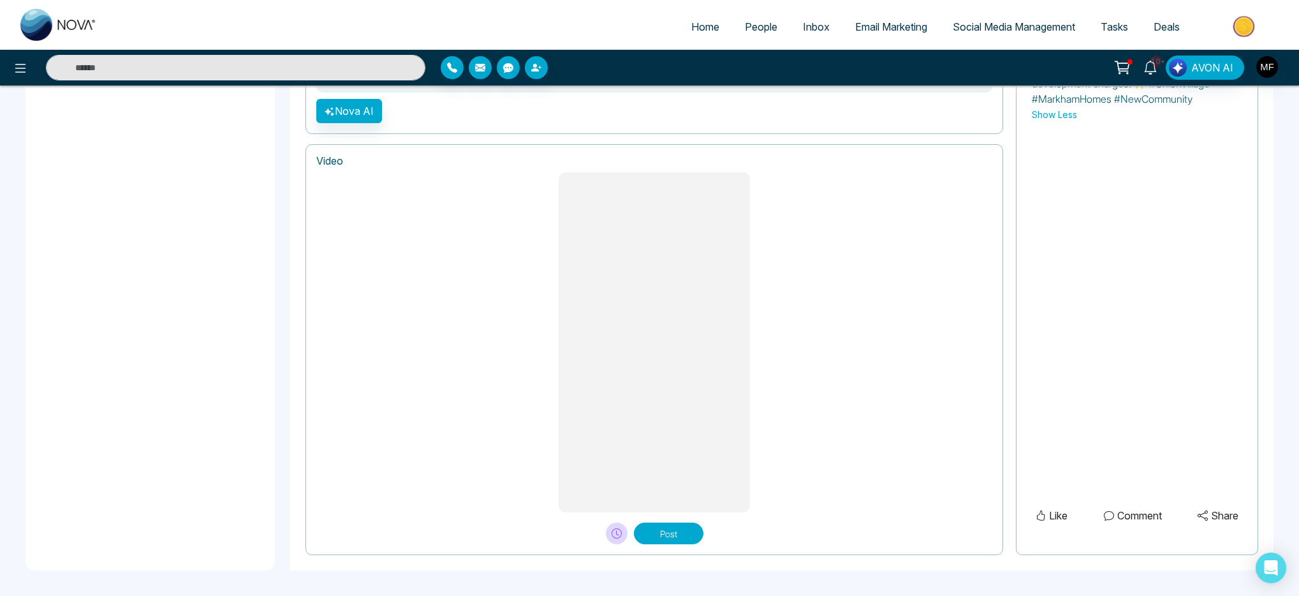
type textarea "**********"
